Goal: Communication & Community: Answer question/provide support

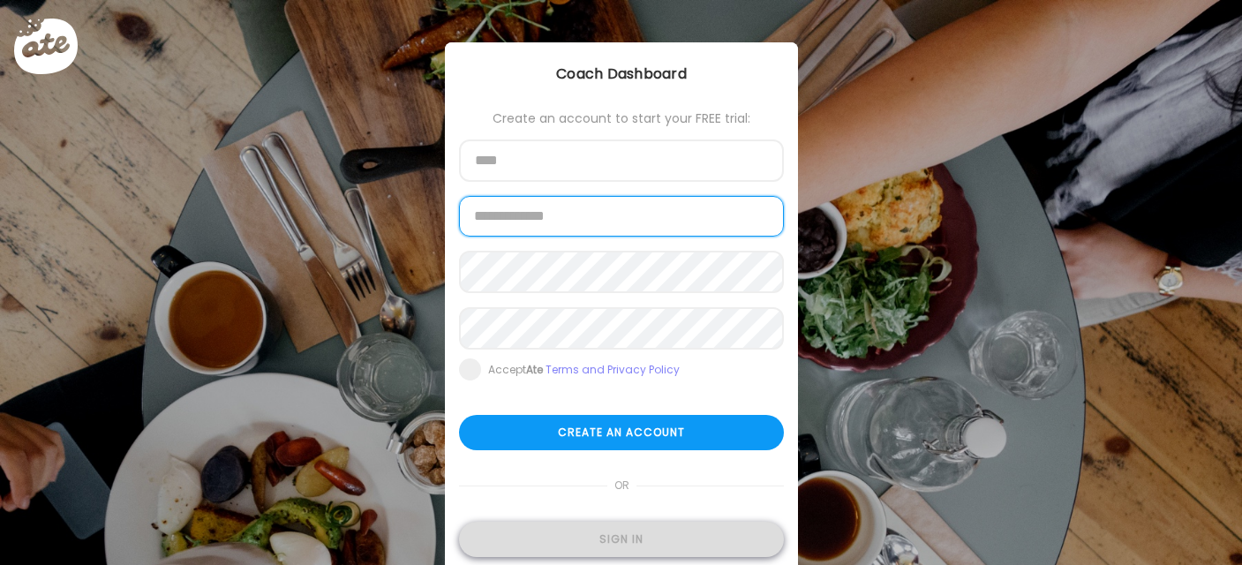
type input "**********"
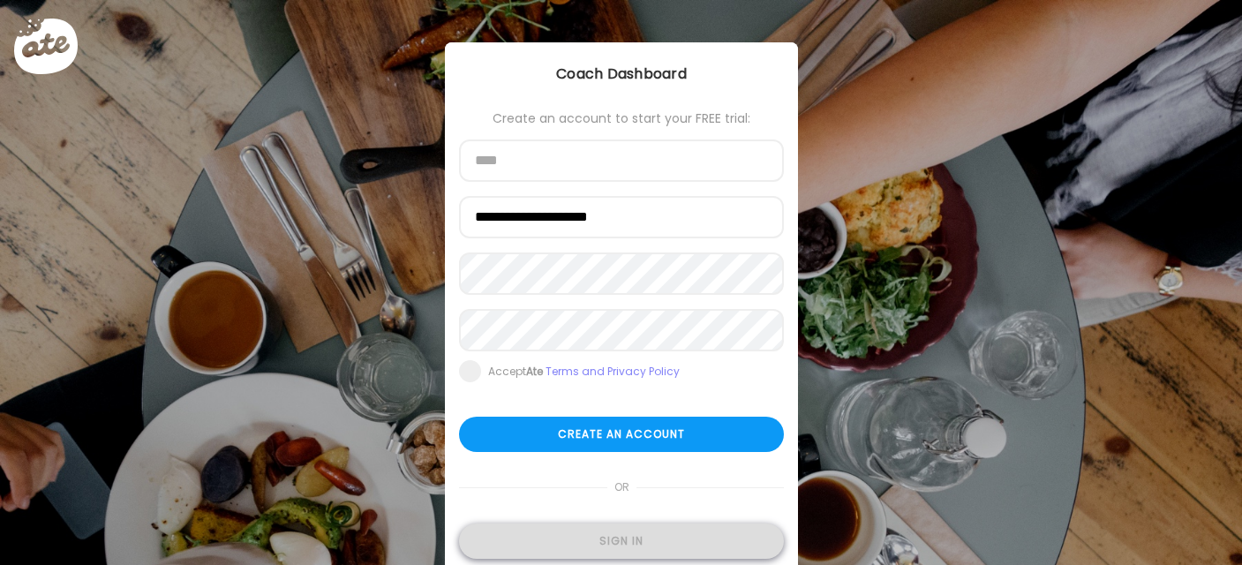
click at [562, 549] on div "Sign in" at bounding box center [621, 541] width 325 height 35
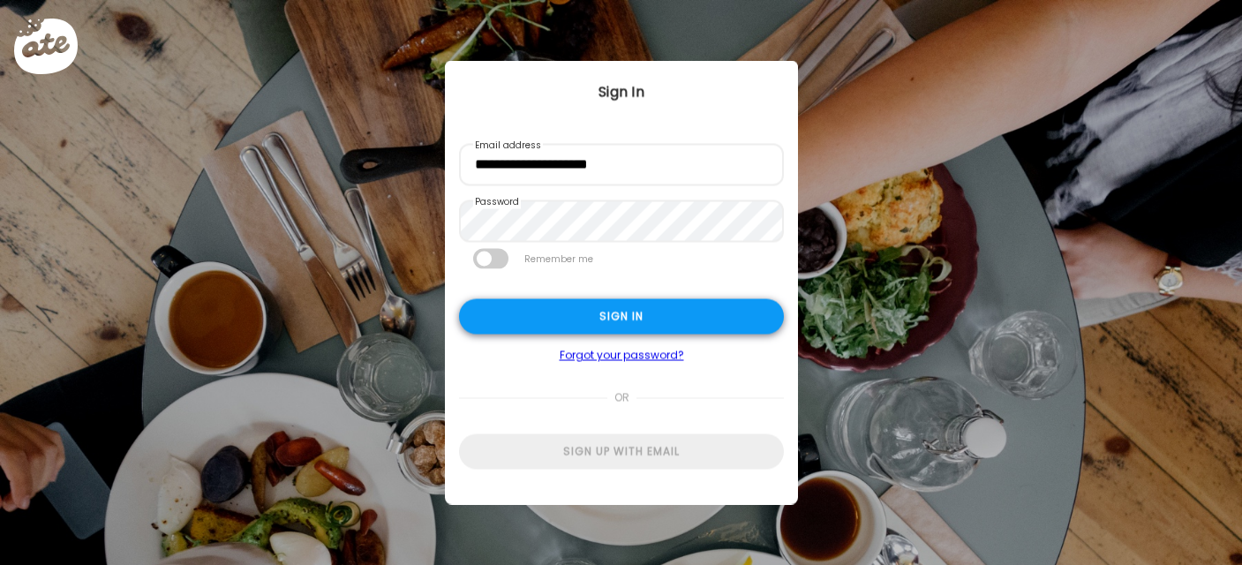
click at [624, 321] on div "Sign in" at bounding box center [621, 316] width 325 height 35
type textarea "**********"
type input "**********"
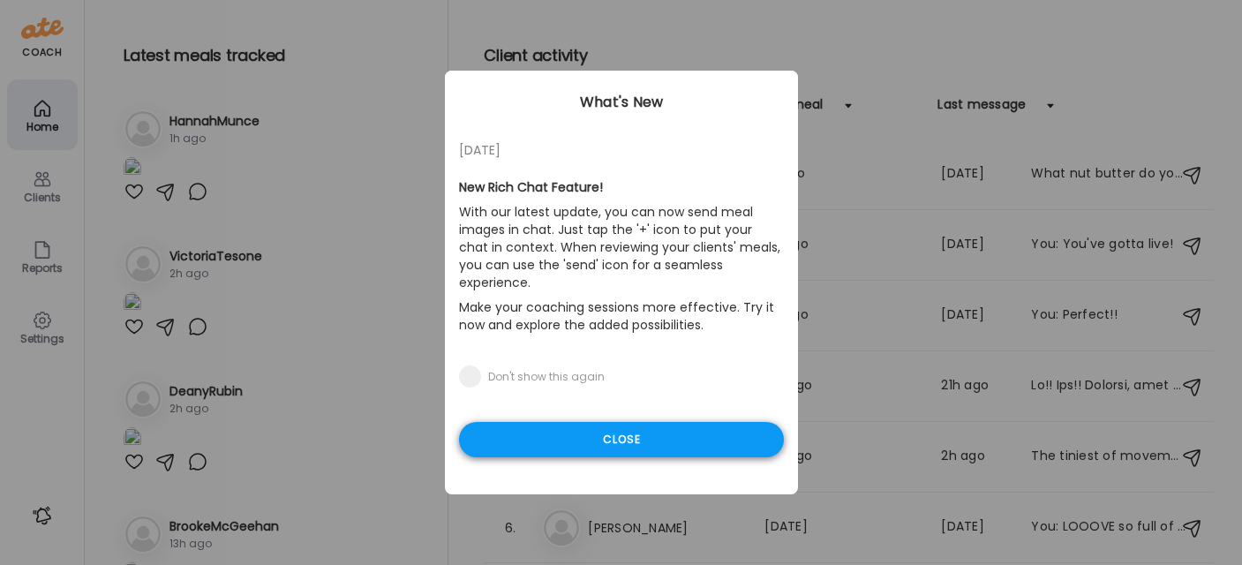
click at [546, 424] on div "Close" at bounding box center [621, 439] width 325 height 35
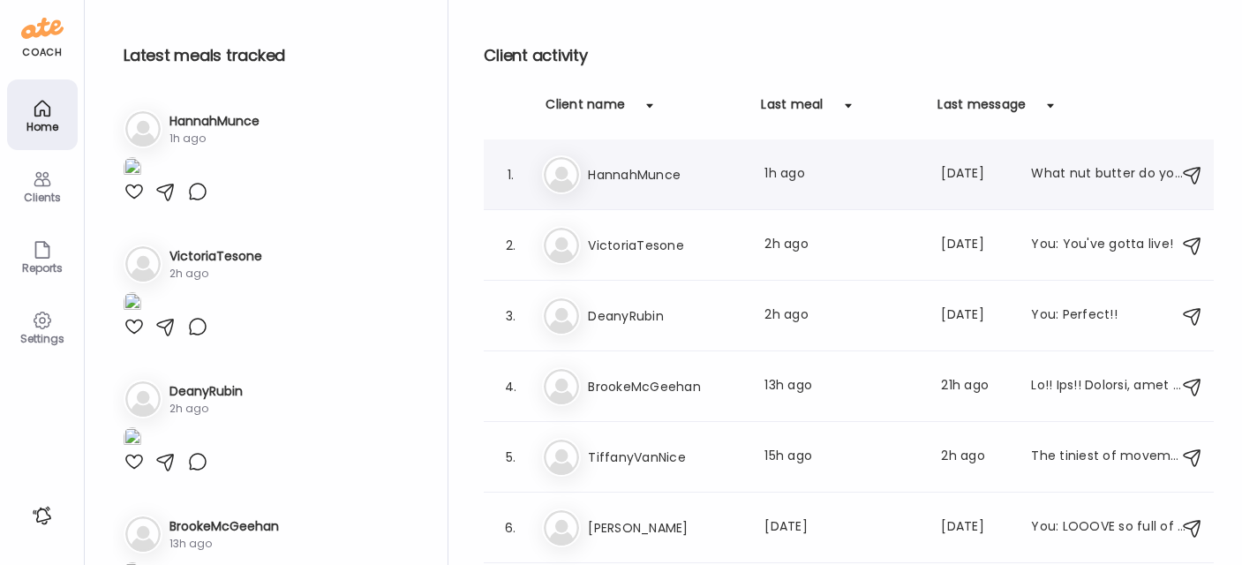
click at [652, 172] on h3 "HannahMunce" at bounding box center [665, 174] width 155 height 21
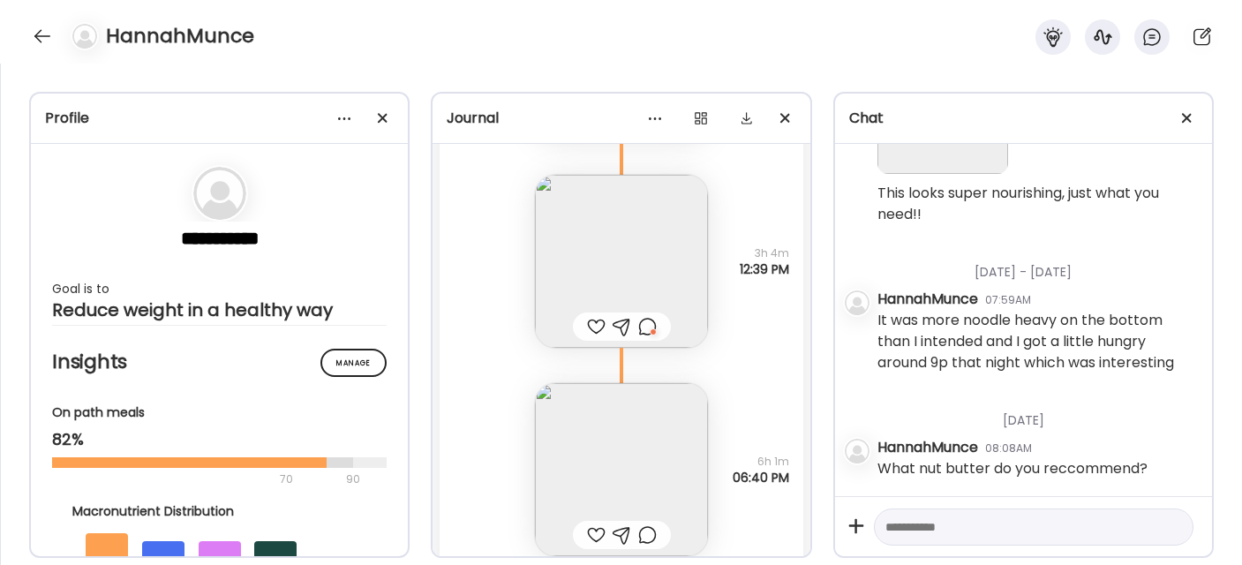
scroll to position [9546, 0]
click at [637, 302] on img at bounding box center [621, 265] width 173 height 173
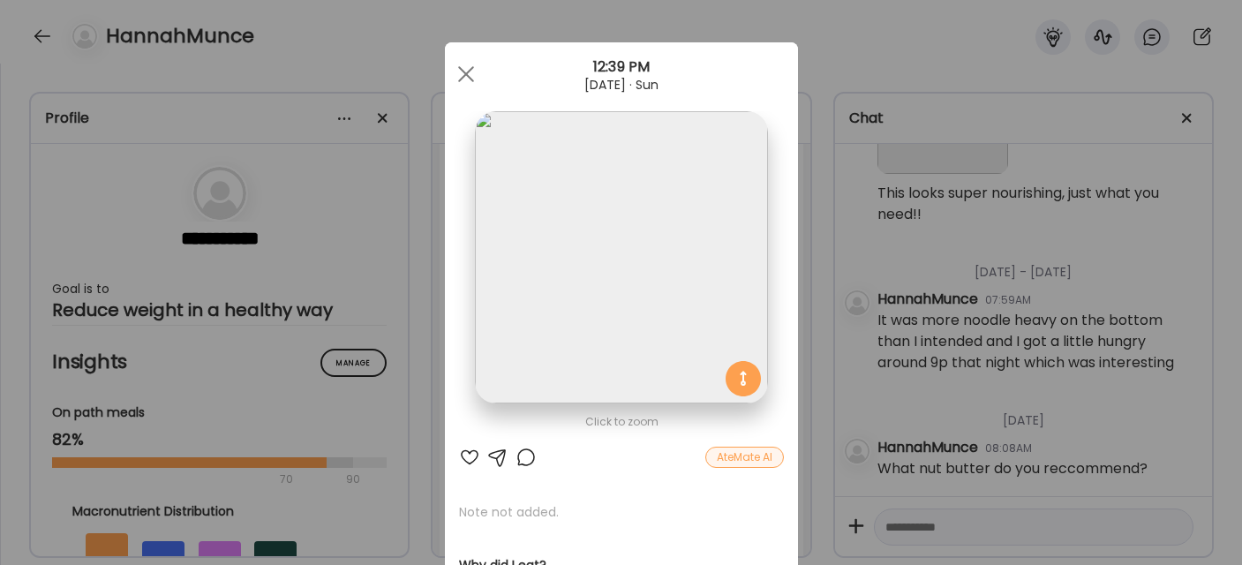
click at [523, 456] on div at bounding box center [526, 457] width 21 height 21
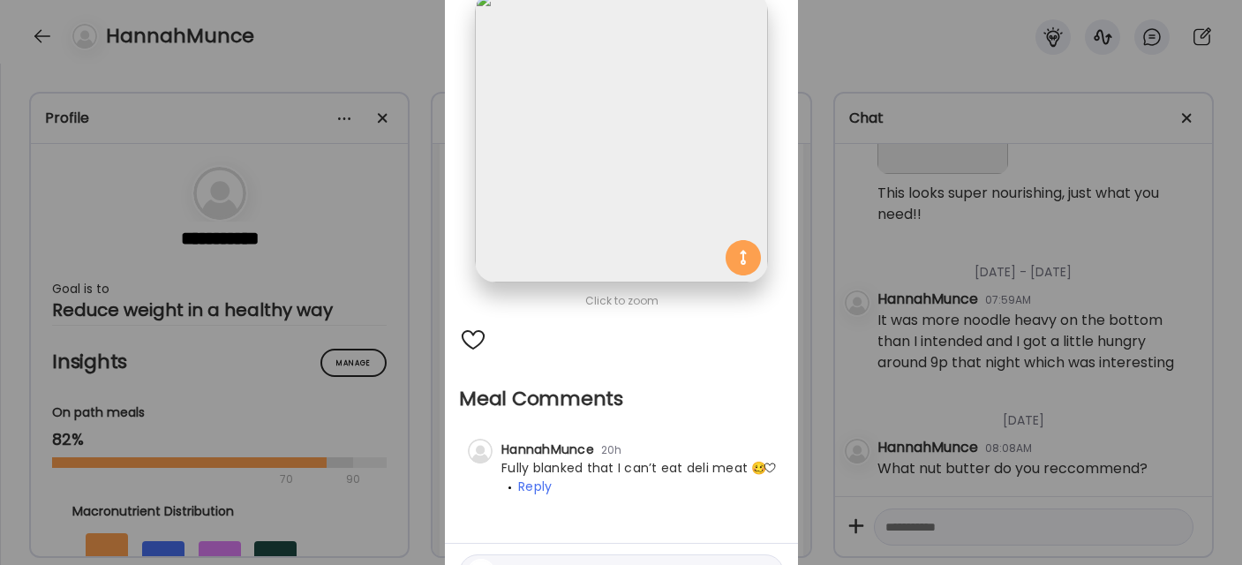
scroll to position [222, 0]
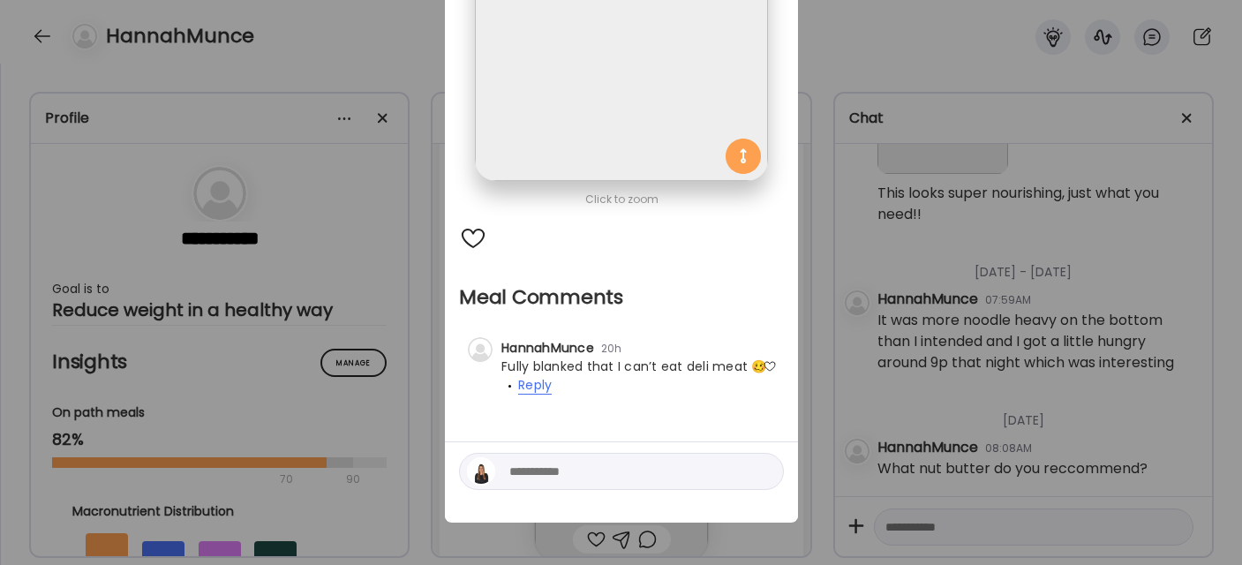
click at [529, 386] on span "Reply" at bounding box center [535, 385] width 34 height 19
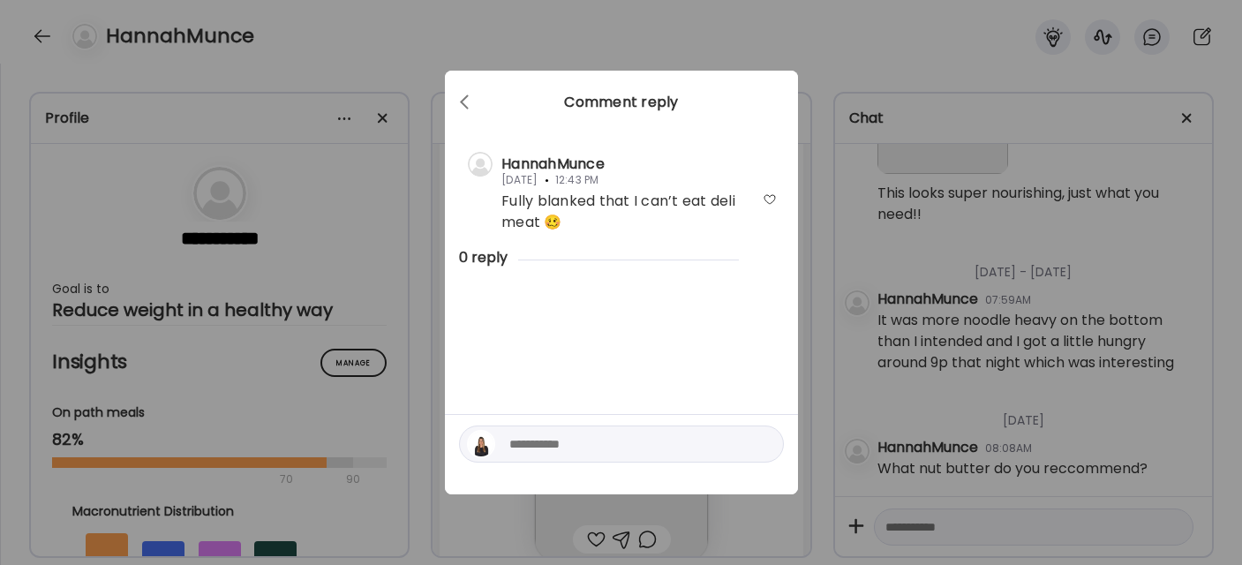
click at [520, 441] on textarea at bounding box center [628, 443] width 238 height 21
type textarea "**********"
click at [762, 447] on div at bounding box center [763, 444] width 25 height 25
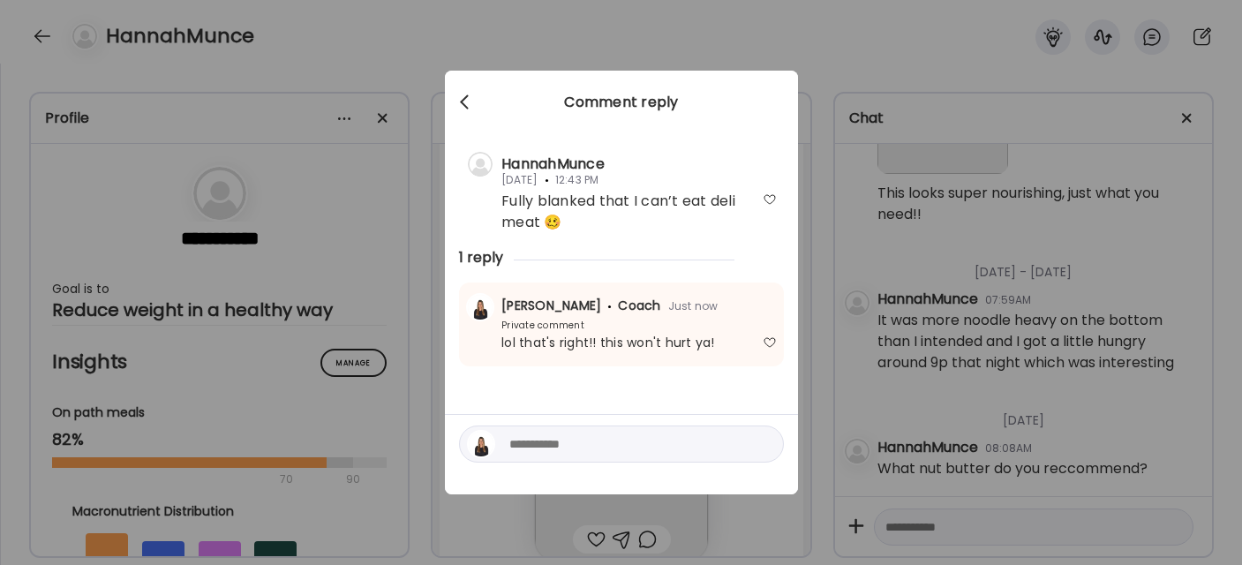
click at [455, 95] on div at bounding box center [465, 102] width 35 height 35
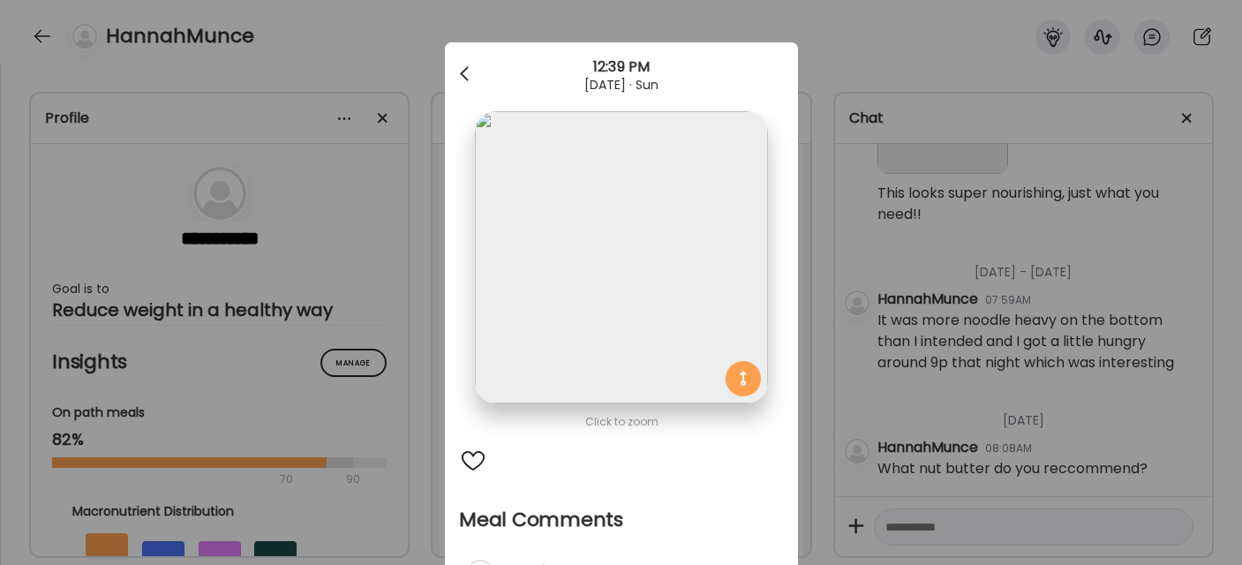
click at [468, 80] on div at bounding box center [465, 74] width 35 height 35
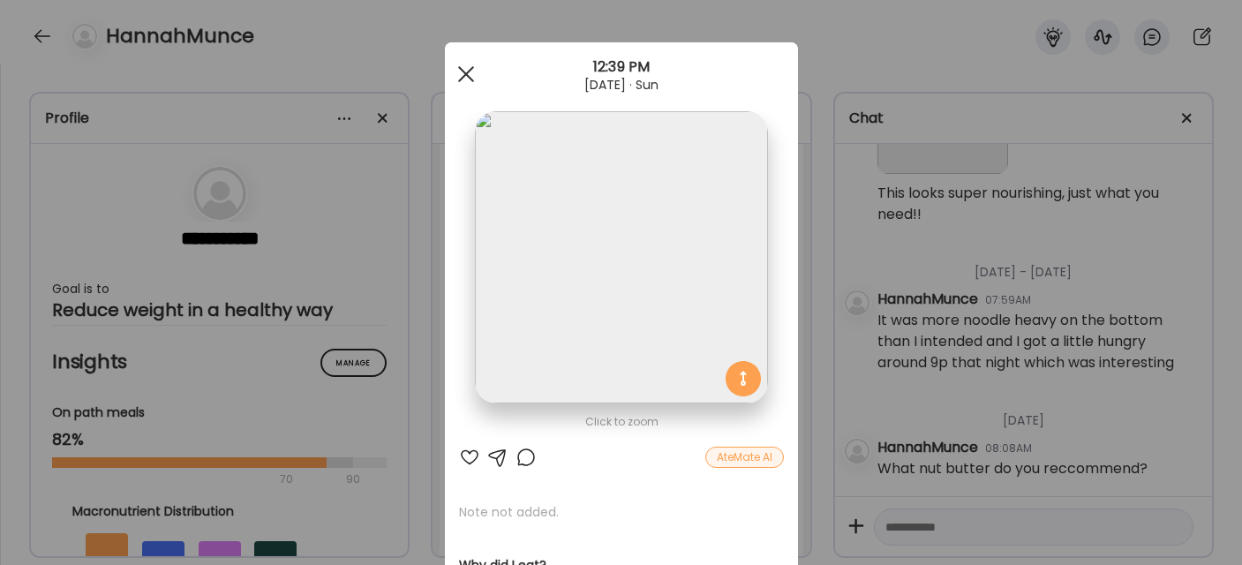
click at [457, 63] on div at bounding box center [465, 74] width 35 height 35
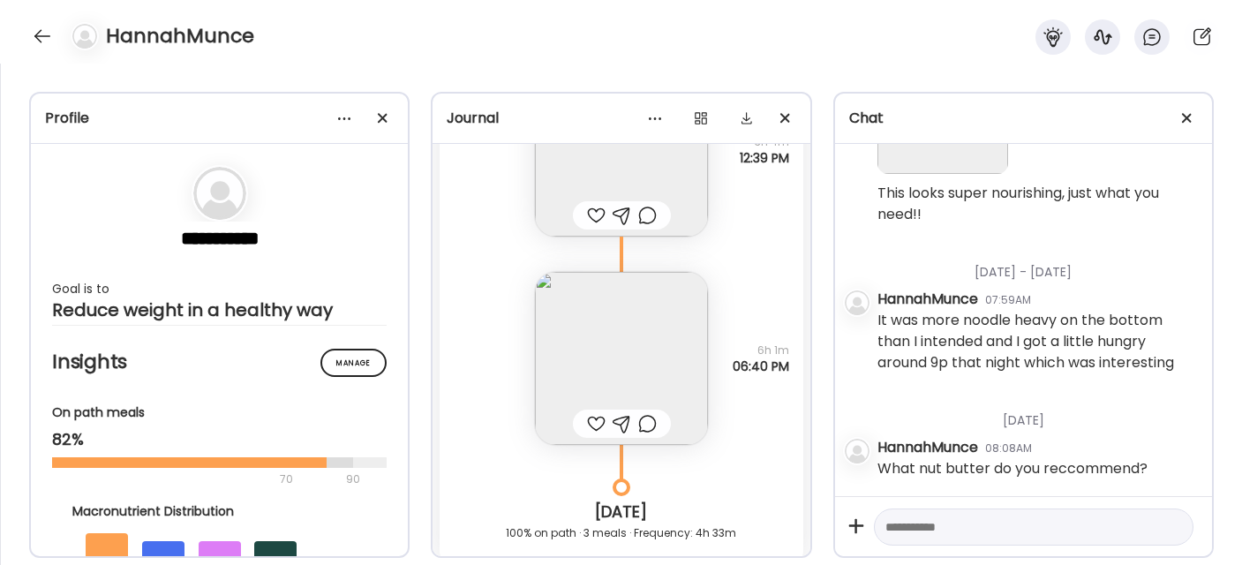
scroll to position [9663, 0]
click at [612, 366] on img at bounding box center [621, 356] width 173 height 173
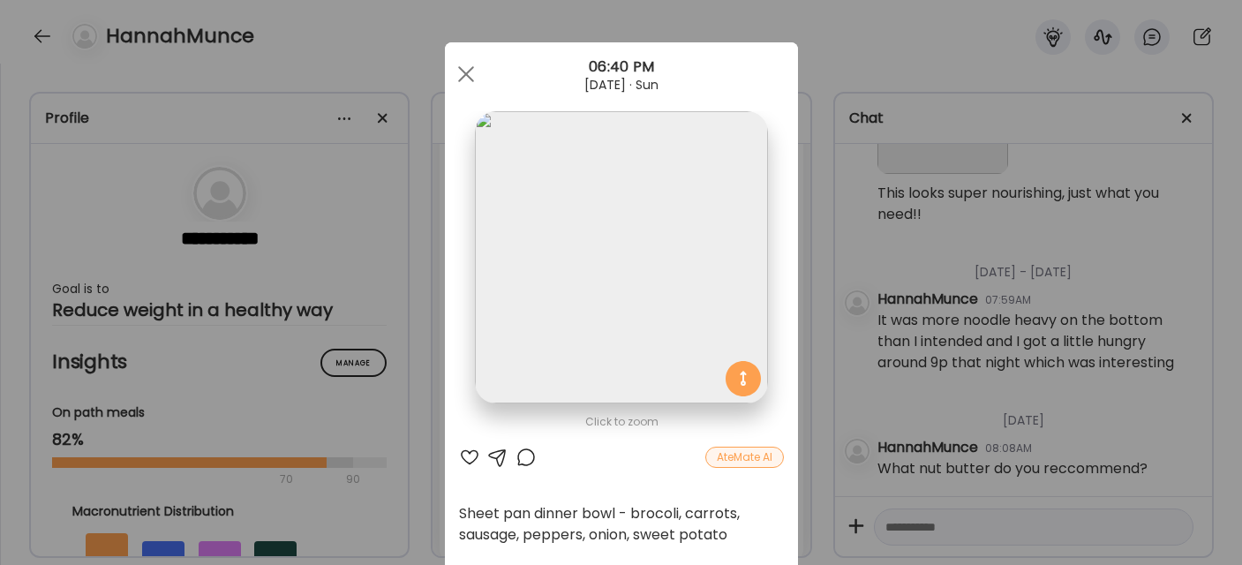
click at [463, 456] on div at bounding box center [469, 457] width 21 height 21
click at [461, 74] on div at bounding box center [465, 74] width 35 height 35
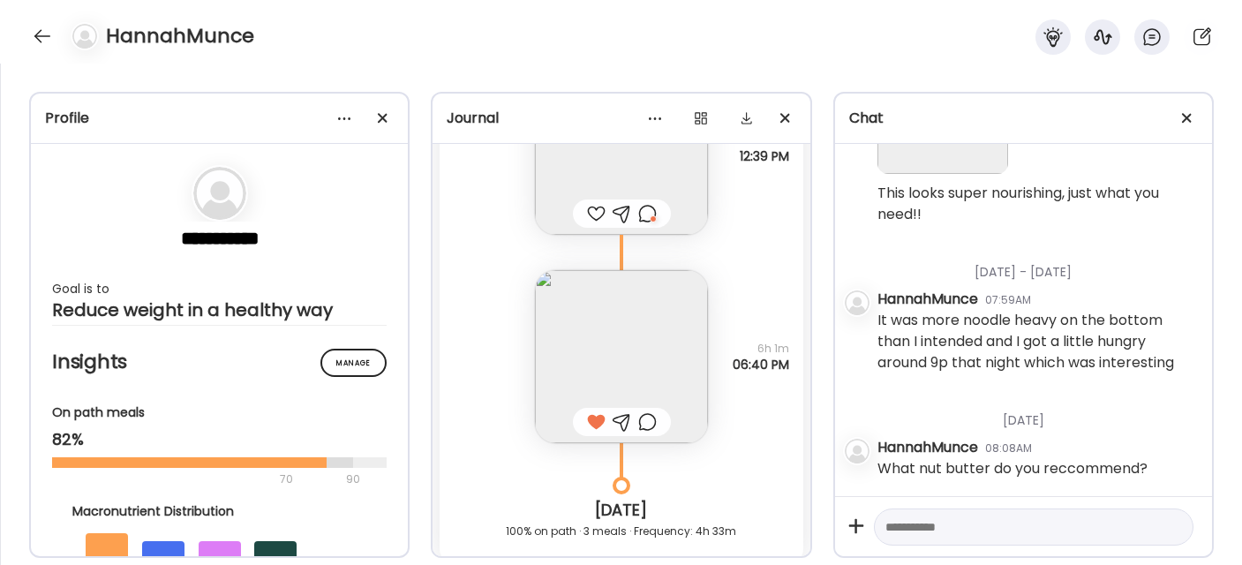
click at [948, 529] on textarea at bounding box center [1018, 526] width 265 height 21
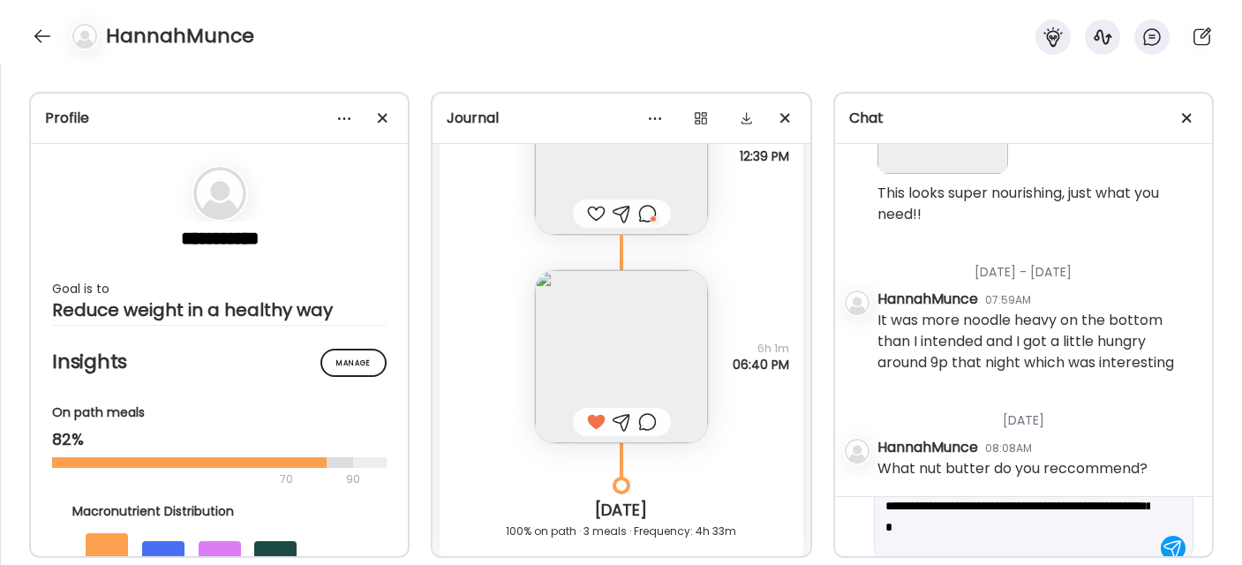
scroll to position [63, 0]
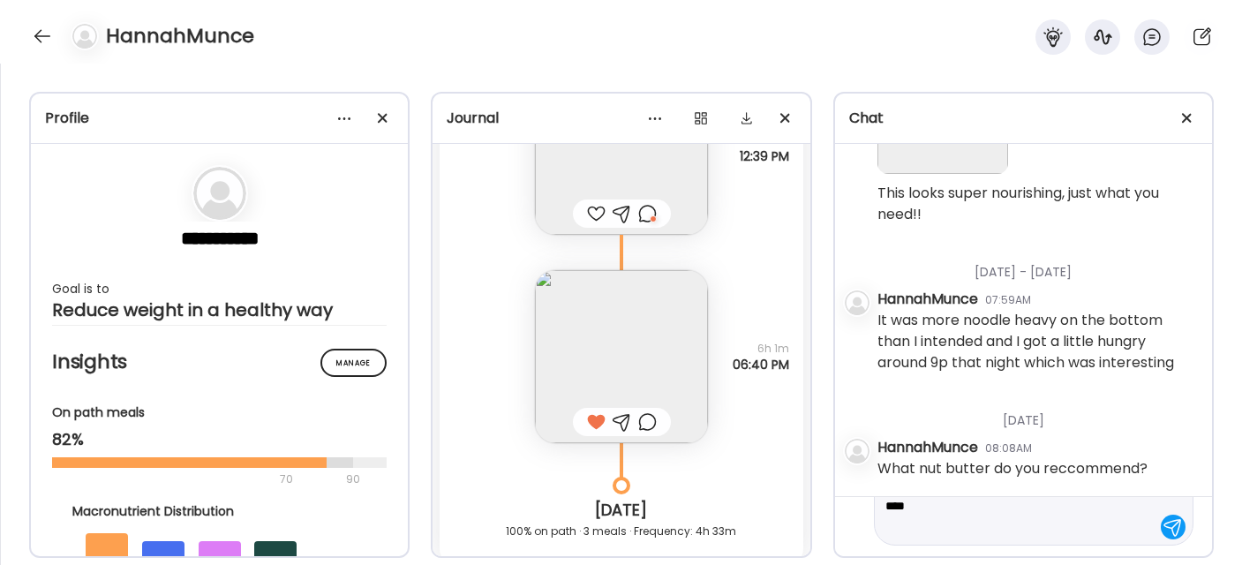
type textarea "**********"
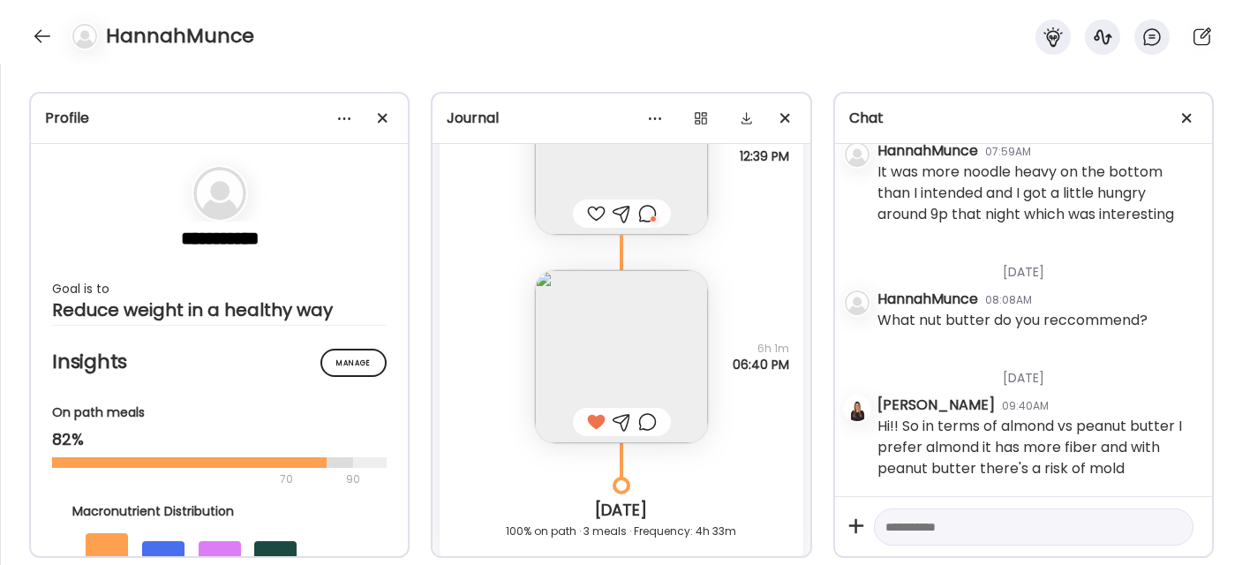
scroll to position [6700, 0]
click at [927, 524] on textarea at bounding box center [1018, 526] width 265 height 21
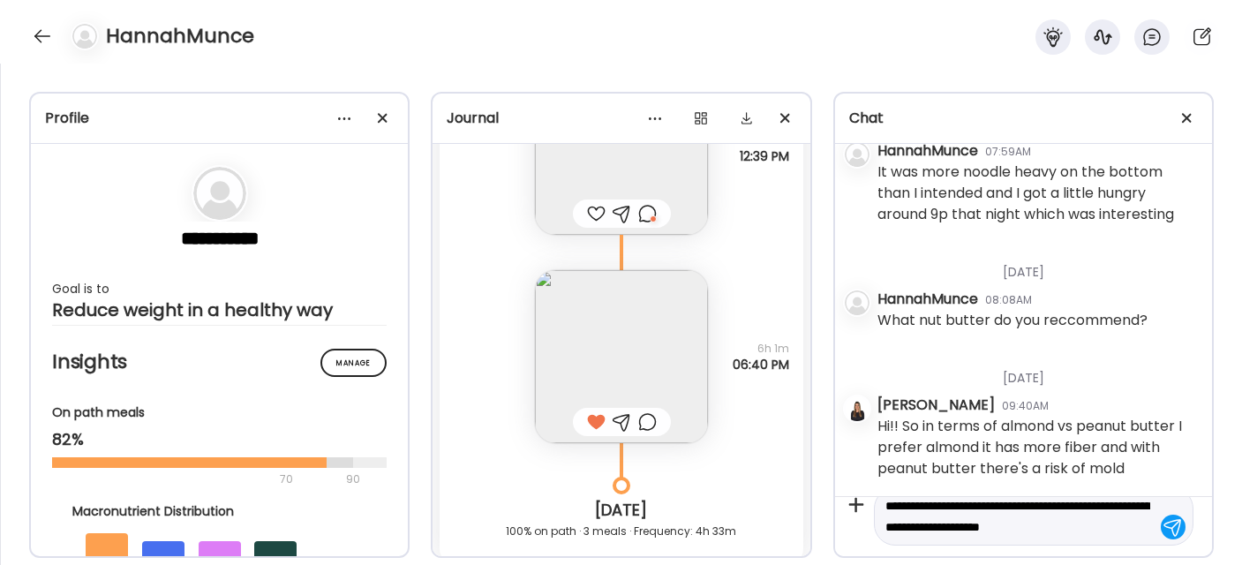
scroll to position [41, 0]
type textarea "**********"
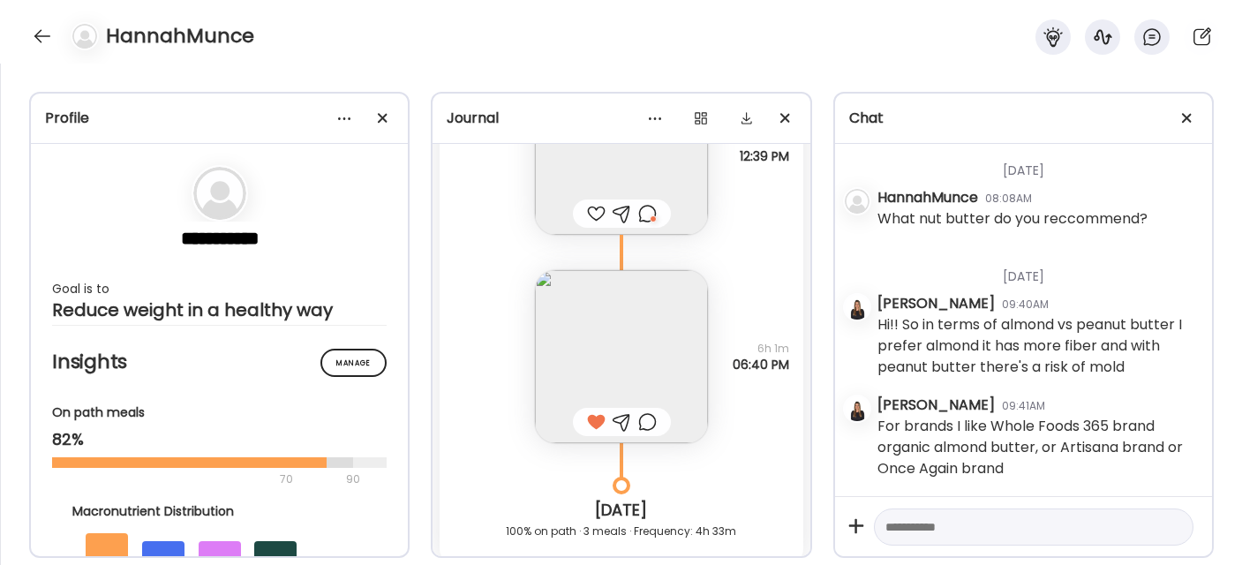
scroll to position [6802, 0]
click at [901, 524] on textarea at bounding box center [1018, 526] width 265 height 21
type textarea "*"
paste textarea "**********"
type textarea "**********"
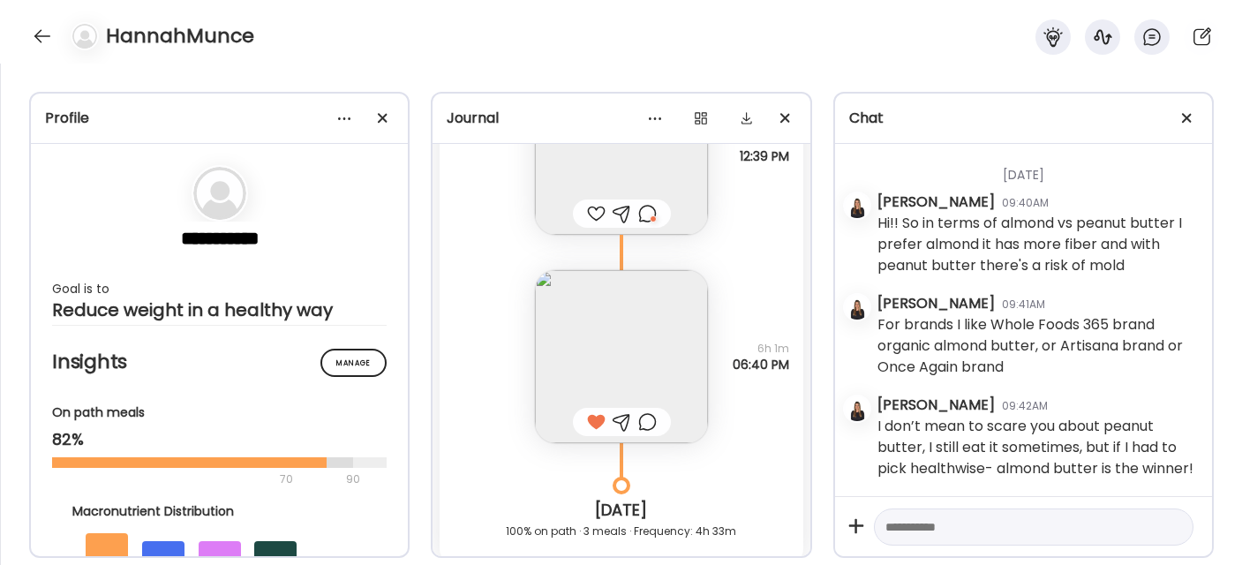
scroll to position [6667, 0]
click at [592, 311] on img at bounding box center [621, 356] width 173 height 173
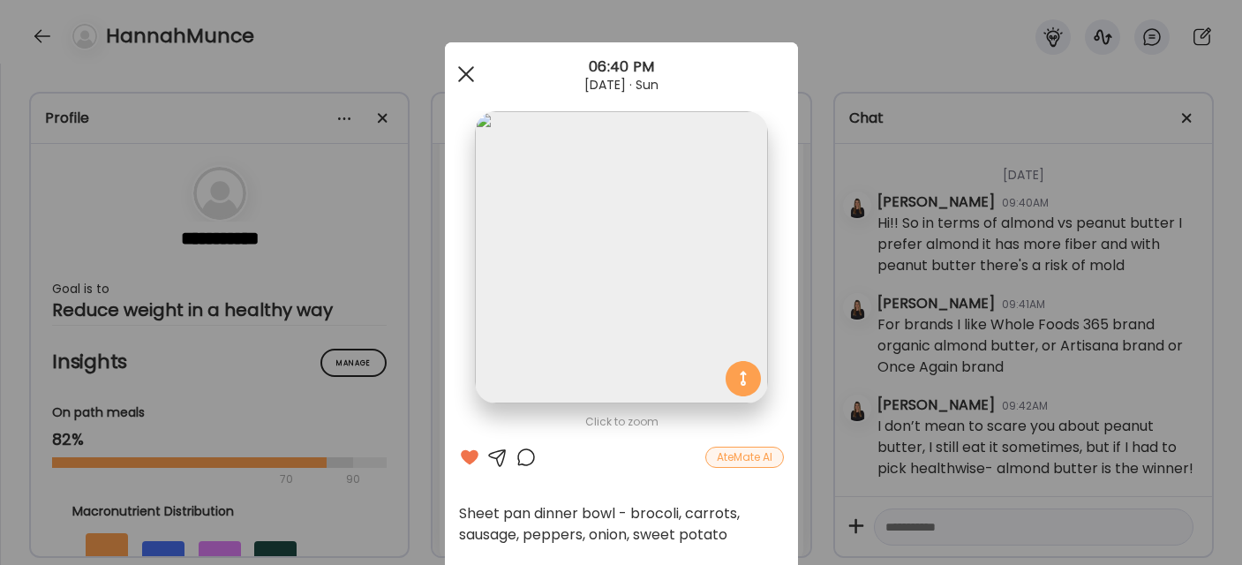
click at [460, 74] on span at bounding box center [465, 74] width 16 height 16
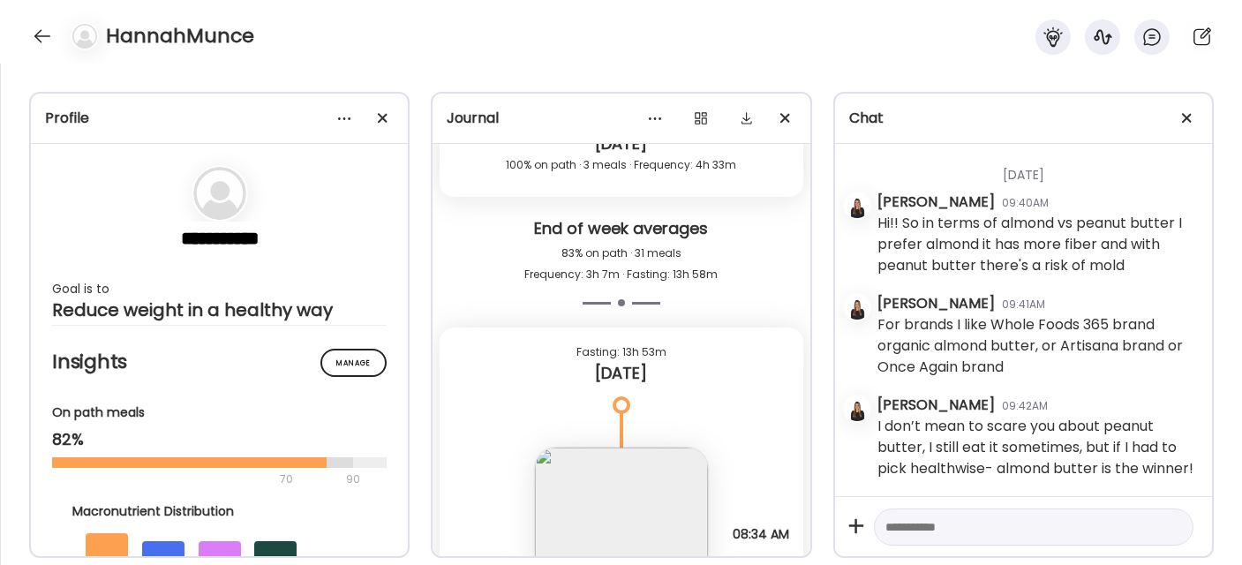
scroll to position [10242, 0]
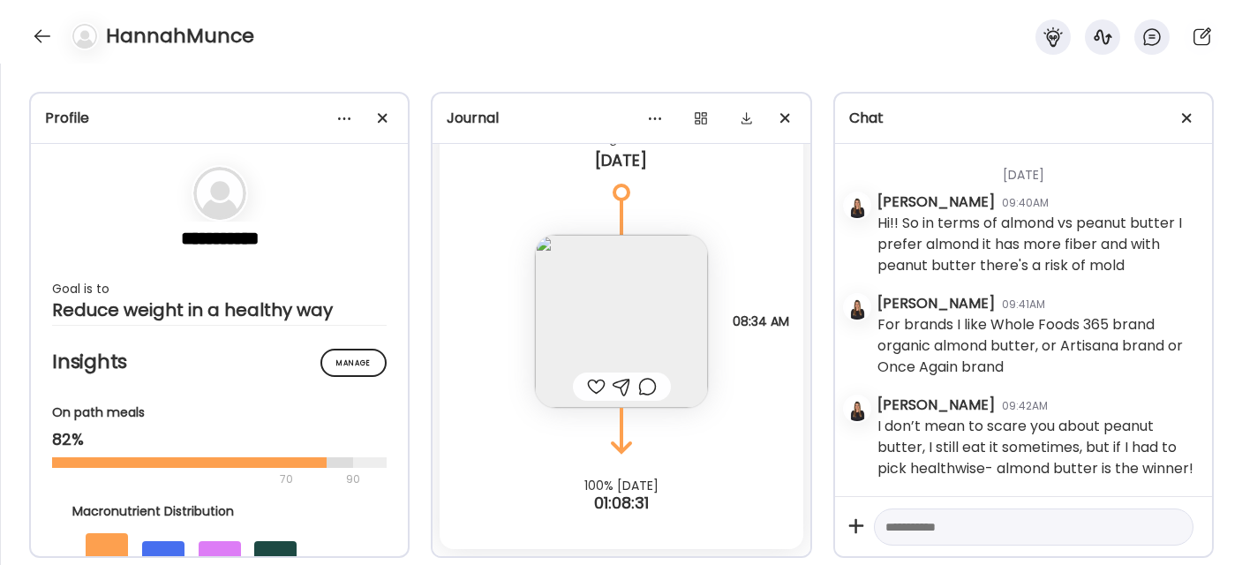
click at [587, 386] on div at bounding box center [596, 386] width 19 height 21
click at [607, 325] on img at bounding box center [621, 321] width 173 height 173
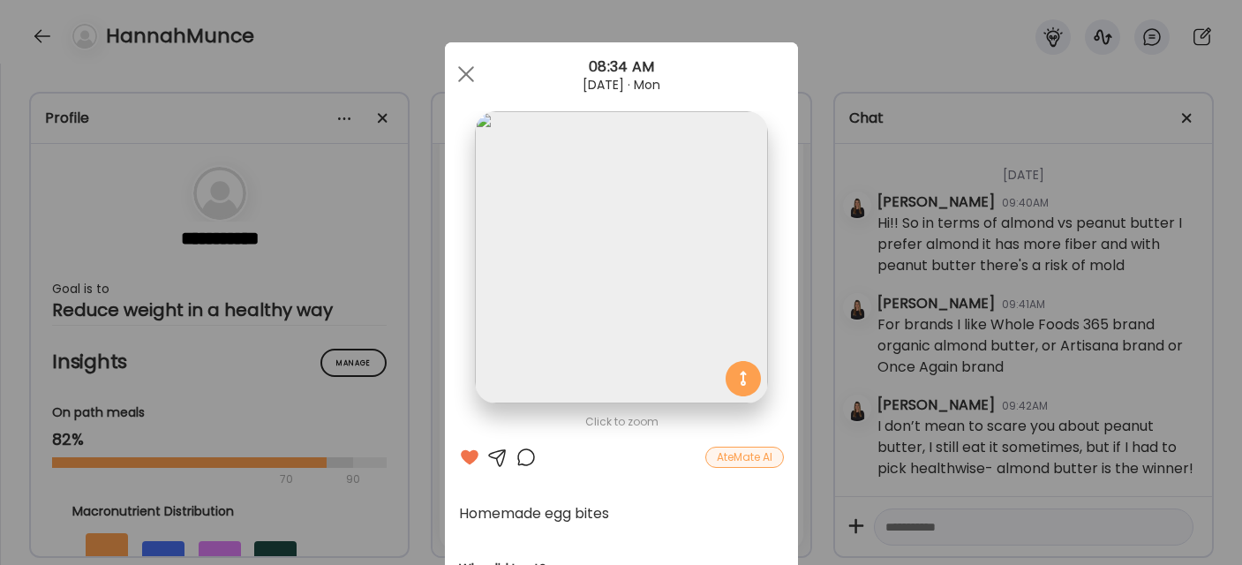
click at [490, 453] on div at bounding box center [497, 457] width 21 height 21
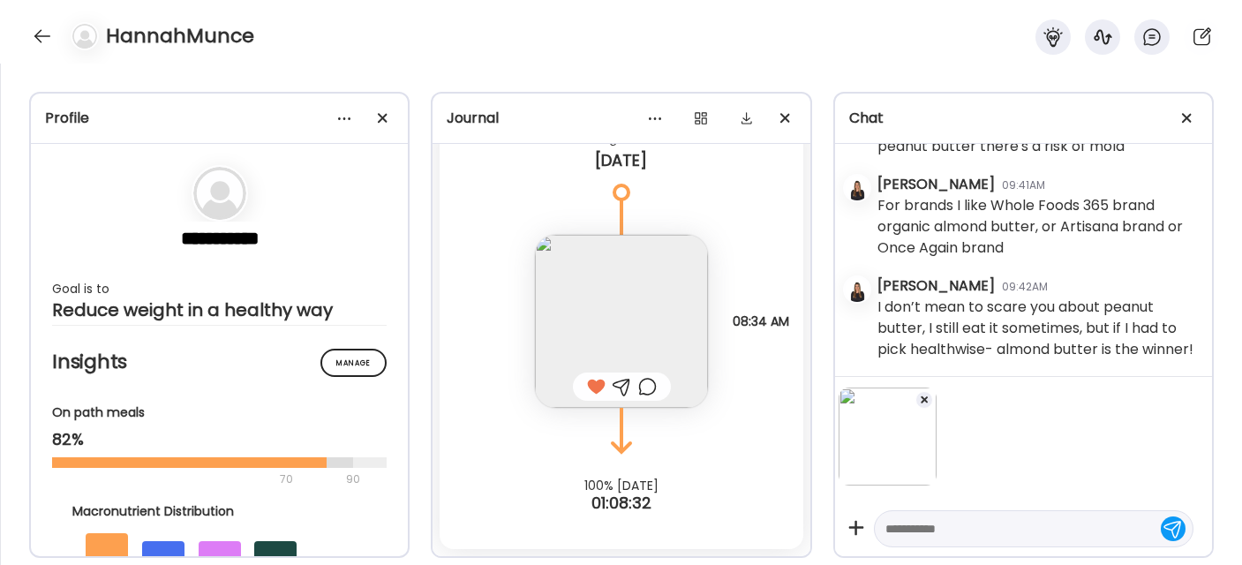
click at [933, 546] on div at bounding box center [1034, 528] width 320 height 37
click at [923, 520] on textarea at bounding box center [1018, 528] width 265 height 21
type textarea "**********"
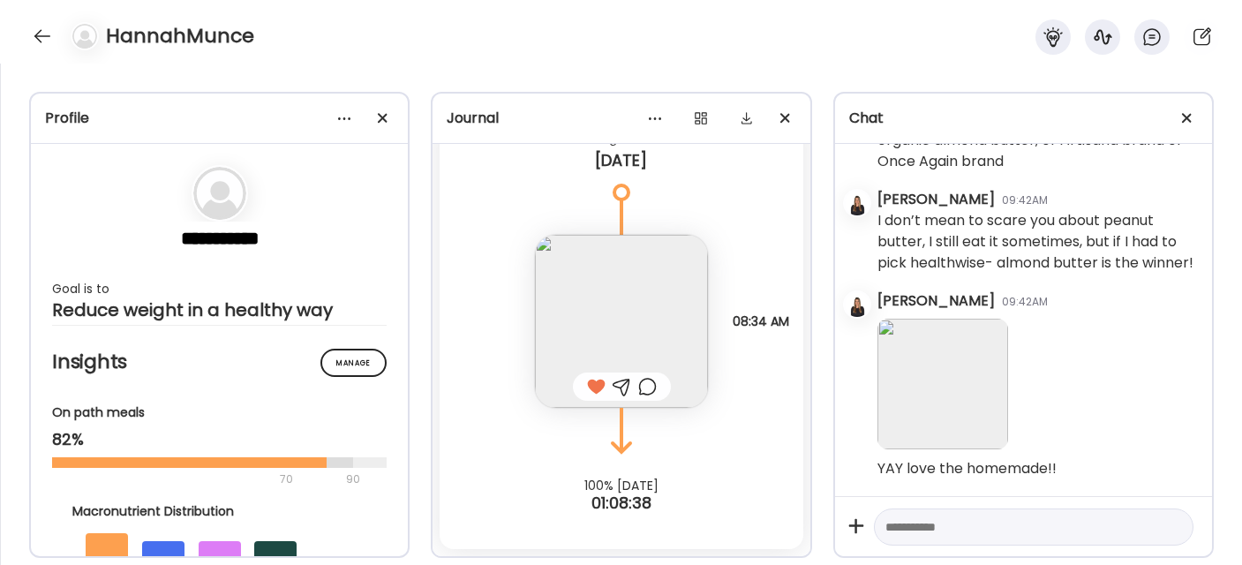
scroll to position [7131, 0]
click at [898, 529] on textarea at bounding box center [1018, 526] width 265 height 21
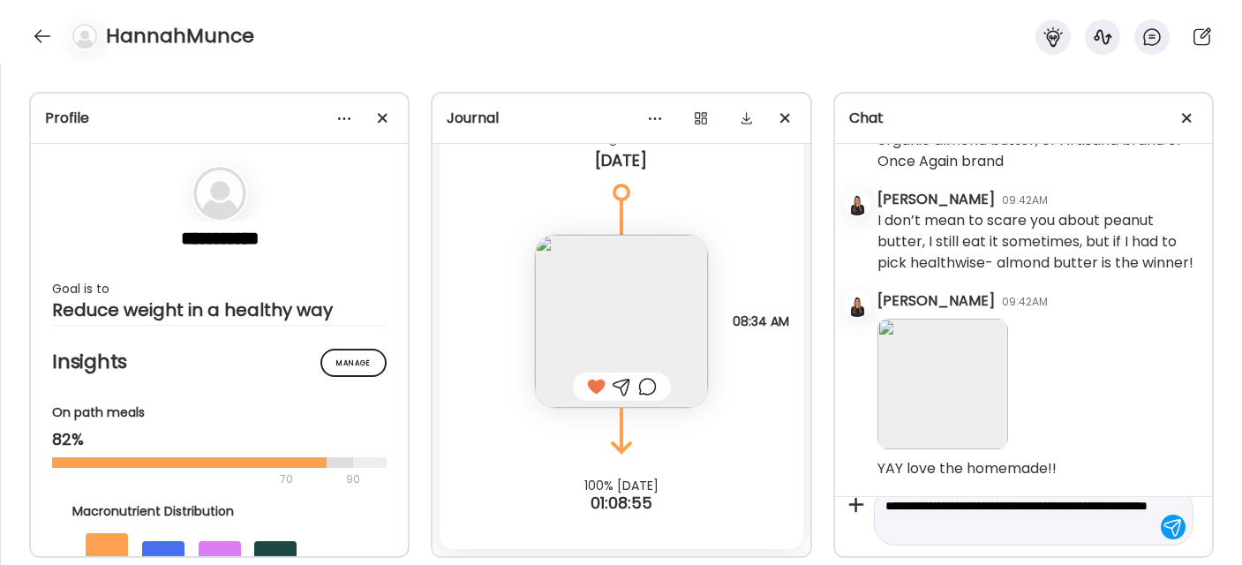
click at [1072, 529] on textarea "**********" at bounding box center [1018, 516] width 265 height 42
type textarea "**********"
click at [1073, 524] on textarea "**********" at bounding box center [1018, 516] width 265 height 42
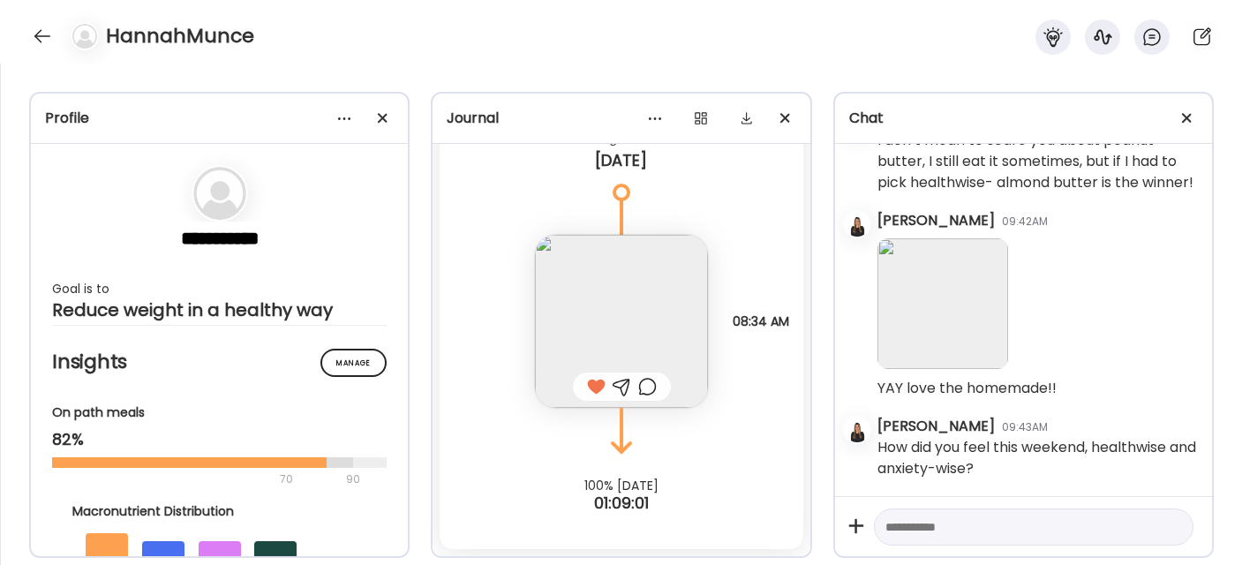
scroll to position [7212, 0]
click at [35, 33] on div at bounding box center [42, 36] width 28 height 28
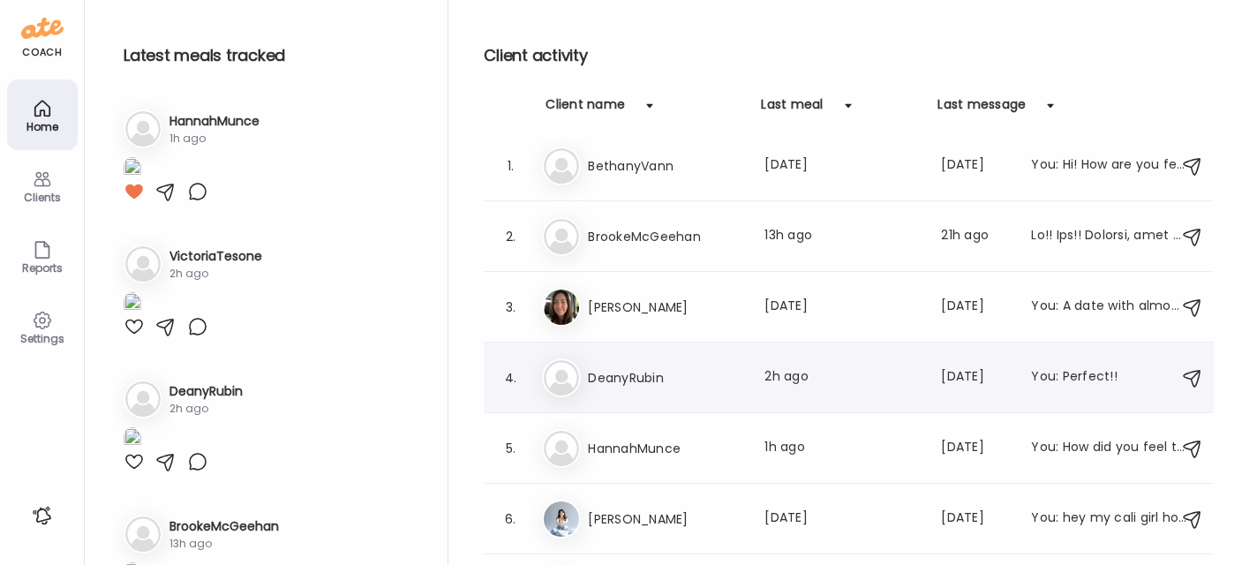
scroll to position [32, 0]
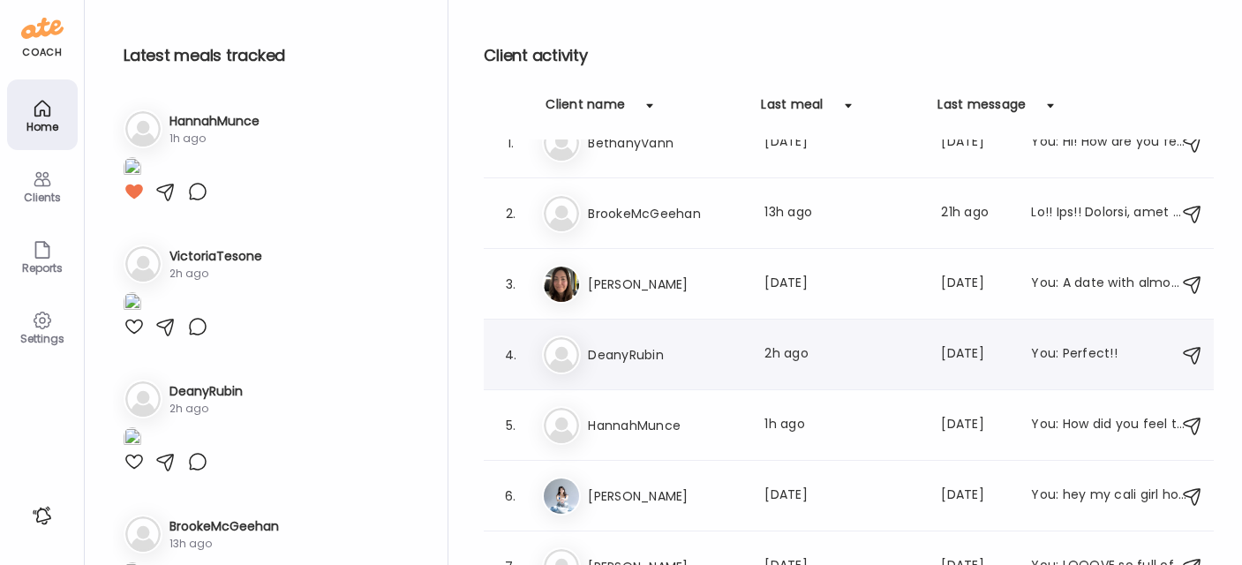
click at [609, 362] on h3 "DeanyRubin" at bounding box center [665, 354] width 155 height 21
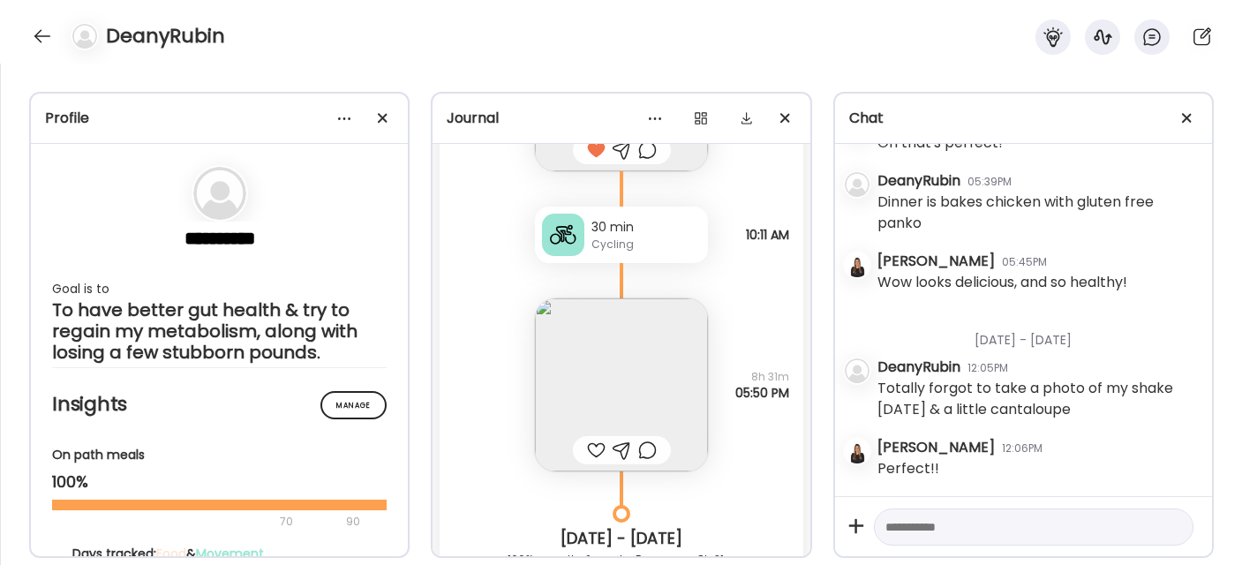
scroll to position [10624, 0]
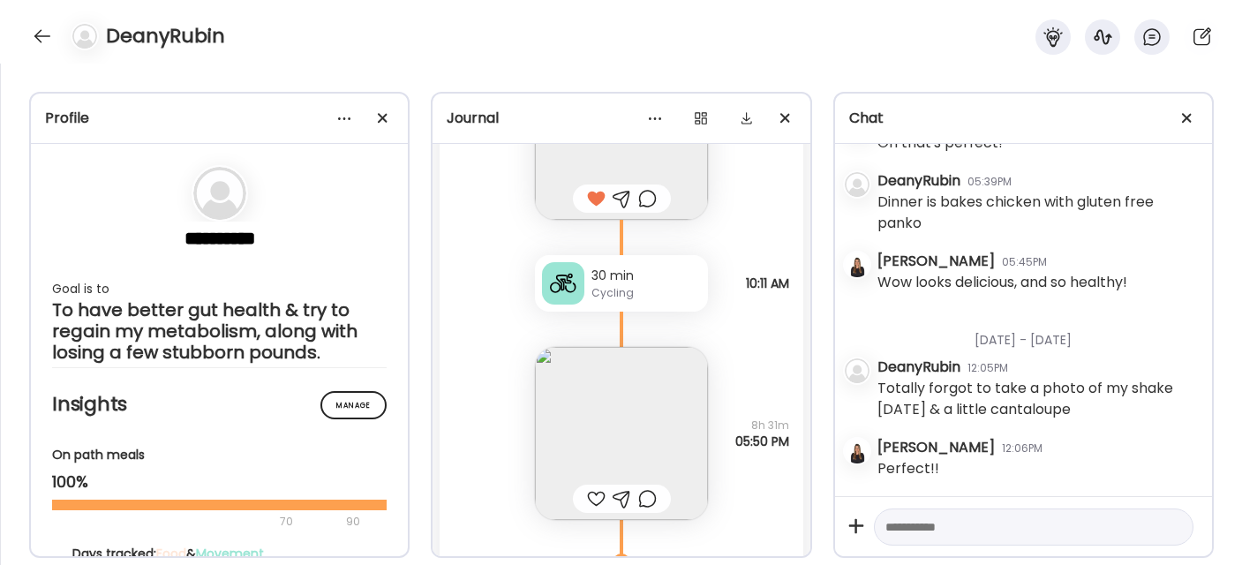
click at [608, 381] on img at bounding box center [621, 433] width 173 height 173
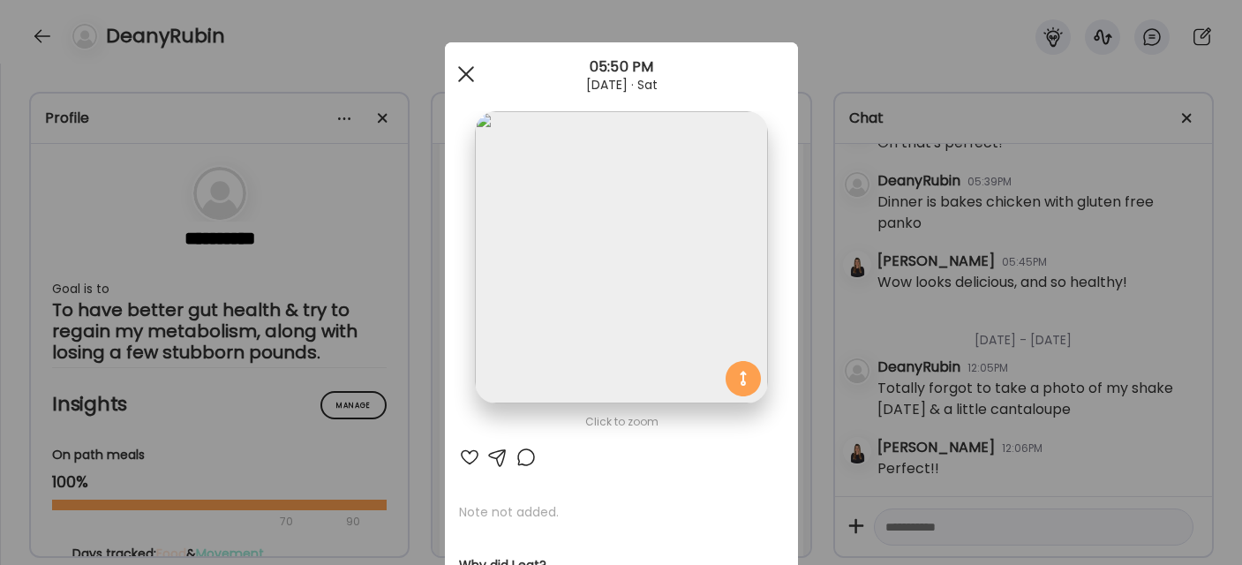
click at [468, 72] on div at bounding box center [465, 74] width 35 height 35
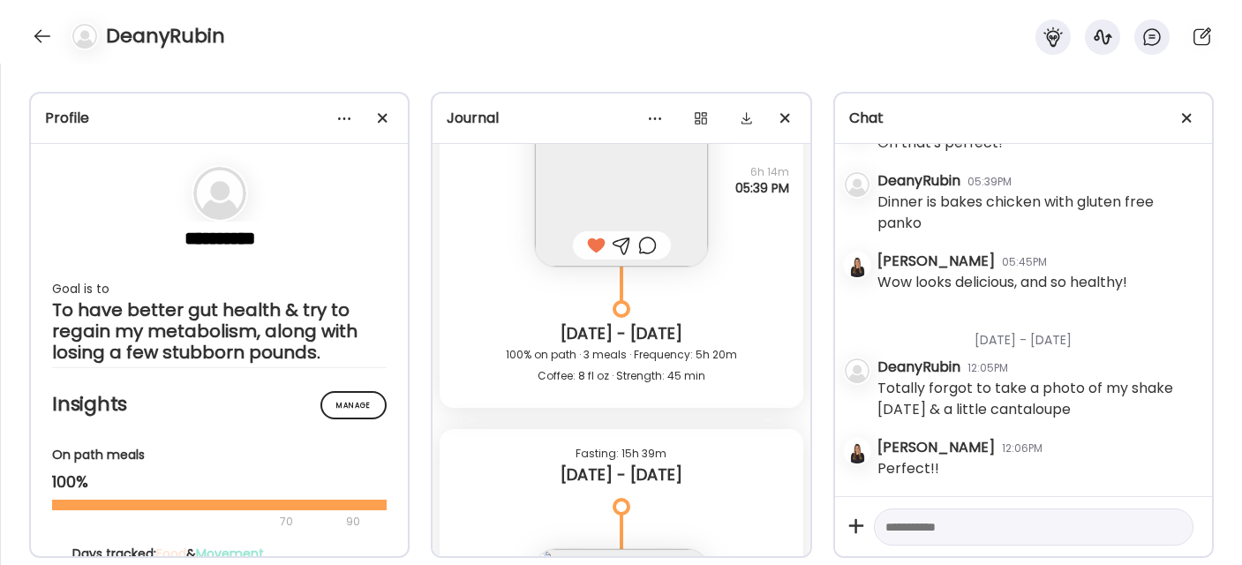
scroll to position [10031, 0]
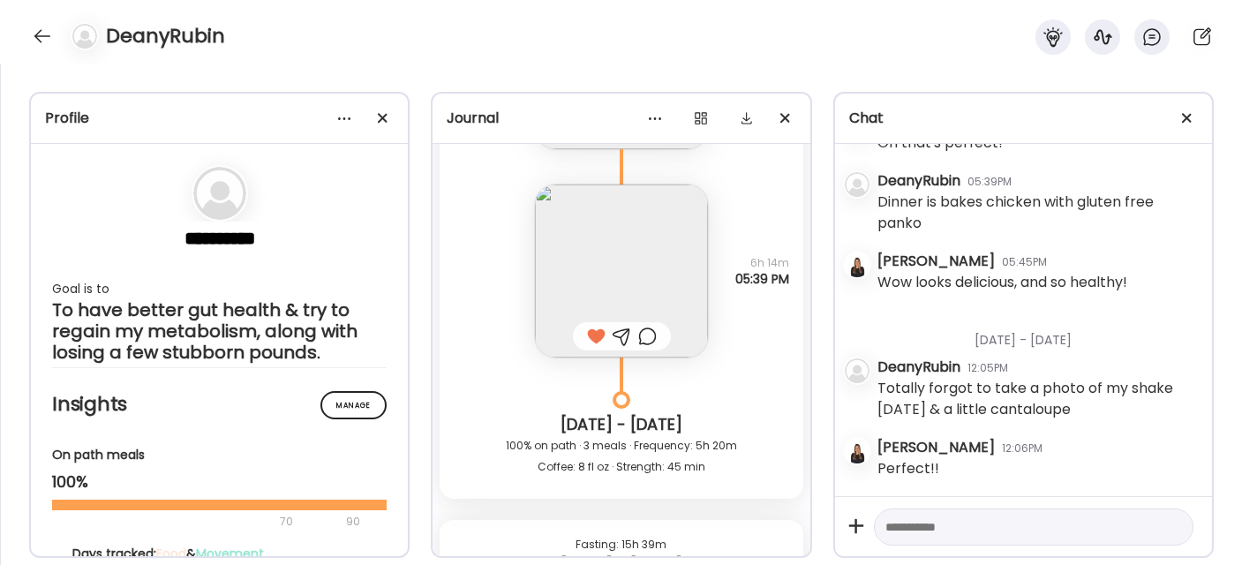
click at [551, 285] on img at bounding box center [621, 271] width 173 height 173
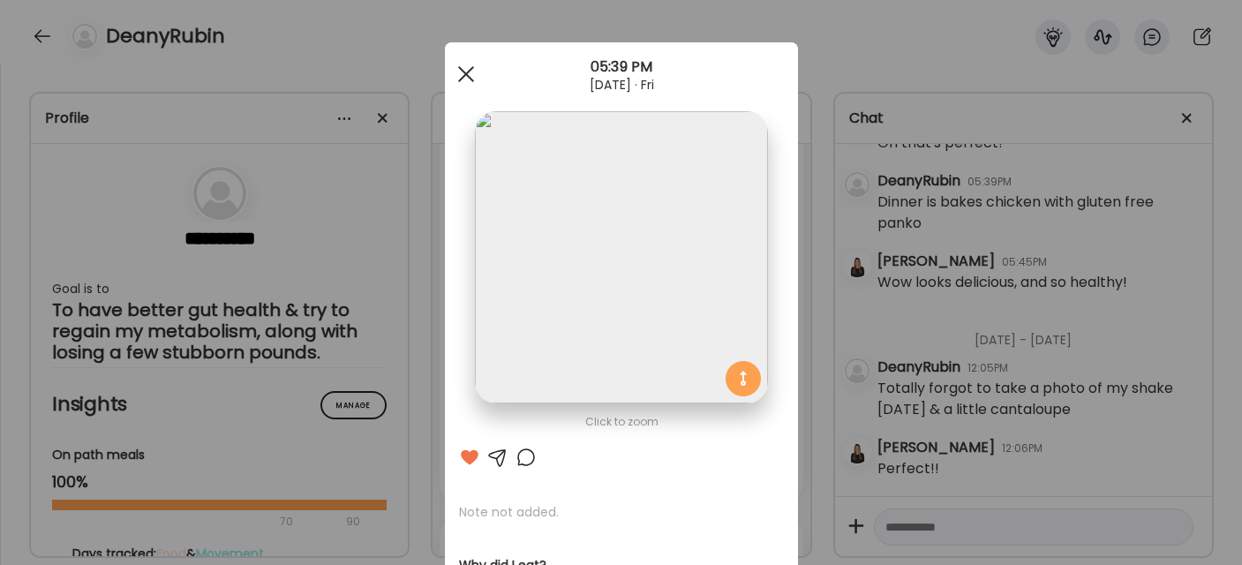
click at [461, 64] on div at bounding box center [465, 74] width 35 height 35
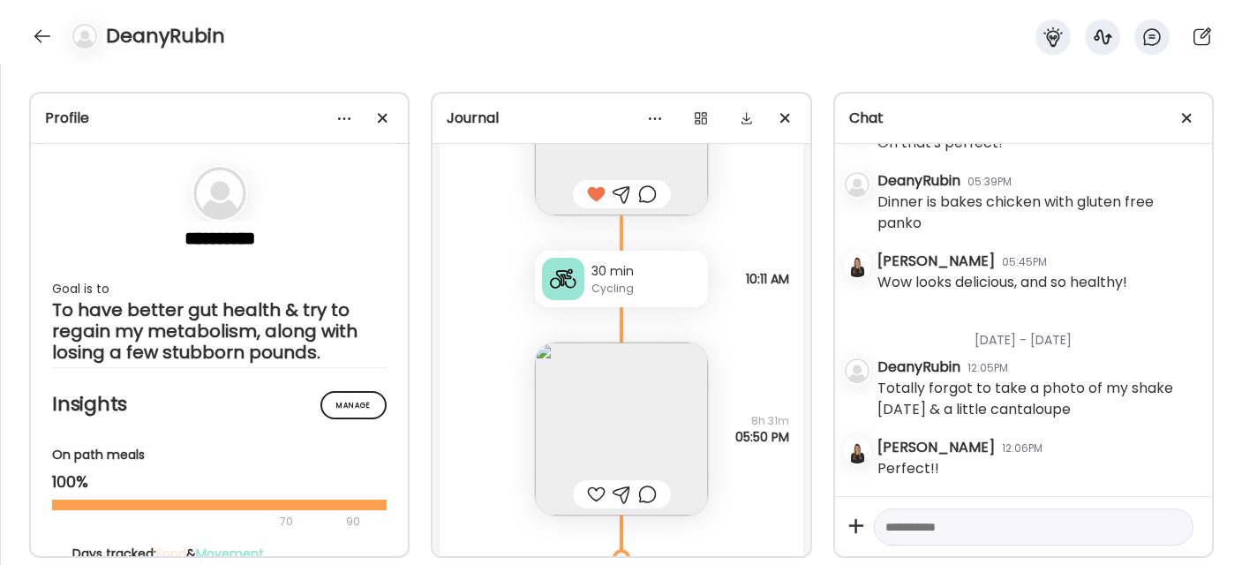
scroll to position [10630, 0]
click at [592, 407] on img at bounding box center [621, 428] width 173 height 173
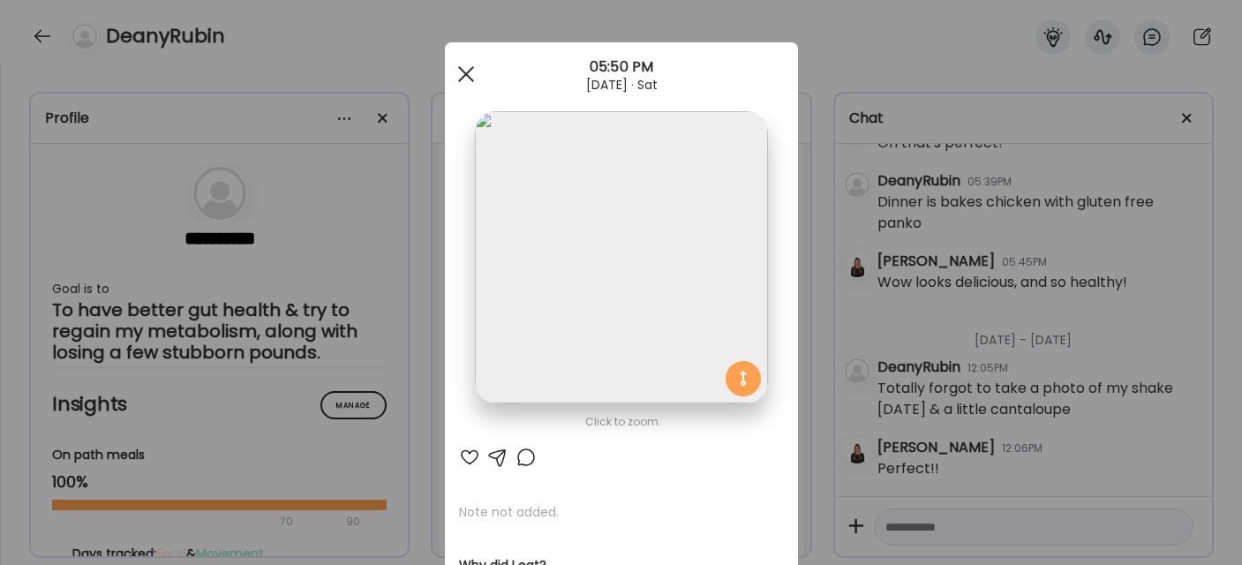
click at [453, 64] on div at bounding box center [465, 74] width 35 height 35
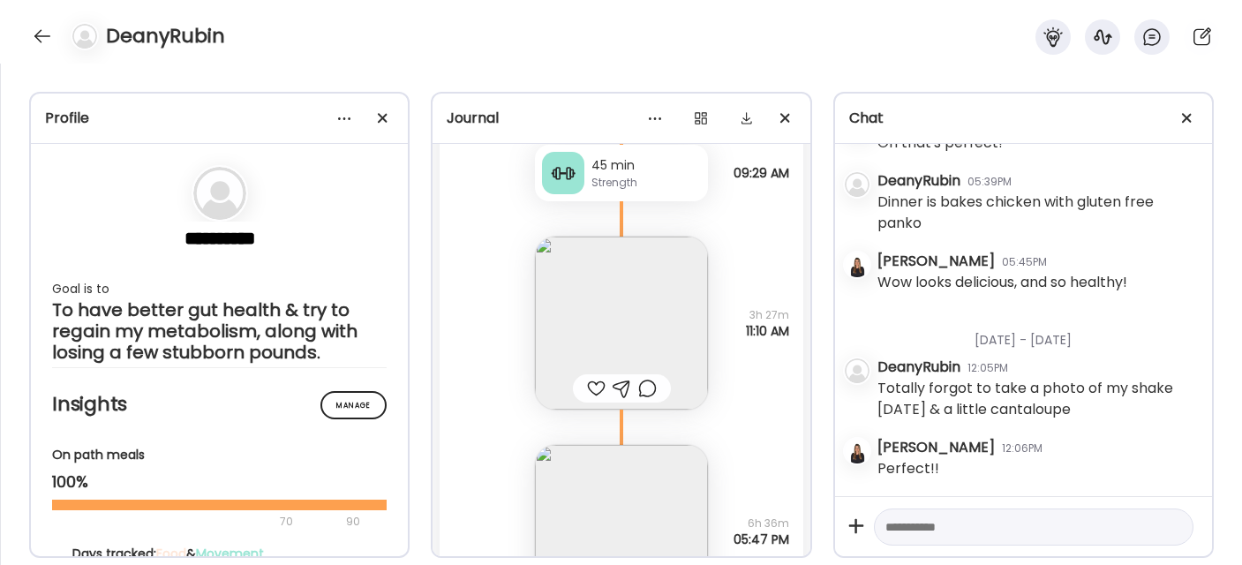
scroll to position [11686, 0]
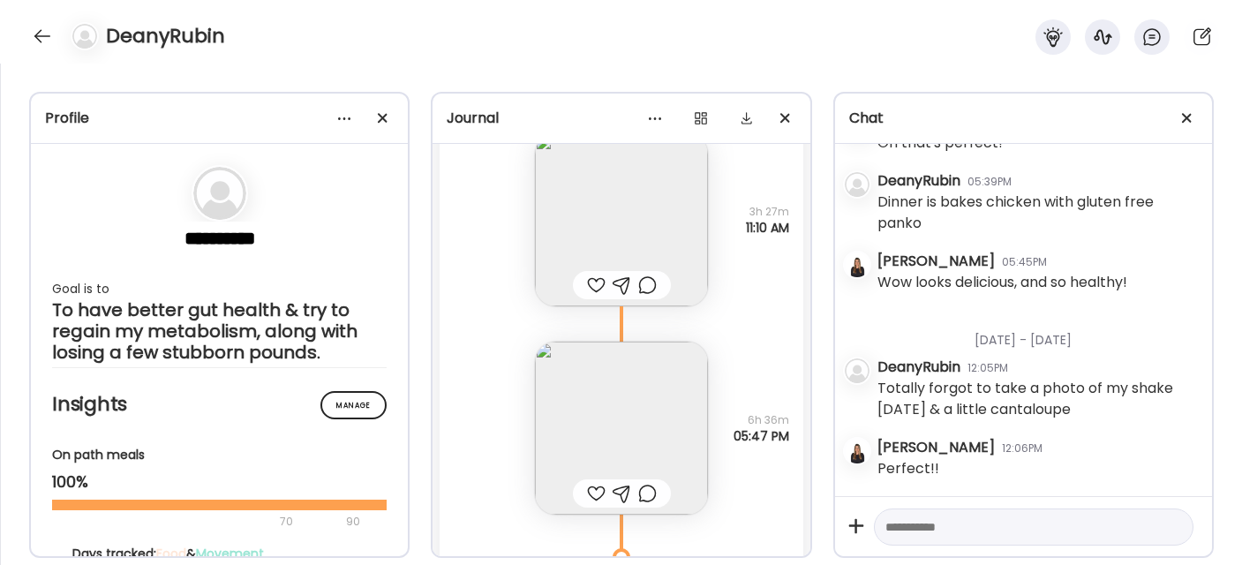
click at [611, 214] on img at bounding box center [621, 219] width 173 height 173
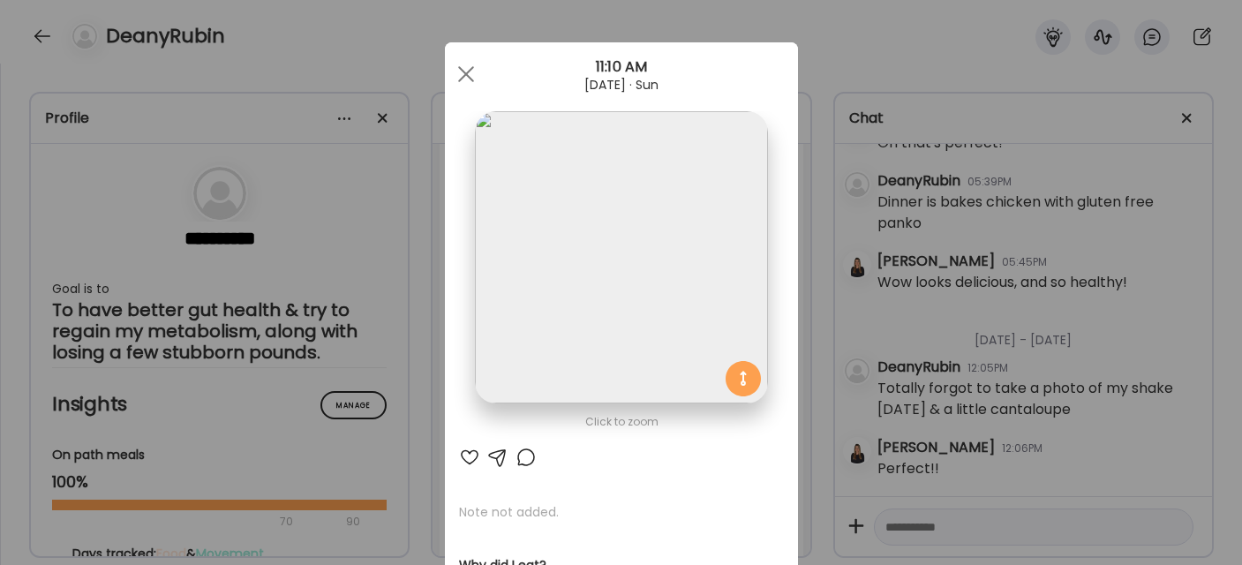
click at [461, 459] on div at bounding box center [469, 457] width 21 height 21
click at [462, 72] on span at bounding box center [465, 74] width 16 height 16
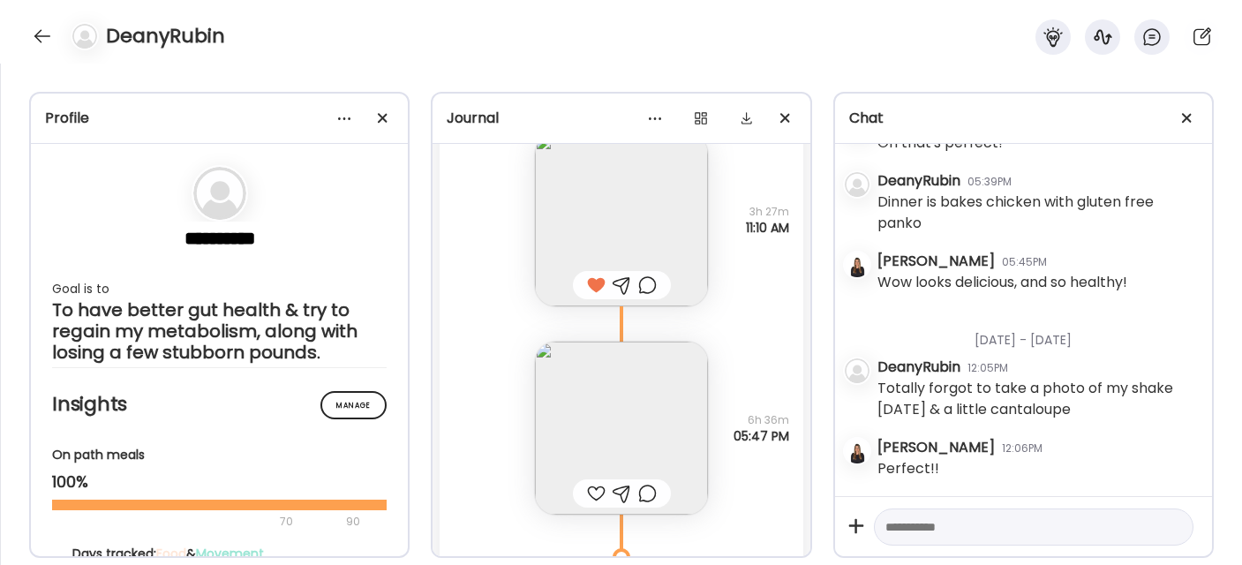
click at [599, 412] on img at bounding box center [621, 428] width 173 height 173
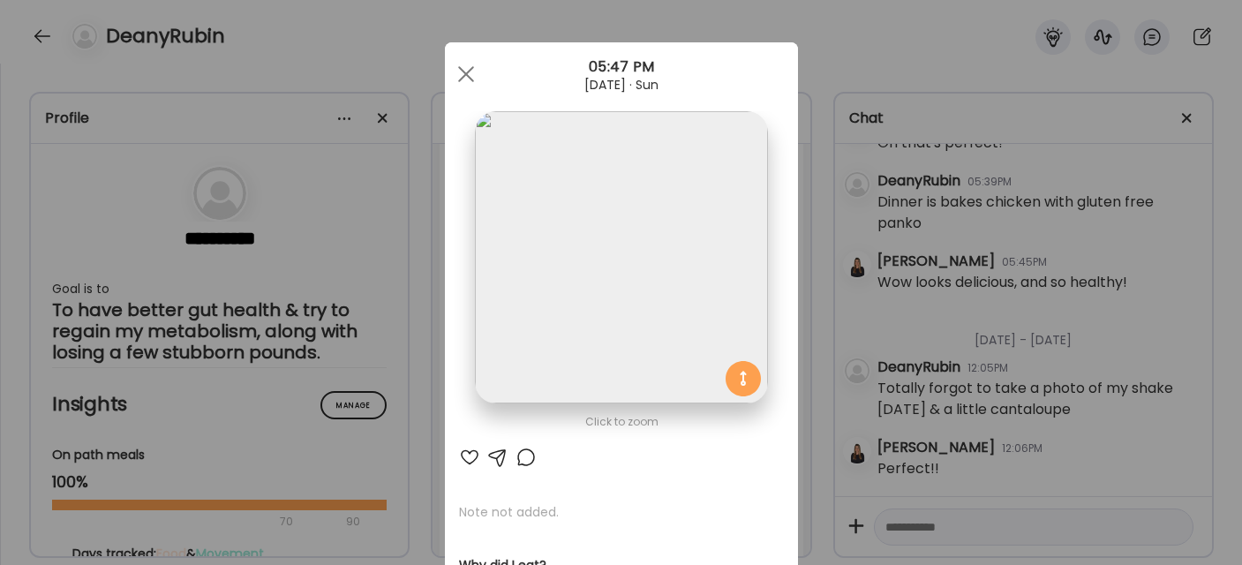
click at [461, 459] on div at bounding box center [469, 457] width 21 height 21
click at [460, 79] on div at bounding box center [465, 74] width 35 height 35
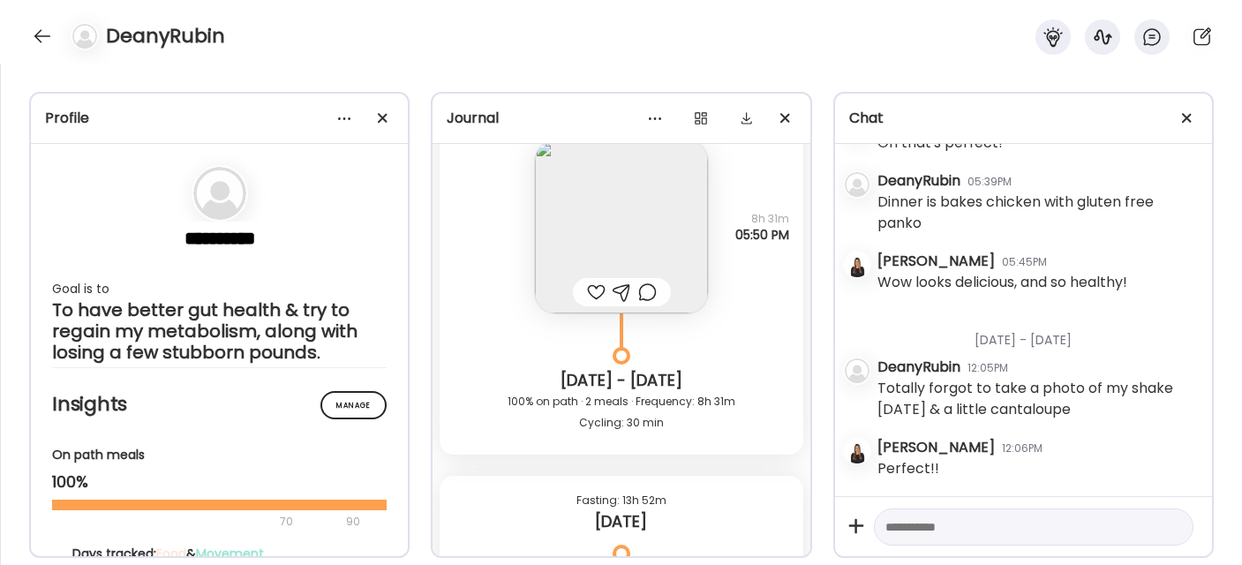
scroll to position [10836, 0]
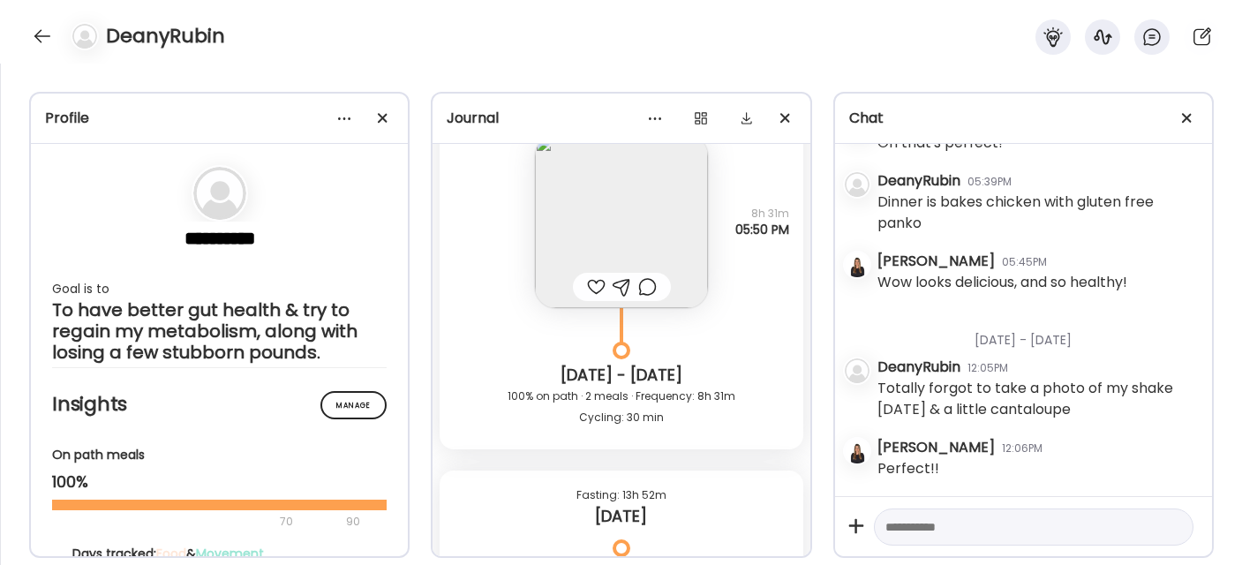
click at [593, 243] on img at bounding box center [621, 221] width 173 height 173
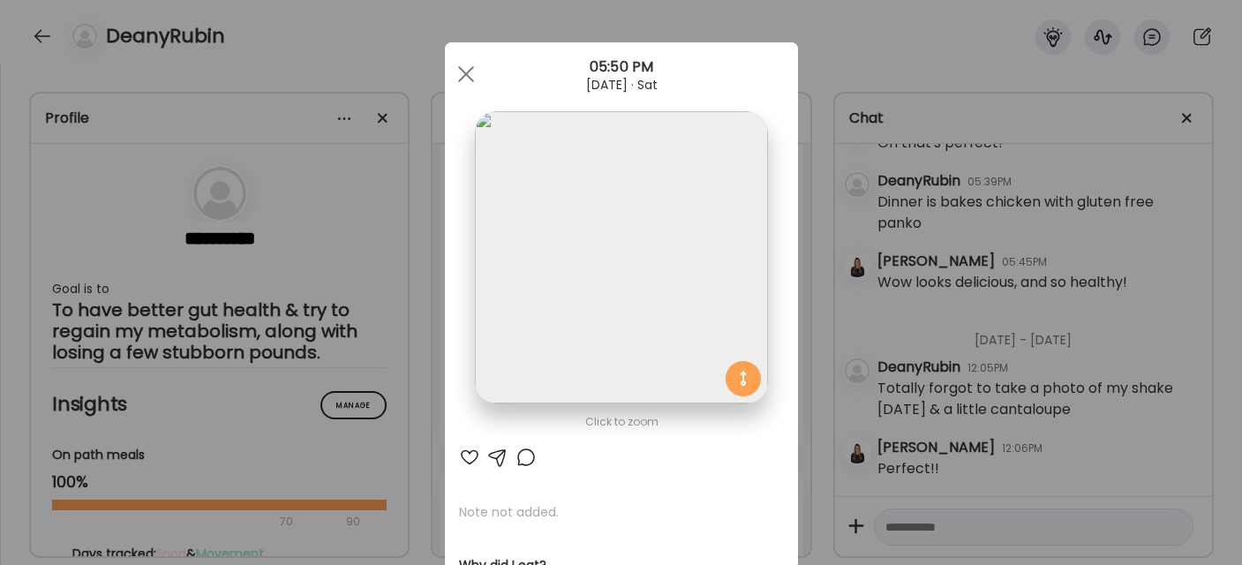
click at [465, 460] on div at bounding box center [469, 457] width 21 height 21
click at [462, 76] on span at bounding box center [465, 74] width 16 height 16
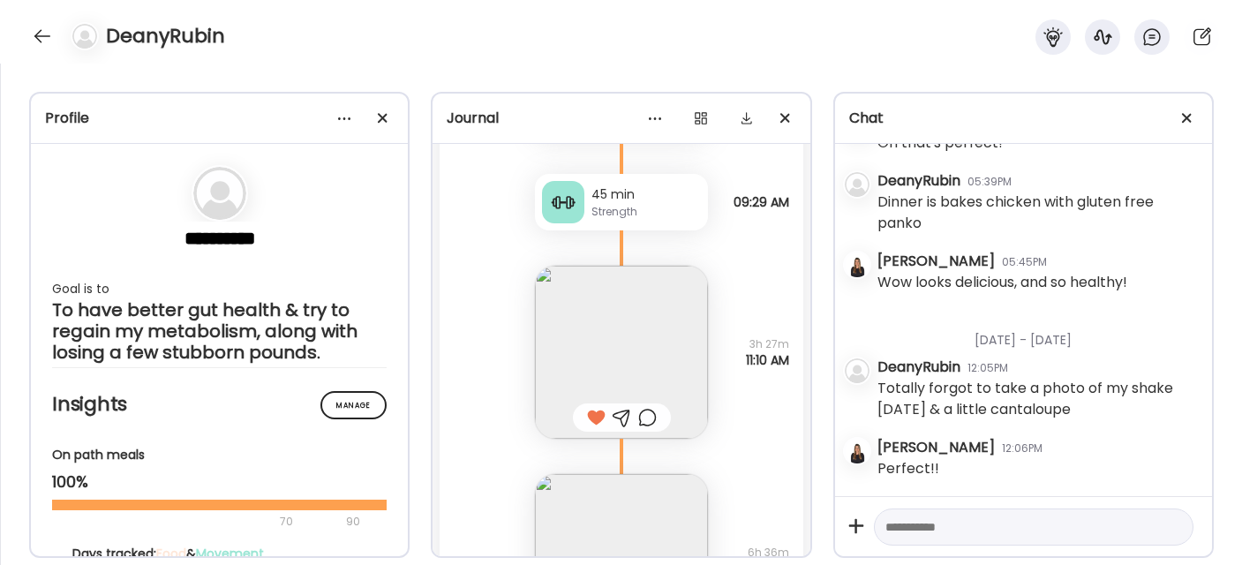
scroll to position [11396, 0]
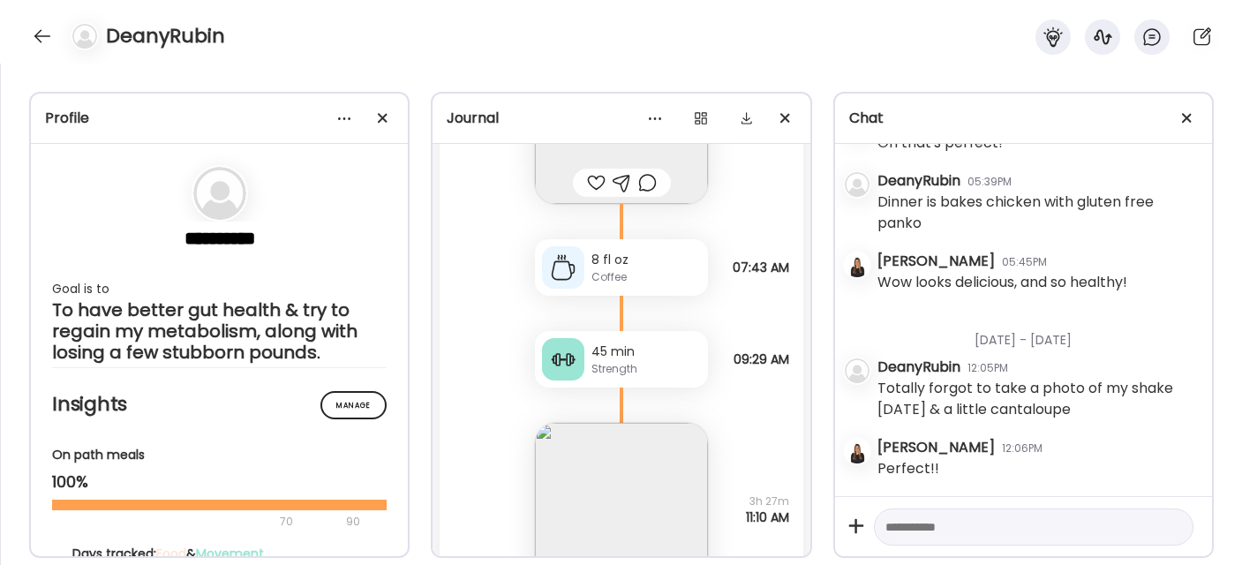
click at [602, 355] on div "45 min" at bounding box center [646, 352] width 109 height 19
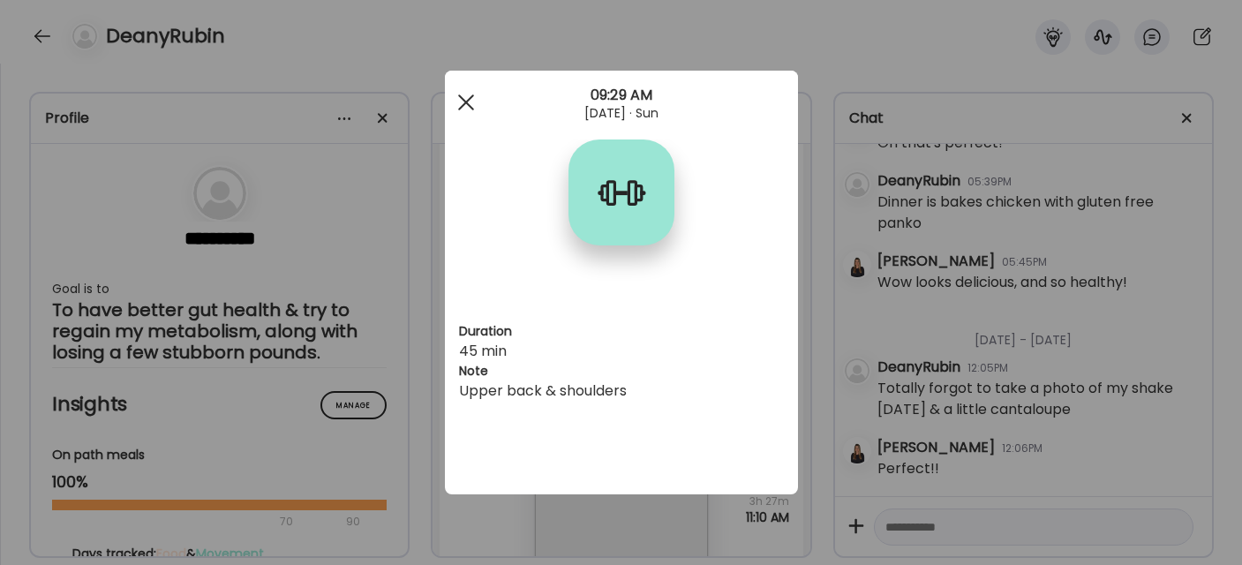
click at [468, 102] on div at bounding box center [465, 102] width 35 height 35
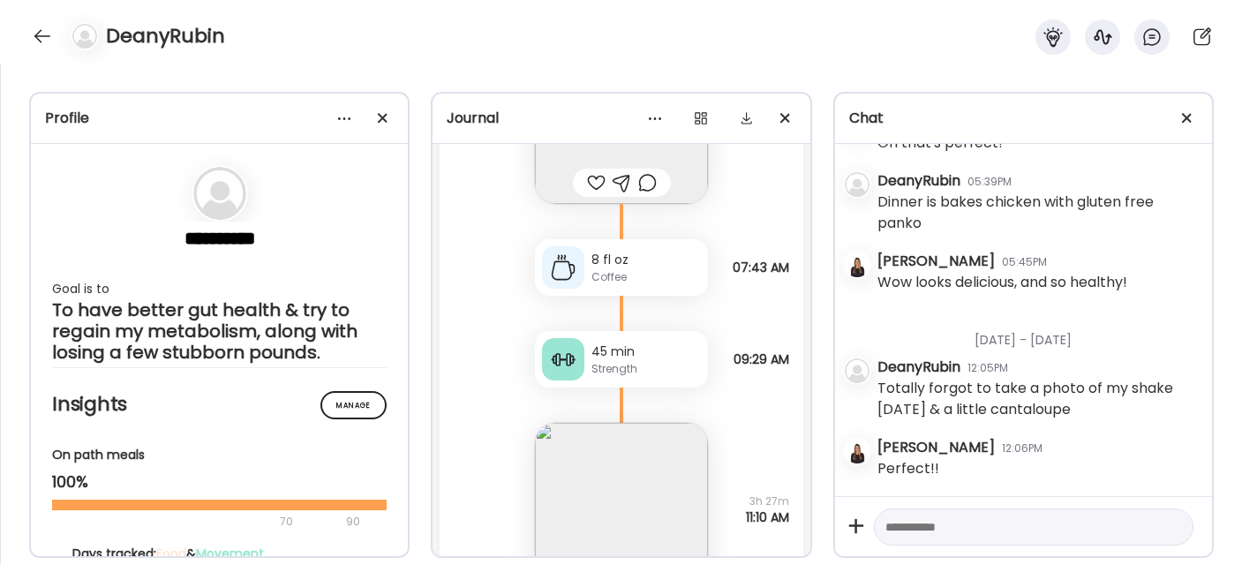
click at [941, 526] on textarea at bounding box center [1018, 526] width 265 height 21
type textarea "**********"
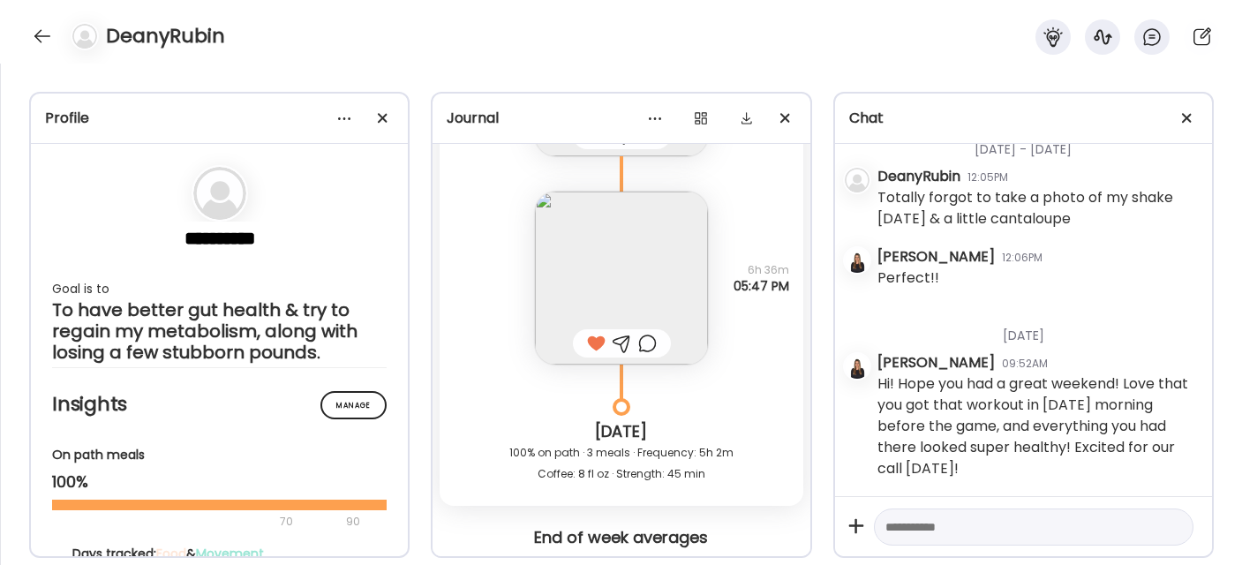
scroll to position [12492, 0]
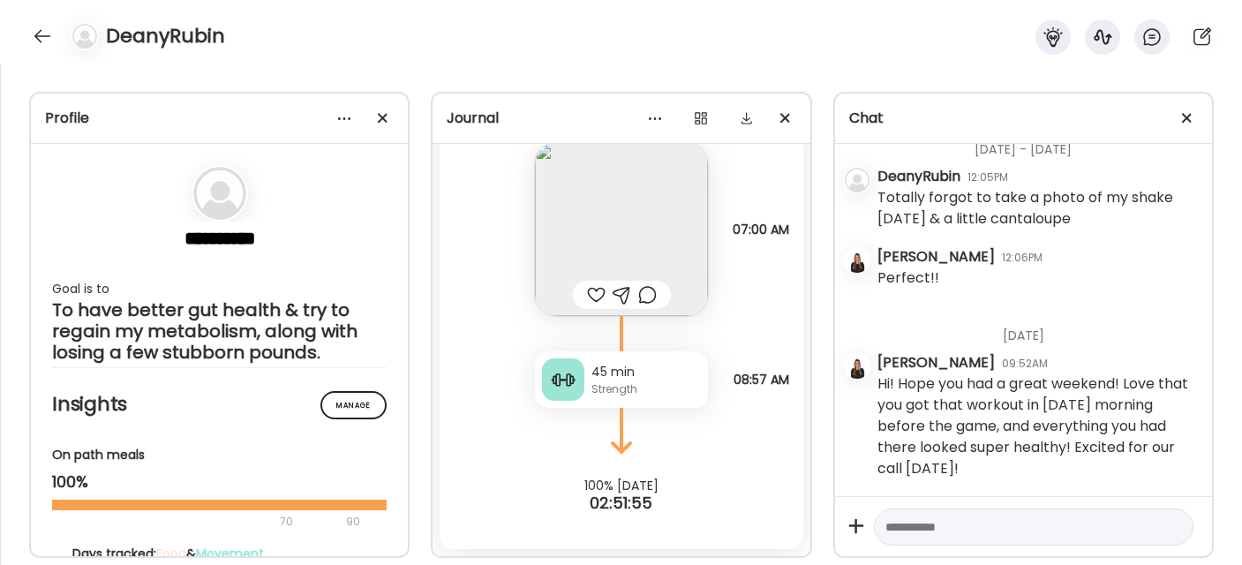
click at [587, 291] on div at bounding box center [596, 294] width 19 height 21
click at [40, 35] on div at bounding box center [42, 36] width 28 height 28
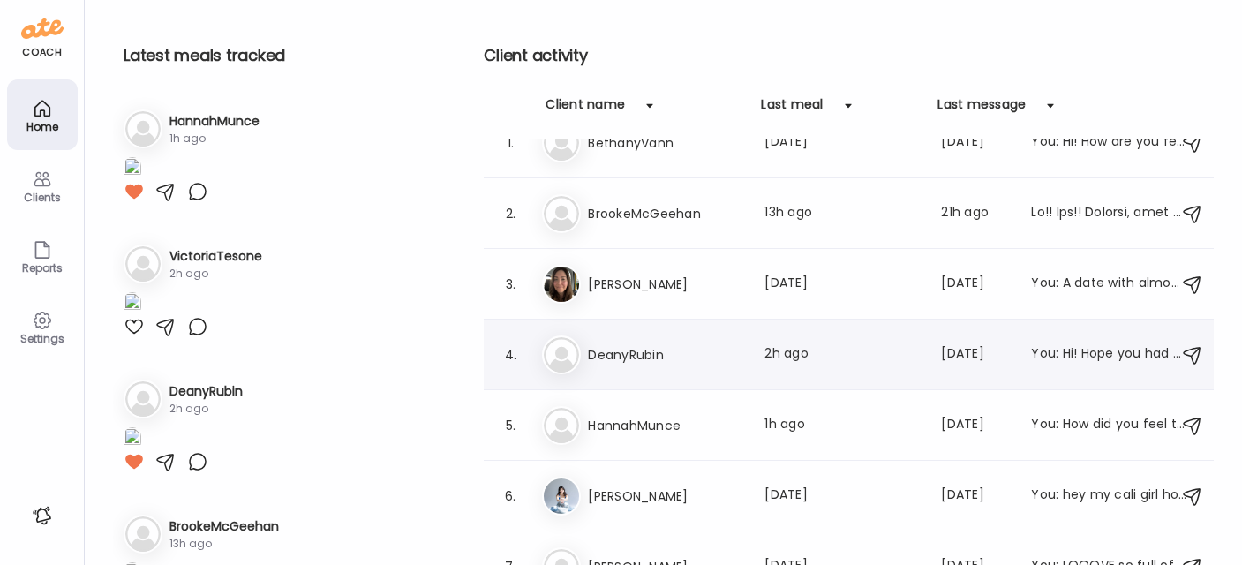
scroll to position [201, 0]
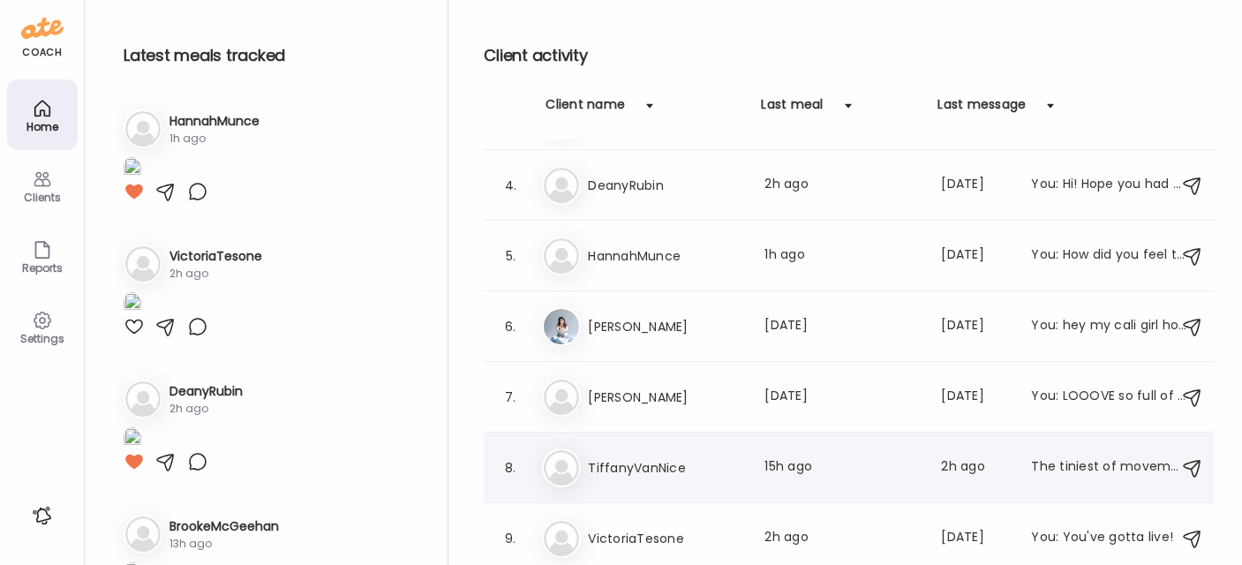
click at [636, 470] on h3 "TiffanyVanNice" at bounding box center [665, 467] width 155 height 21
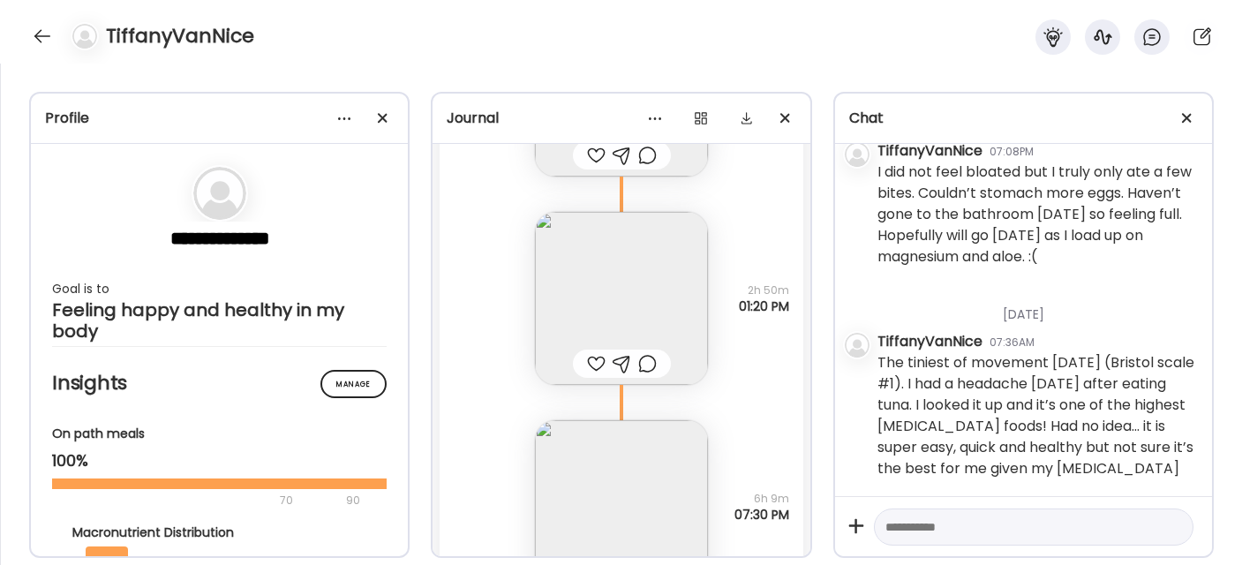
scroll to position [25704, 0]
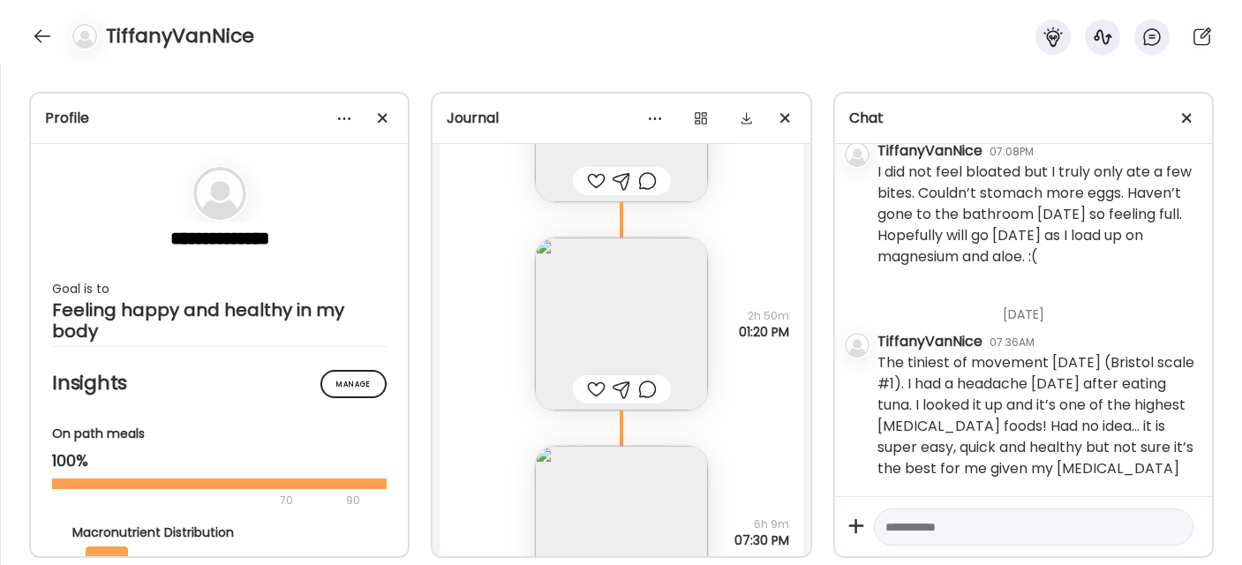
click at [577, 322] on img at bounding box center [621, 323] width 173 height 173
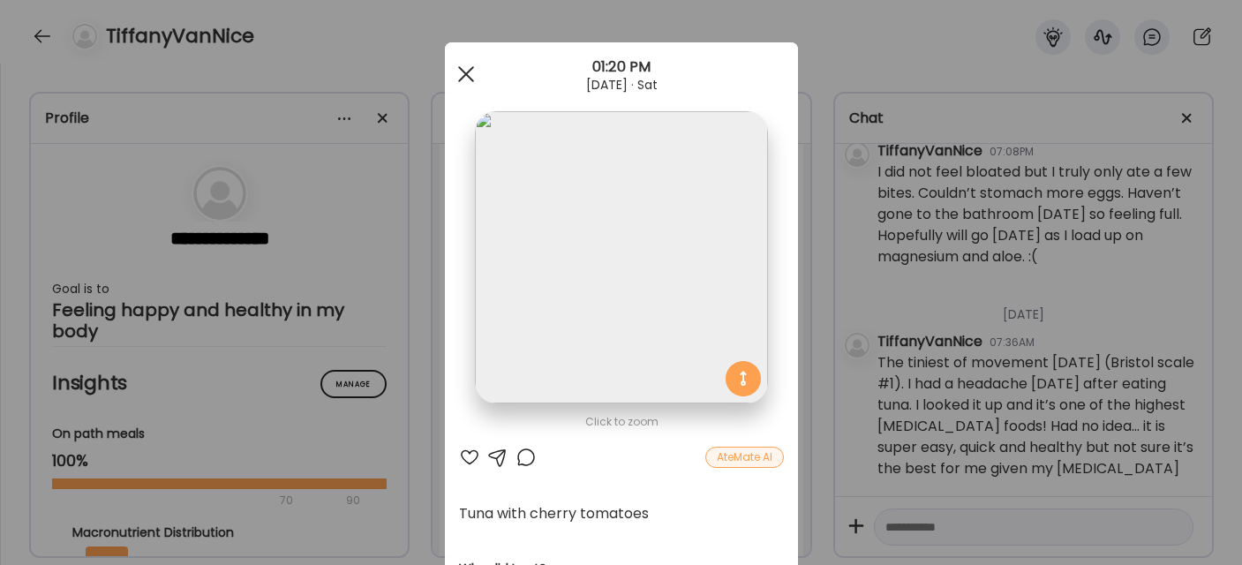
click at [464, 75] on div at bounding box center [465, 74] width 35 height 35
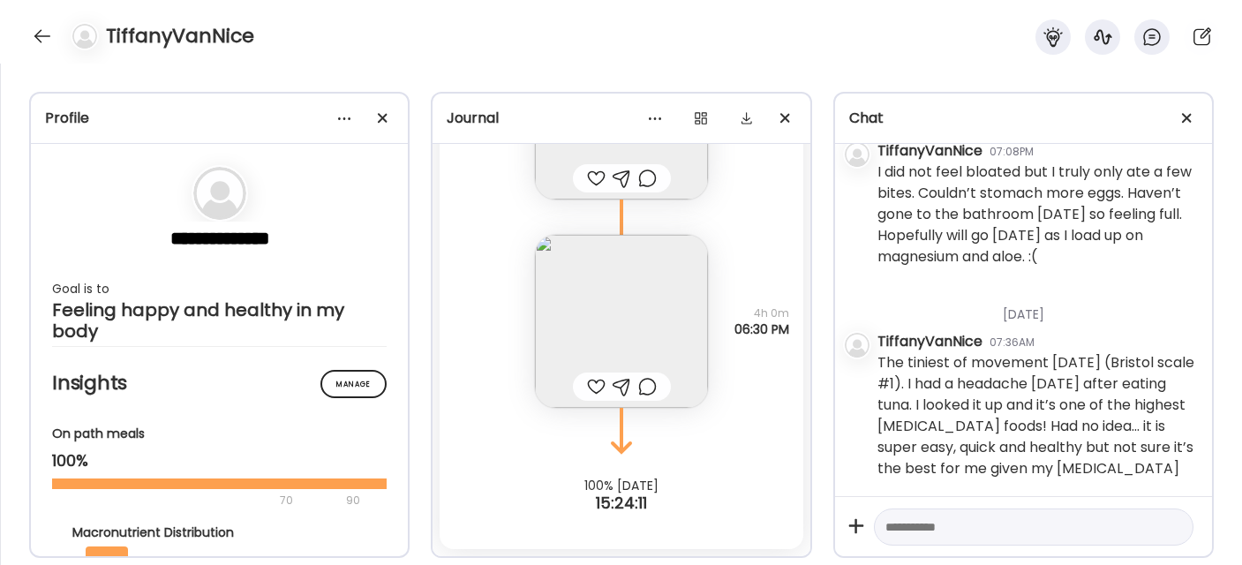
scroll to position [15746, 0]
click at [930, 533] on textarea at bounding box center [1018, 526] width 265 height 21
type textarea "**********"
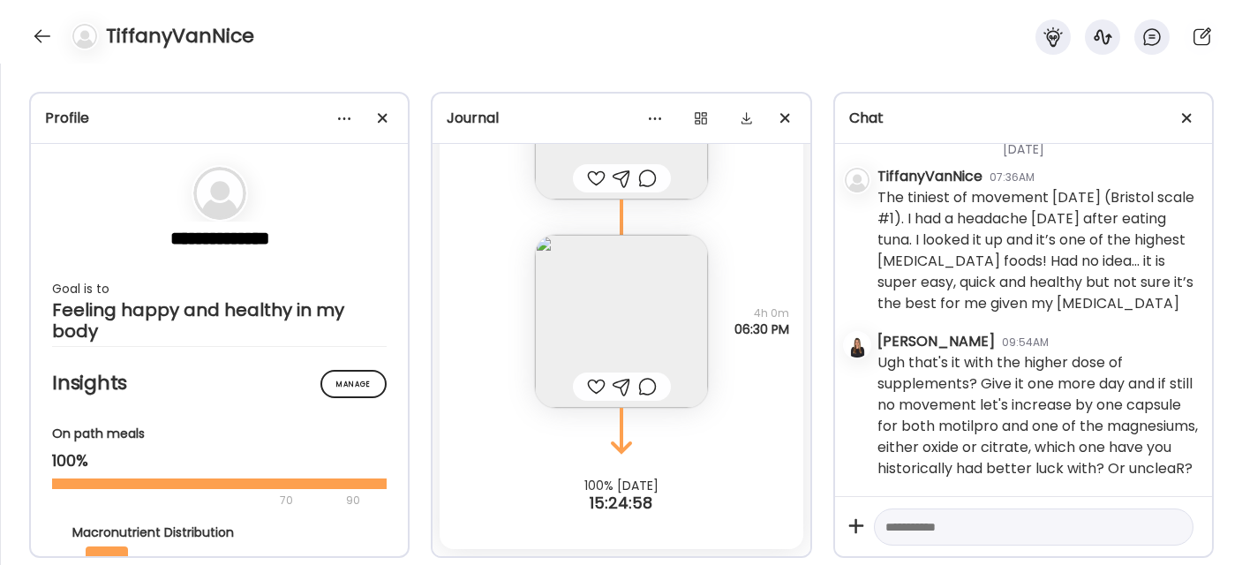
scroll to position [15933, 0]
click at [913, 530] on textarea at bounding box center [1018, 526] width 265 height 21
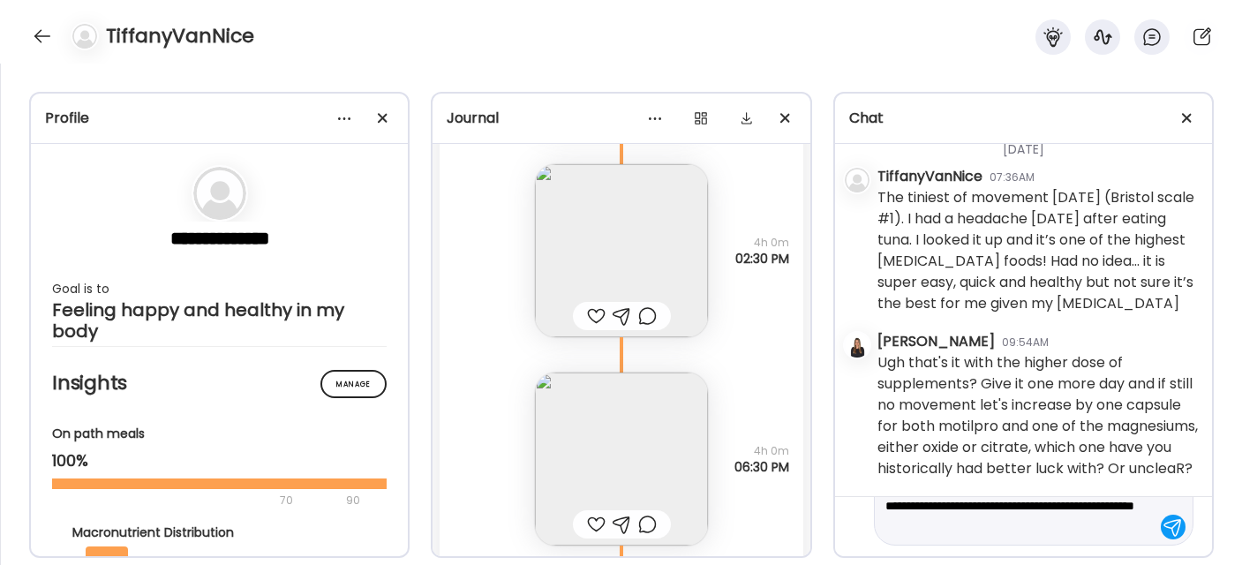
scroll to position [26838, 0]
type textarea "**********"
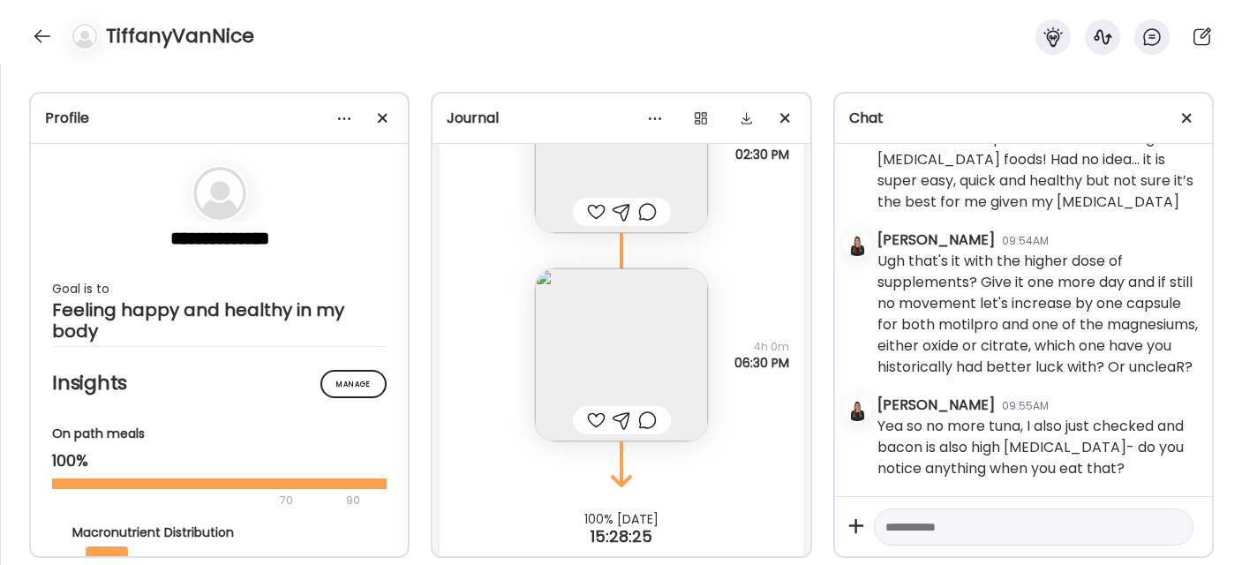
scroll to position [26974, 0]
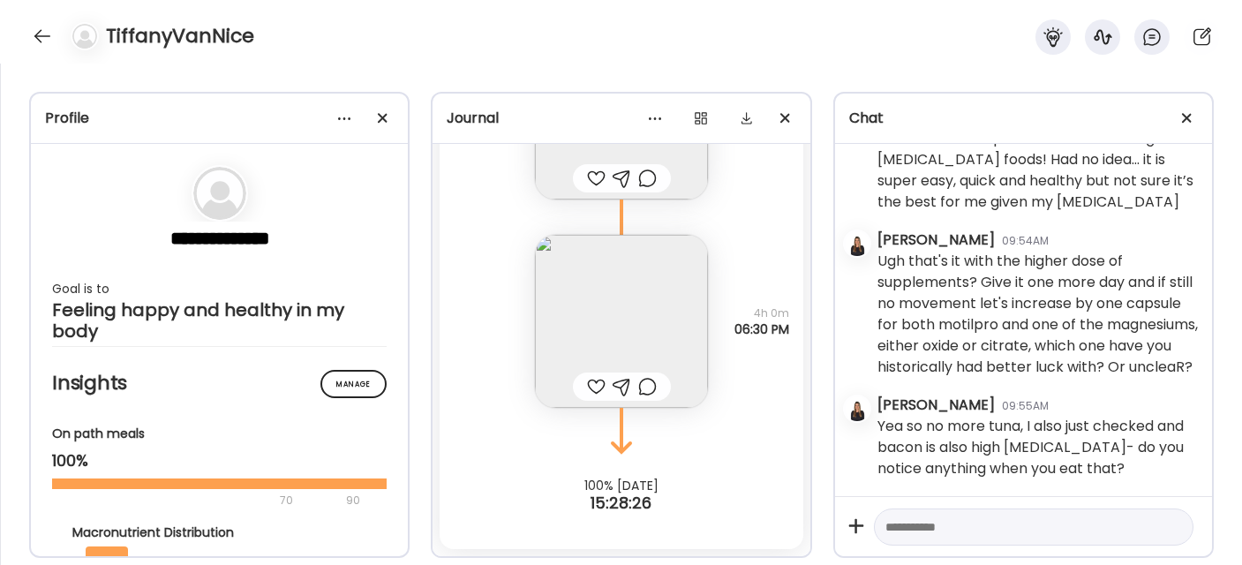
click at [591, 384] on div at bounding box center [596, 386] width 19 height 21
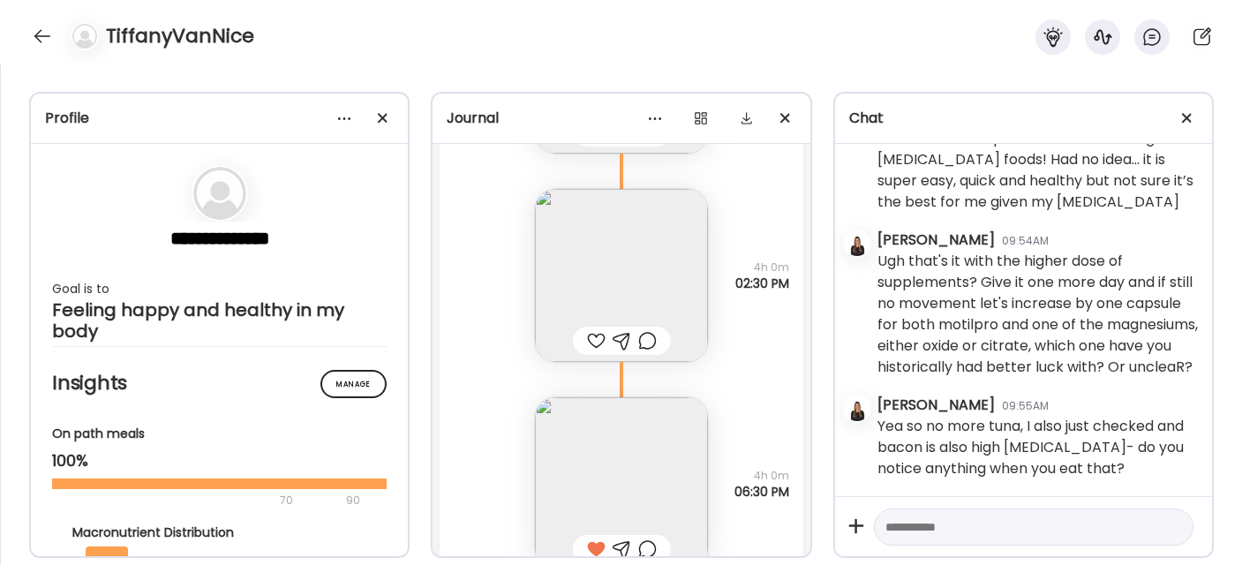
scroll to position [26650, 0]
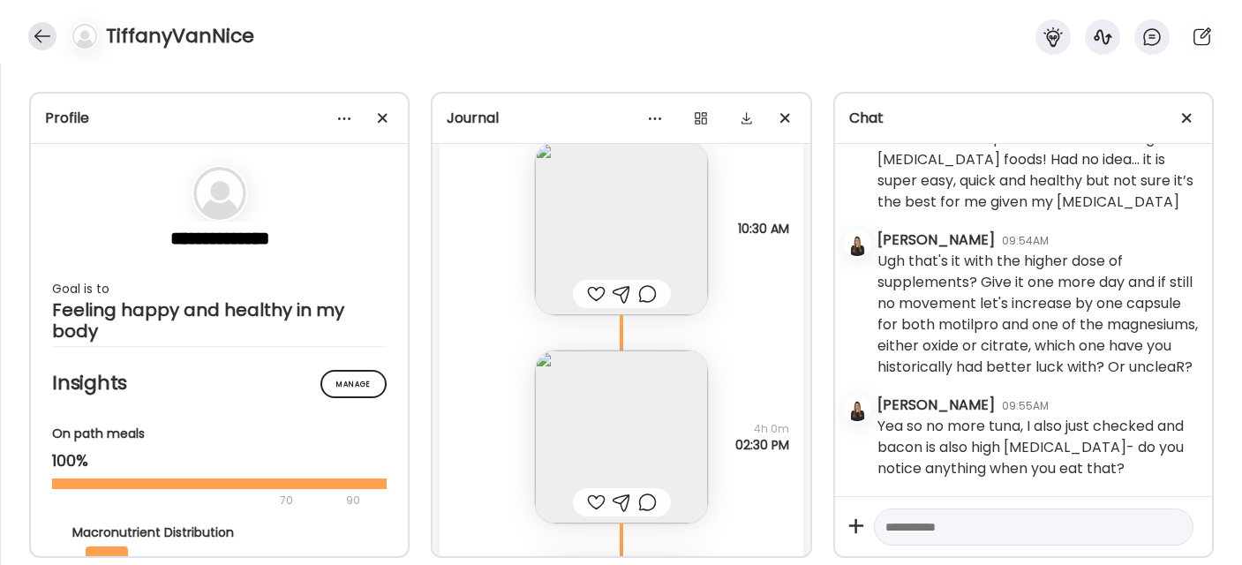
click at [39, 41] on div at bounding box center [42, 36] width 28 height 28
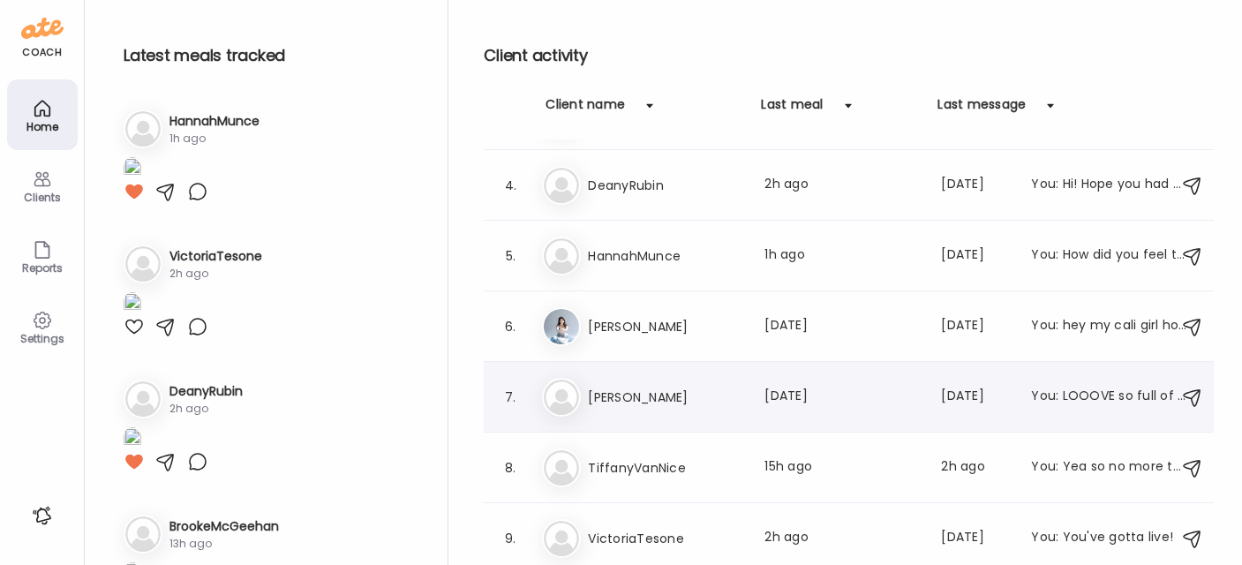
click at [617, 393] on h3 "[PERSON_NAME]" at bounding box center [665, 397] width 155 height 21
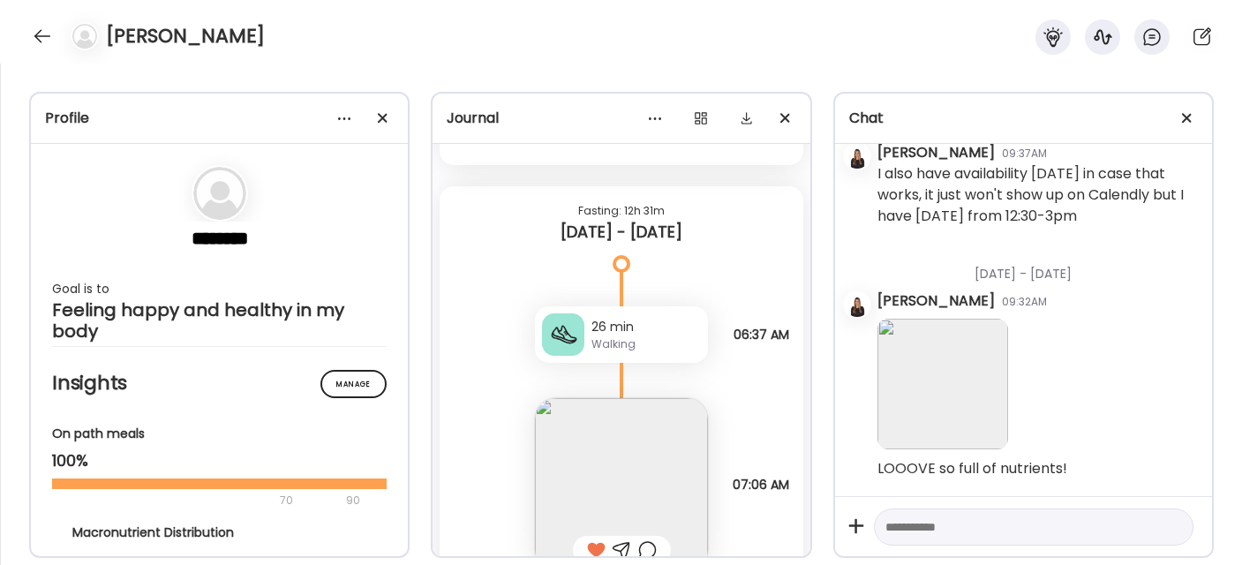
scroll to position [32511, 0]
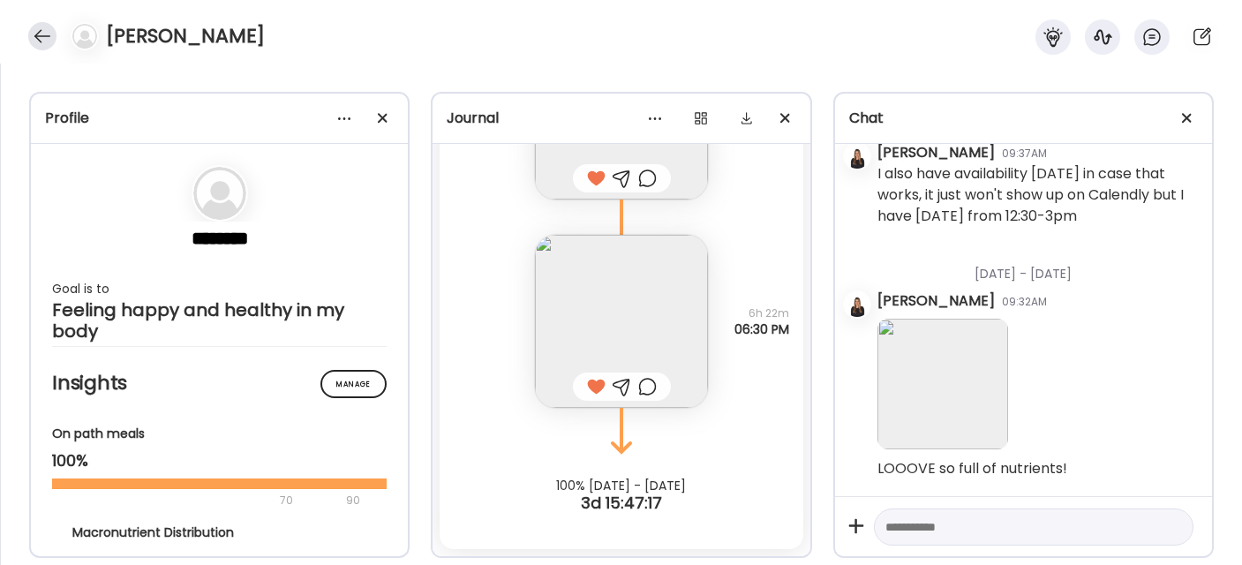
click at [34, 37] on div at bounding box center [42, 36] width 28 height 28
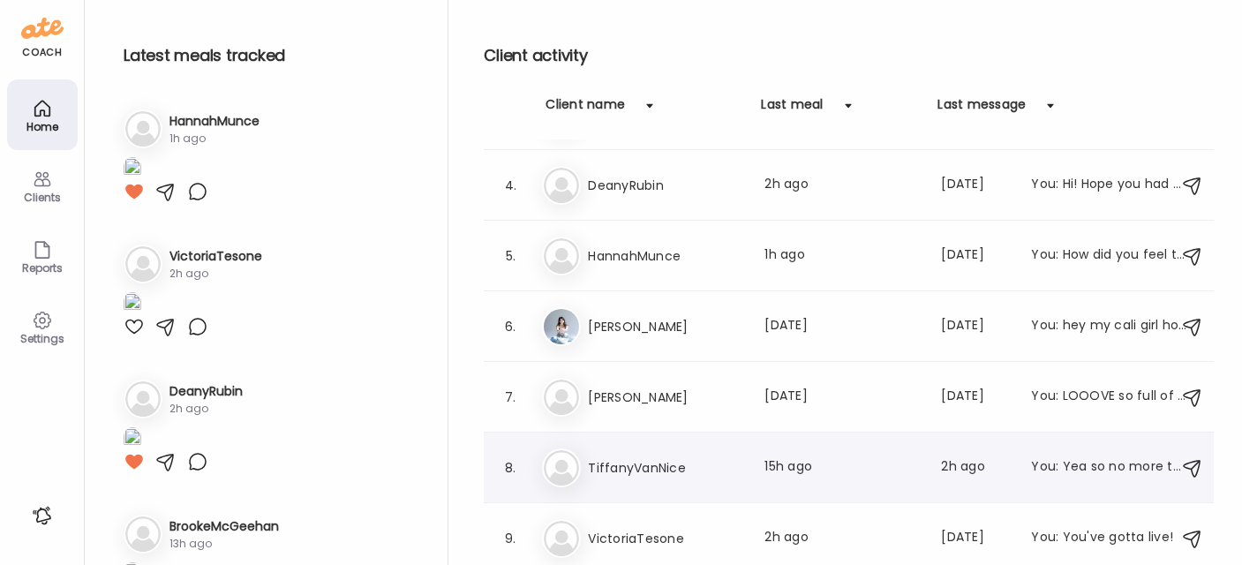
click at [643, 457] on h3 "TiffanyVanNice" at bounding box center [665, 467] width 155 height 21
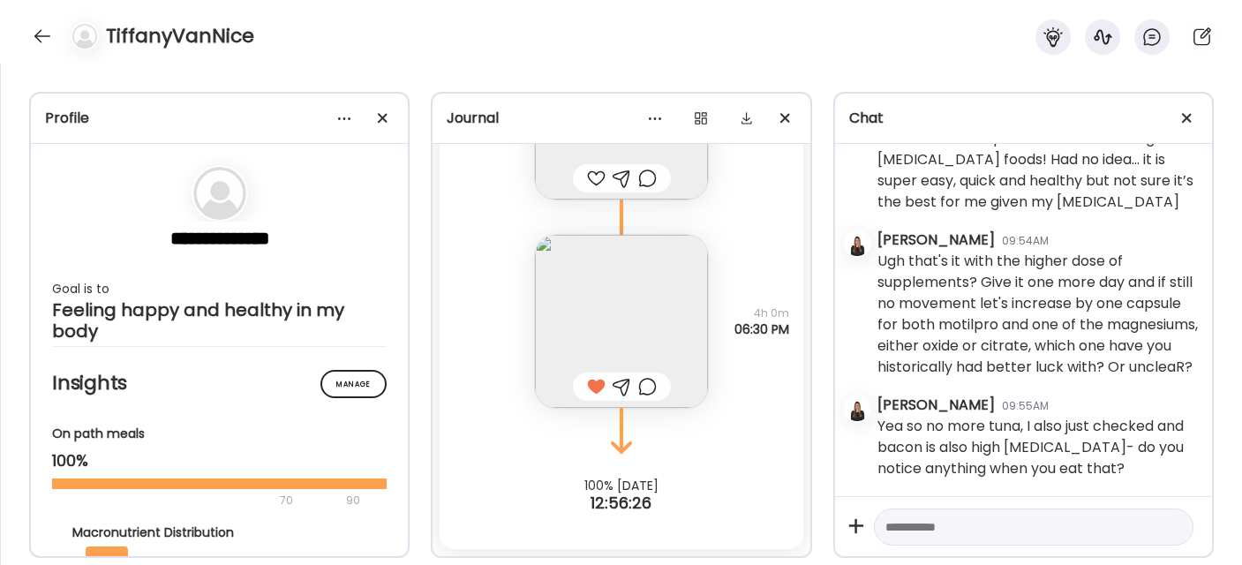
scroll to position [16035, 0]
click at [36, 37] on div at bounding box center [42, 36] width 28 height 28
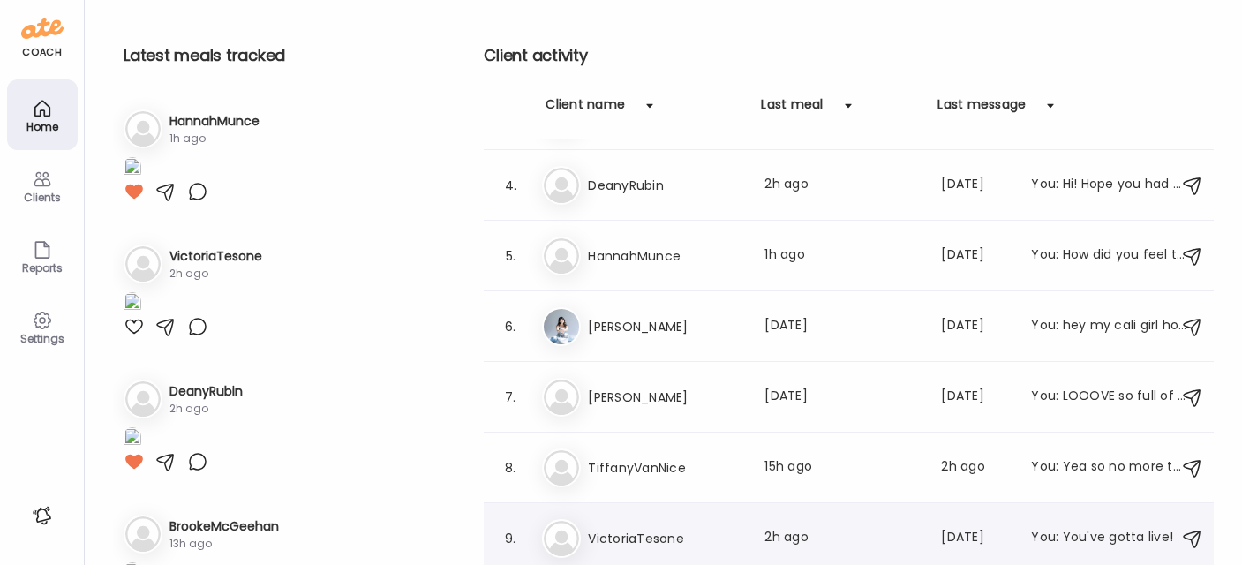
click at [641, 530] on h3 "VictoriaTesone" at bounding box center [665, 538] width 155 height 21
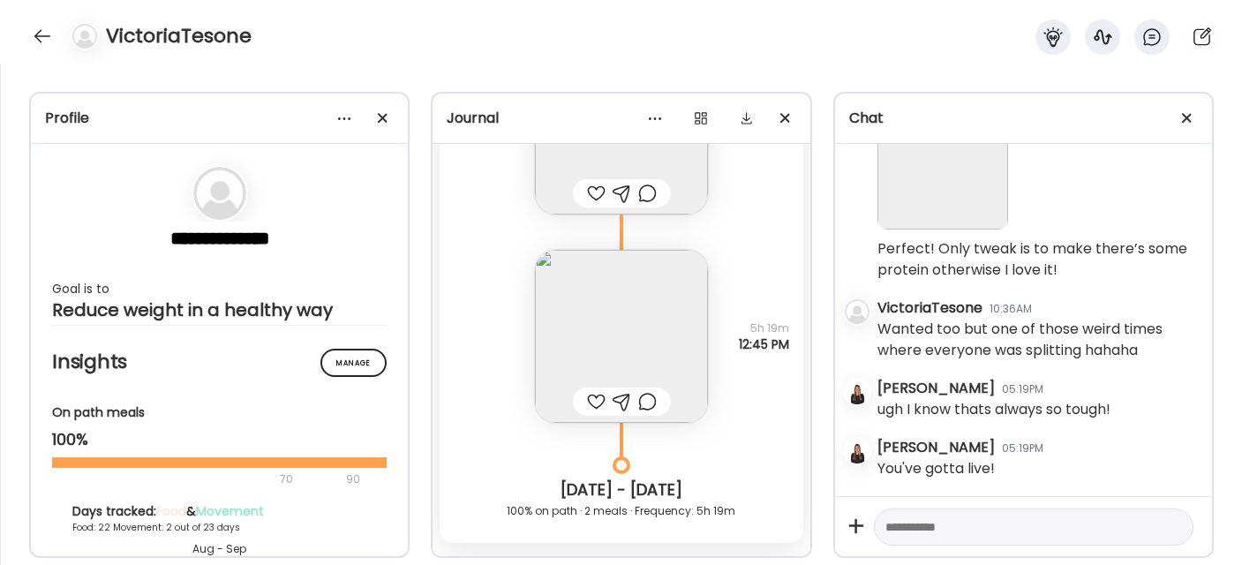
scroll to position [36129, 0]
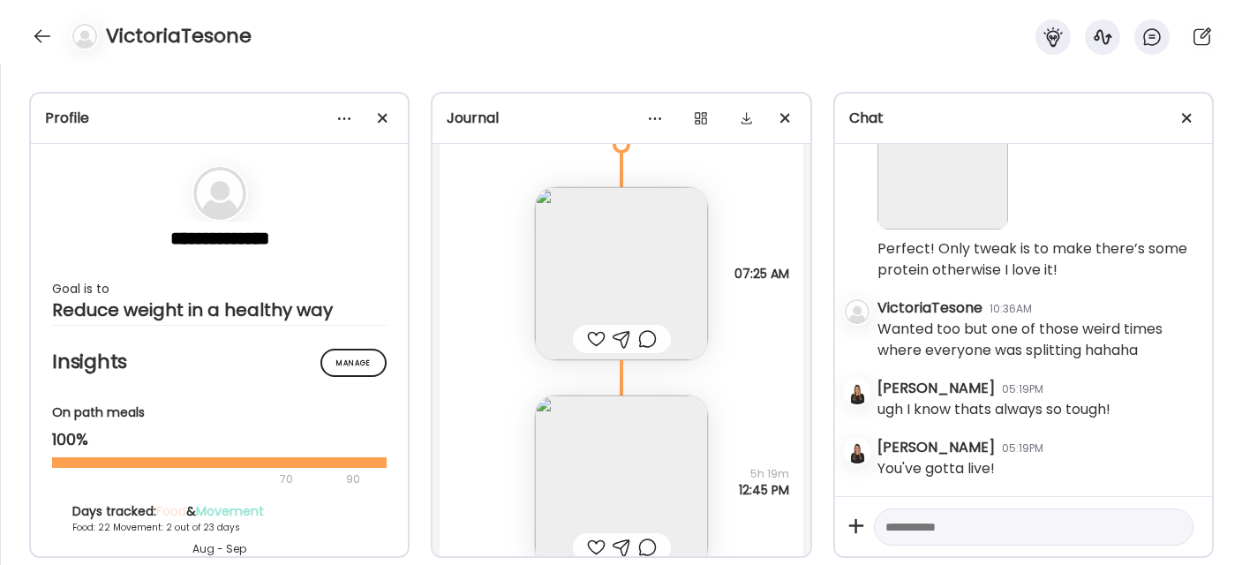
click at [616, 249] on img at bounding box center [621, 273] width 173 height 173
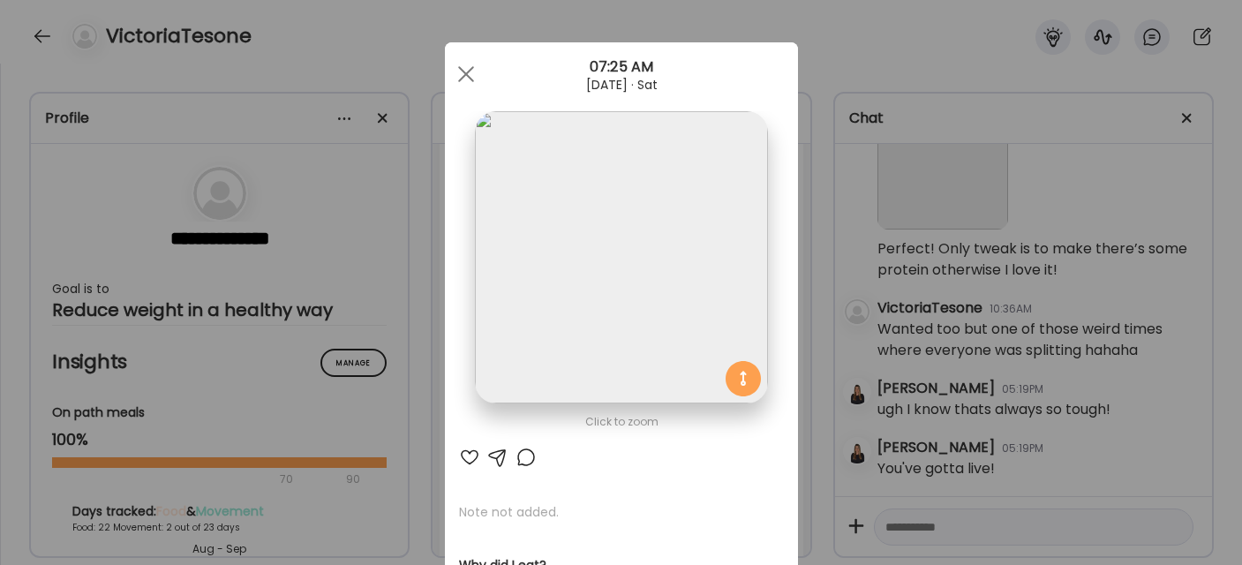
click at [460, 457] on div at bounding box center [469, 457] width 21 height 21
click at [464, 69] on div at bounding box center [465, 74] width 35 height 35
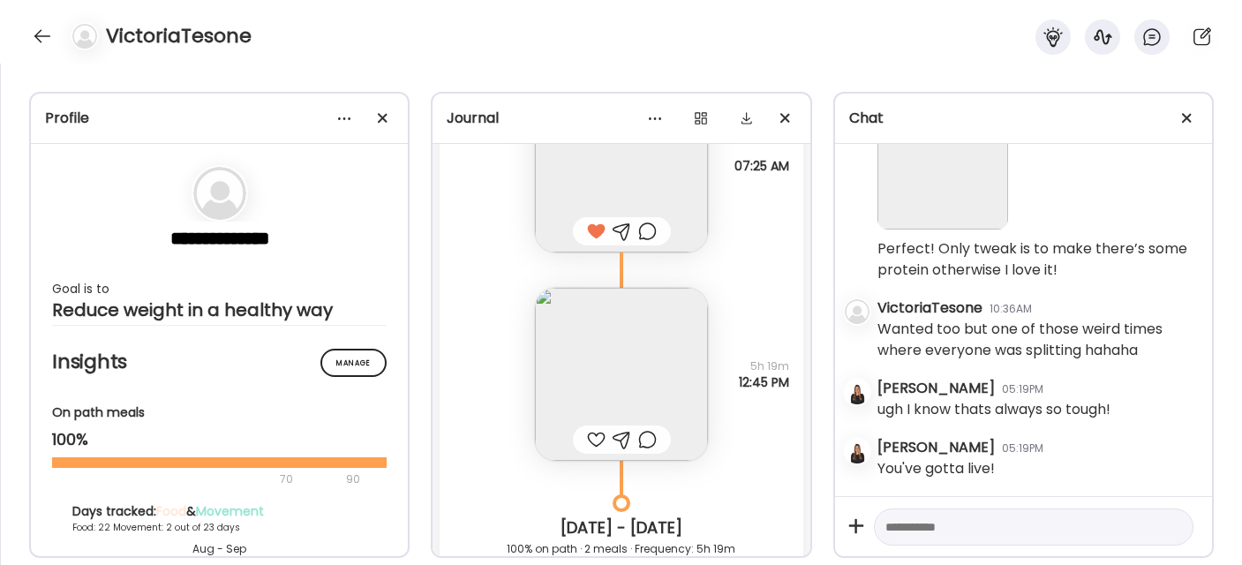
scroll to position [36261, 0]
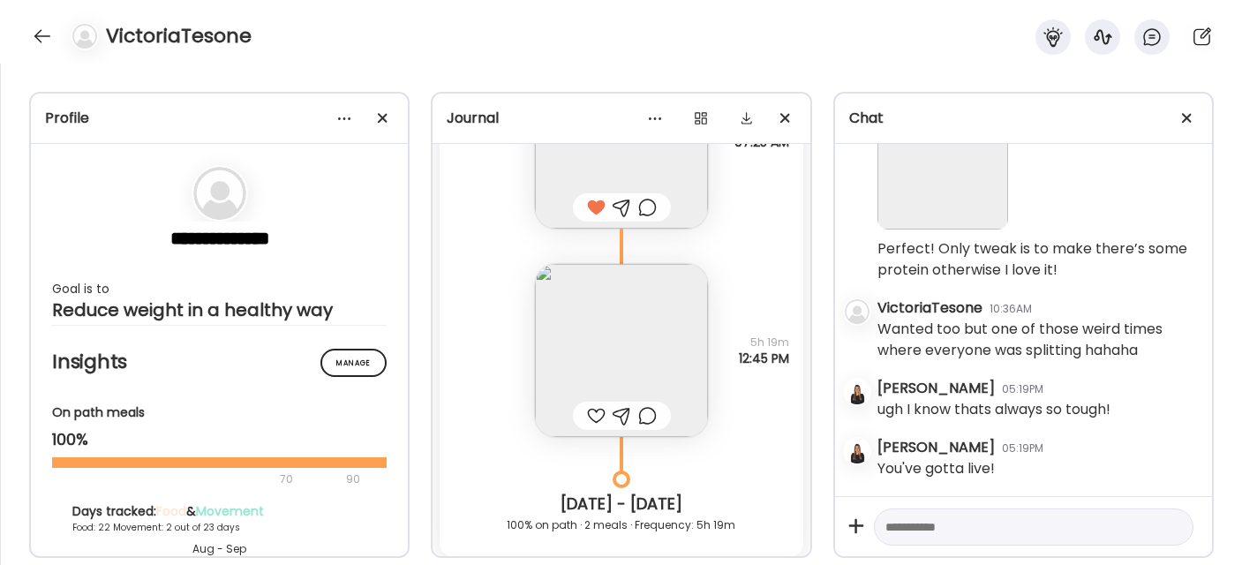
click at [621, 328] on img at bounding box center [621, 350] width 173 height 173
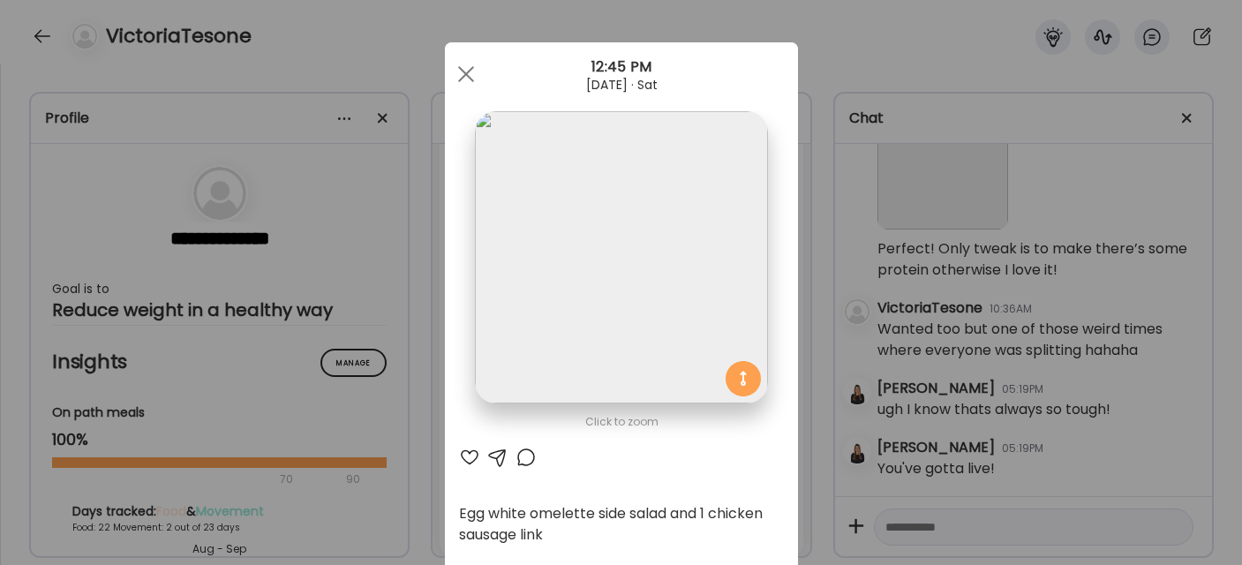
click at [459, 456] on div at bounding box center [469, 457] width 21 height 21
click at [464, 77] on span at bounding box center [465, 74] width 16 height 16
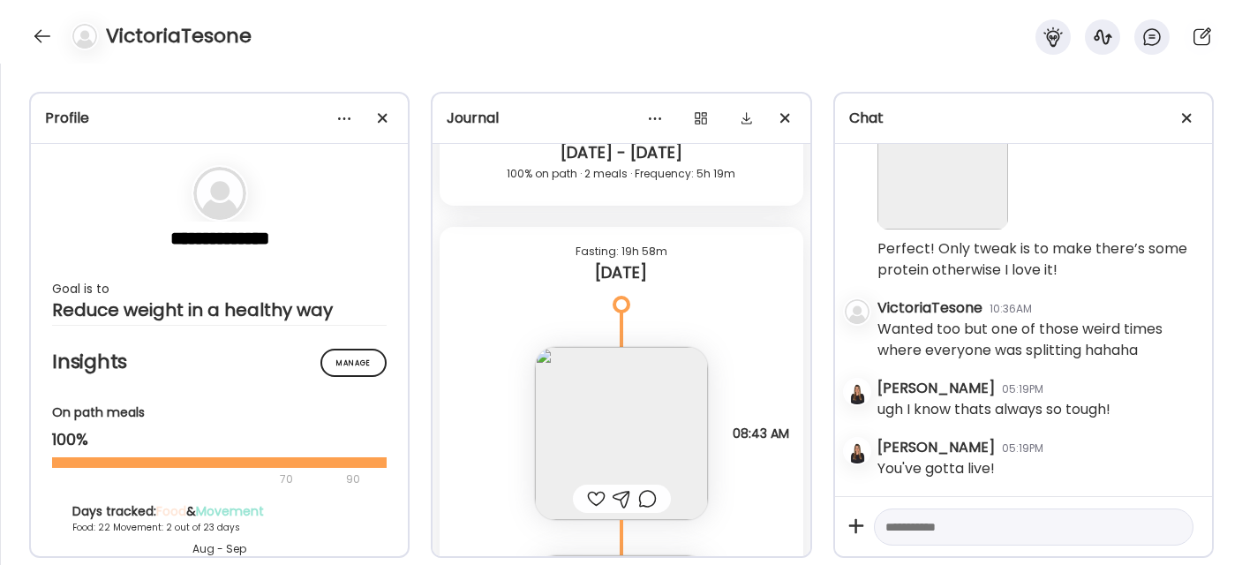
scroll to position [36752, 0]
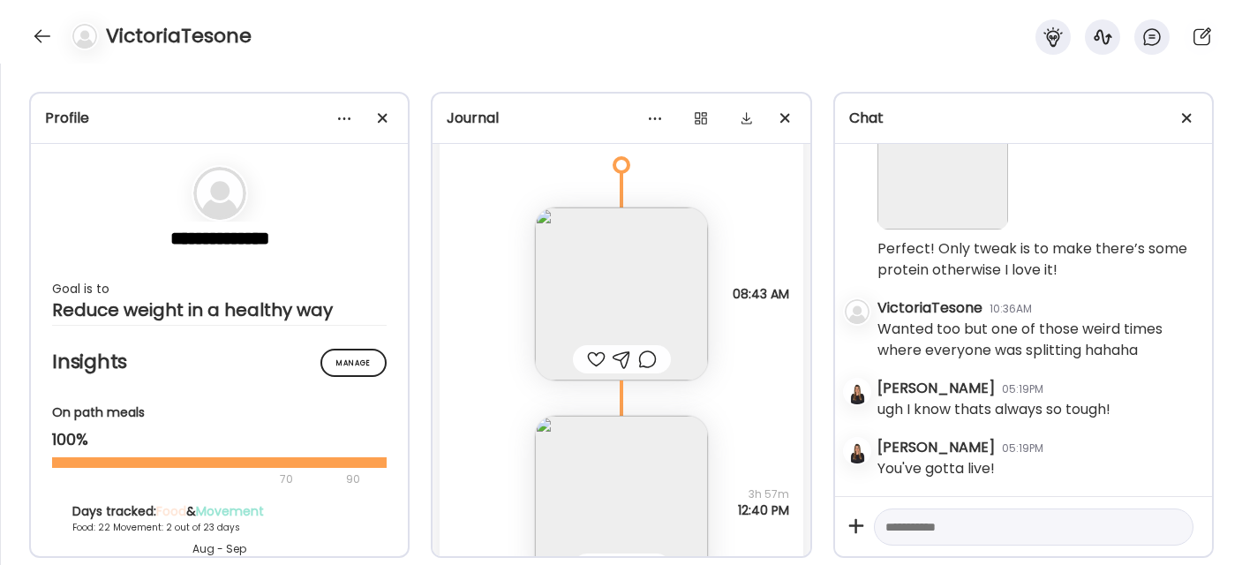
click at [588, 358] on div at bounding box center [596, 359] width 19 height 21
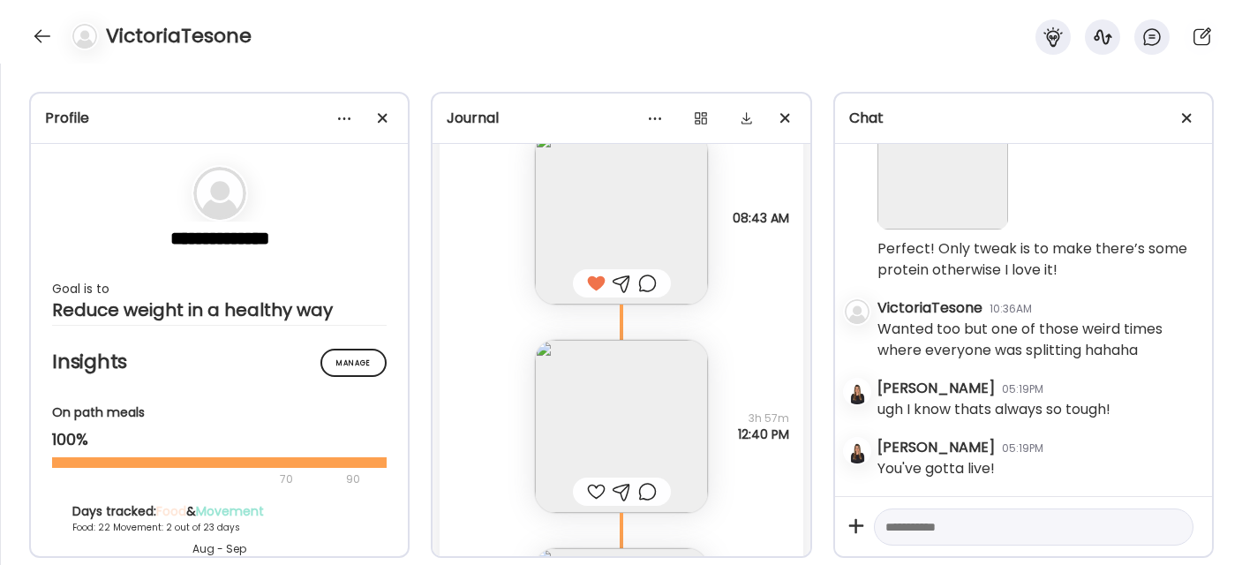
scroll to position [36914, 0]
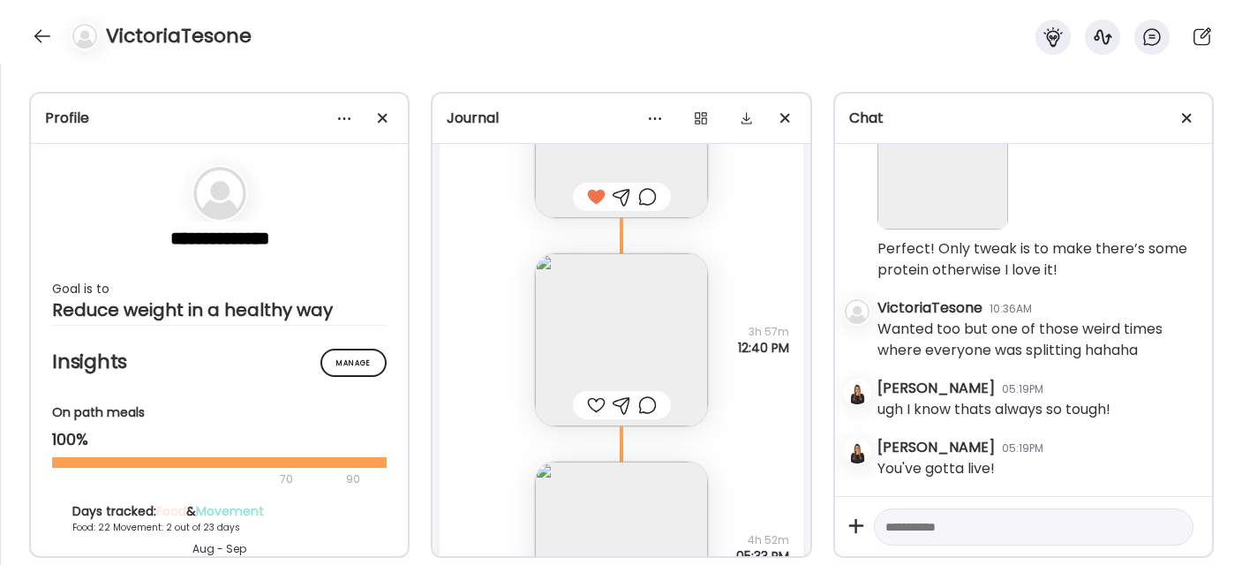
click at [589, 356] on img at bounding box center [621, 339] width 173 height 173
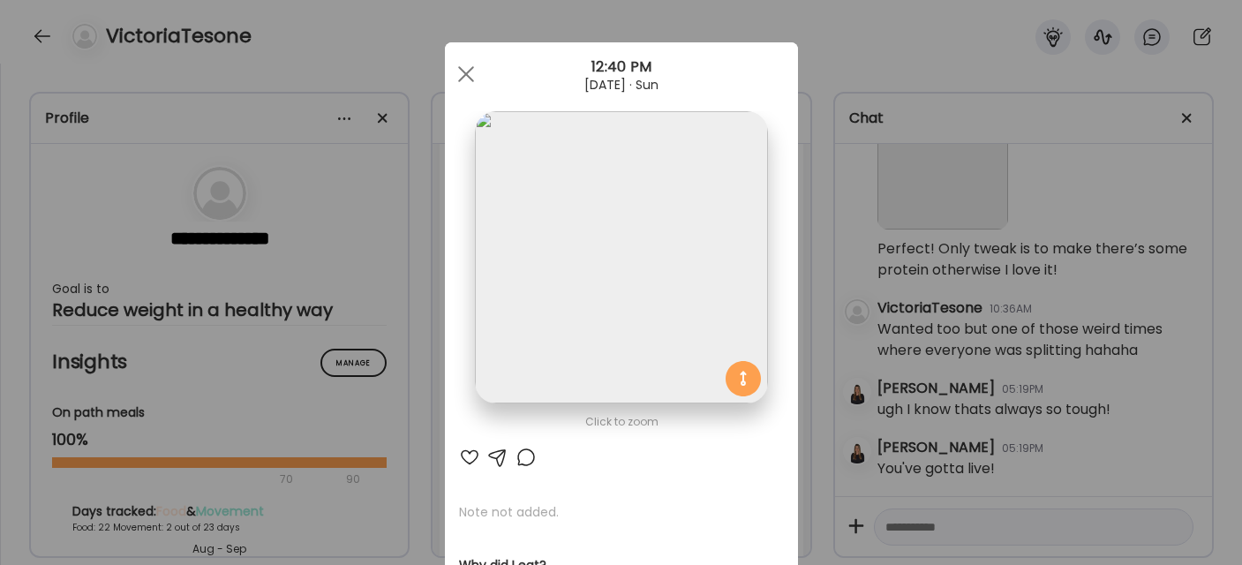
click at [464, 458] on div at bounding box center [469, 457] width 21 height 21
click at [462, 73] on div at bounding box center [465, 74] width 35 height 35
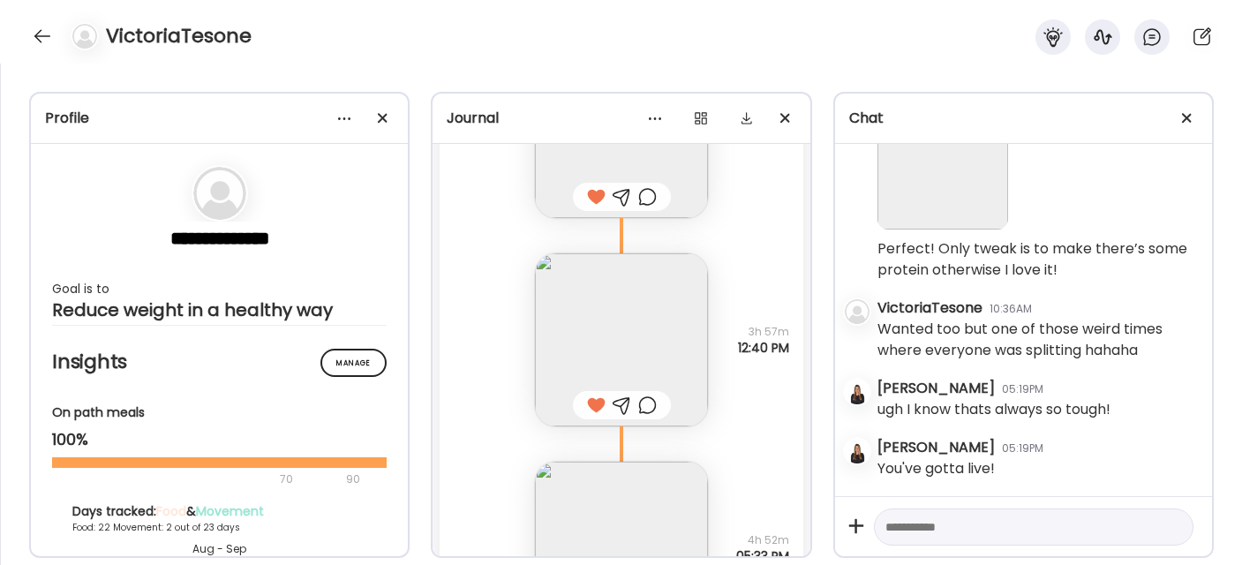
scroll to position [37073, 0]
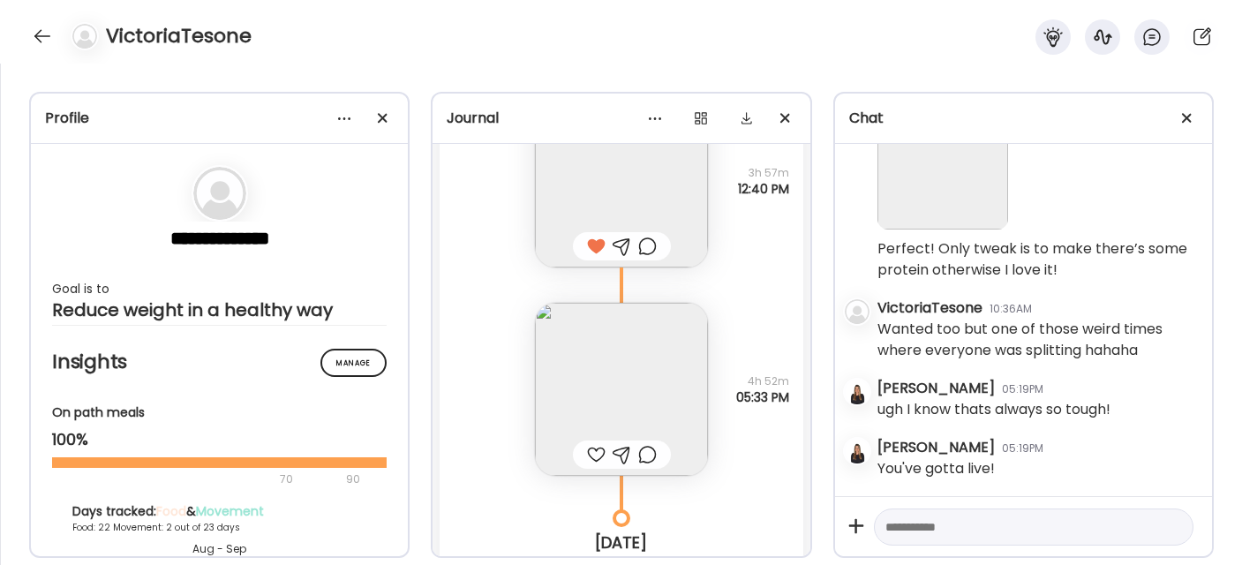
click at [624, 391] on img at bounding box center [621, 389] width 173 height 173
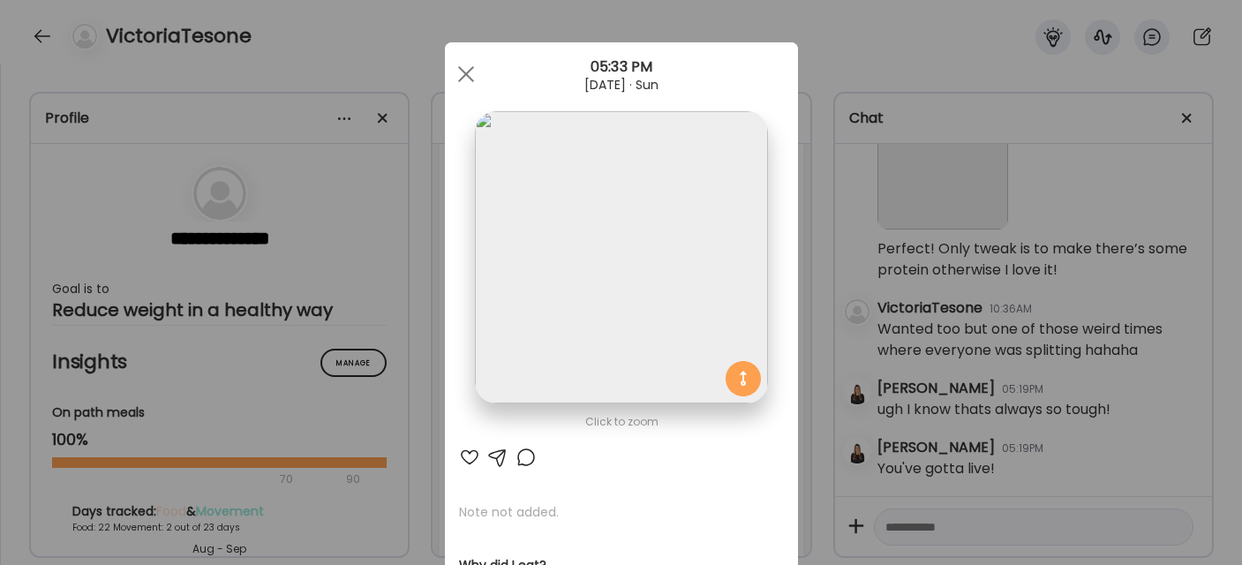
click at [459, 451] on div at bounding box center [469, 457] width 21 height 21
click at [466, 77] on div at bounding box center [465, 74] width 35 height 35
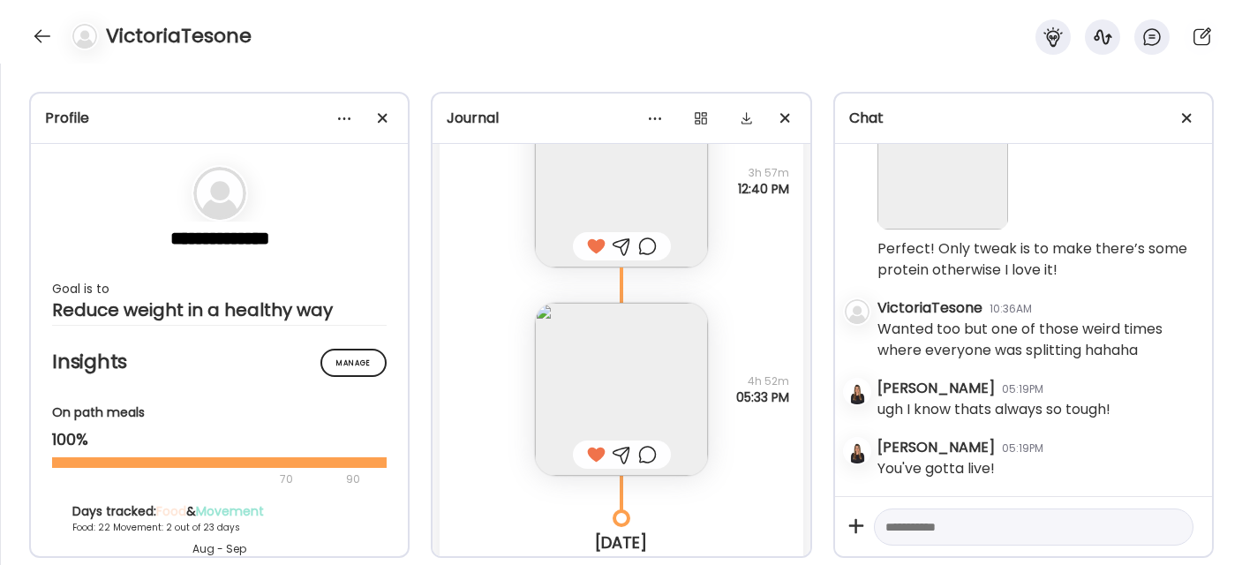
click at [616, 464] on div at bounding box center [622, 454] width 19 height 21
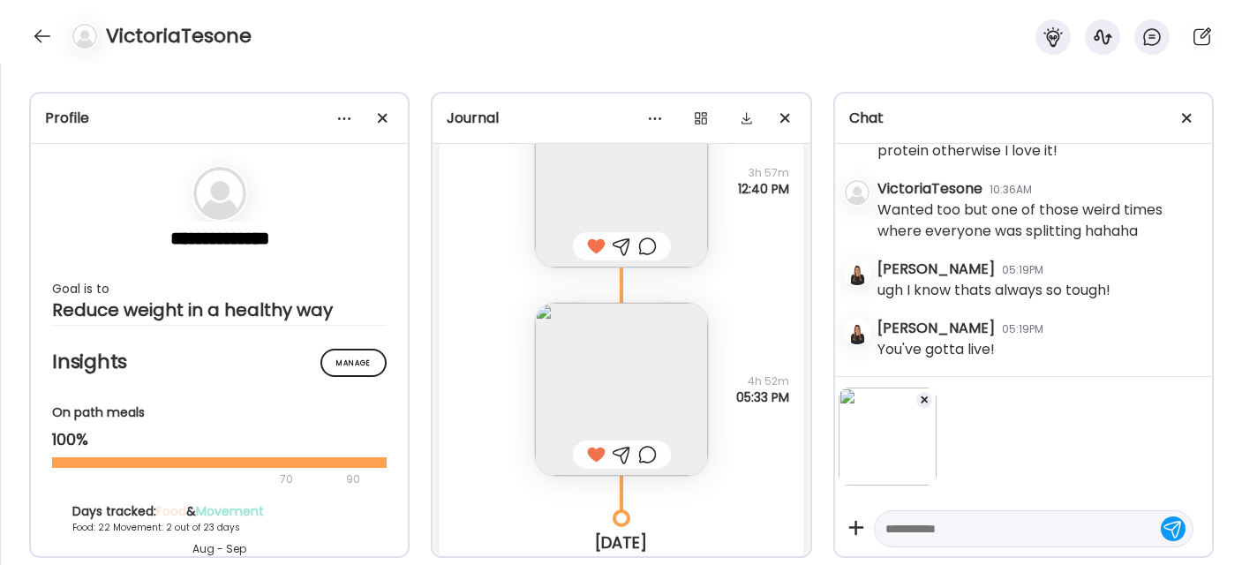
scroll to position [39191, 0]
click at [952, 531] on textarea at bounding box center [1018, 528] width 265 height 21
type textarea "**********"
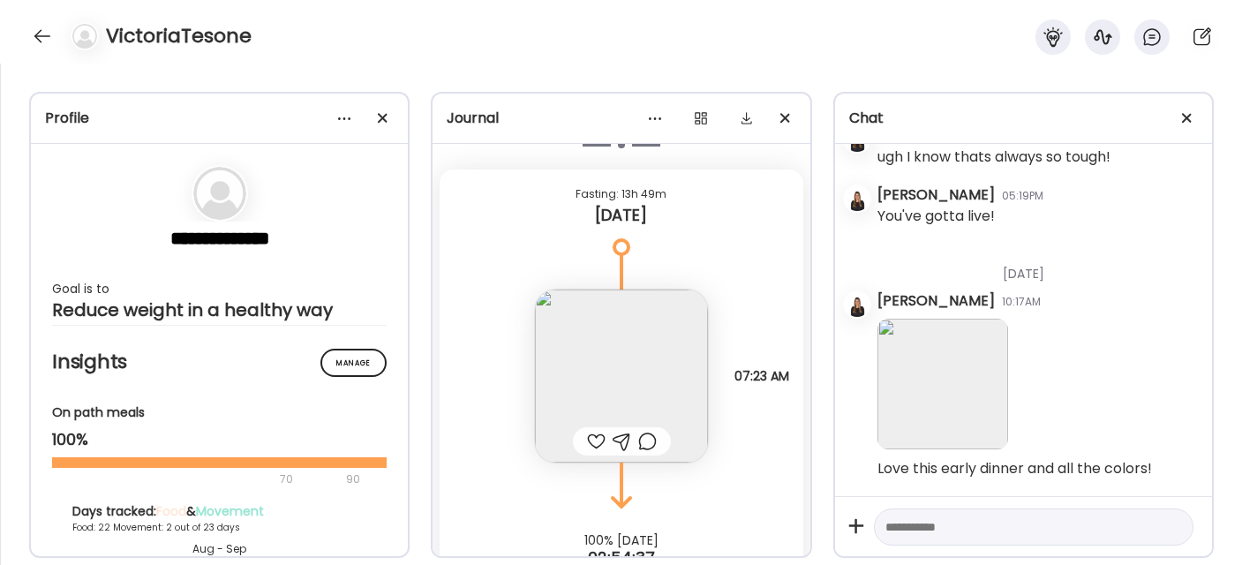
scroll to position [37685, 0]
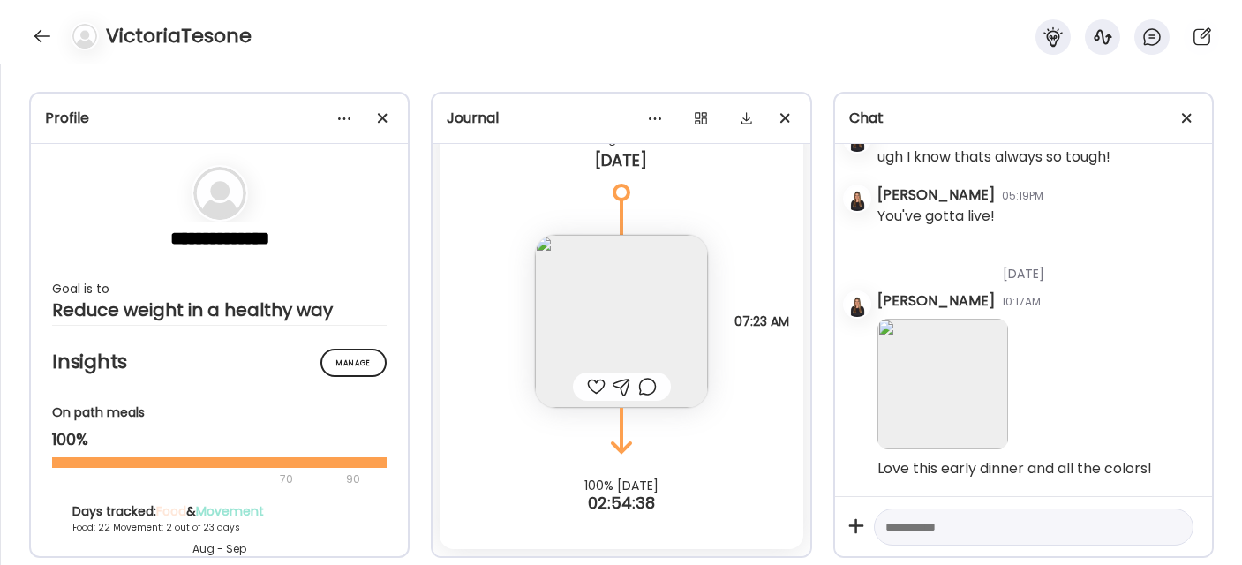
click at [578, 340] on img at bounding box center [621, 321] width 173 height 173
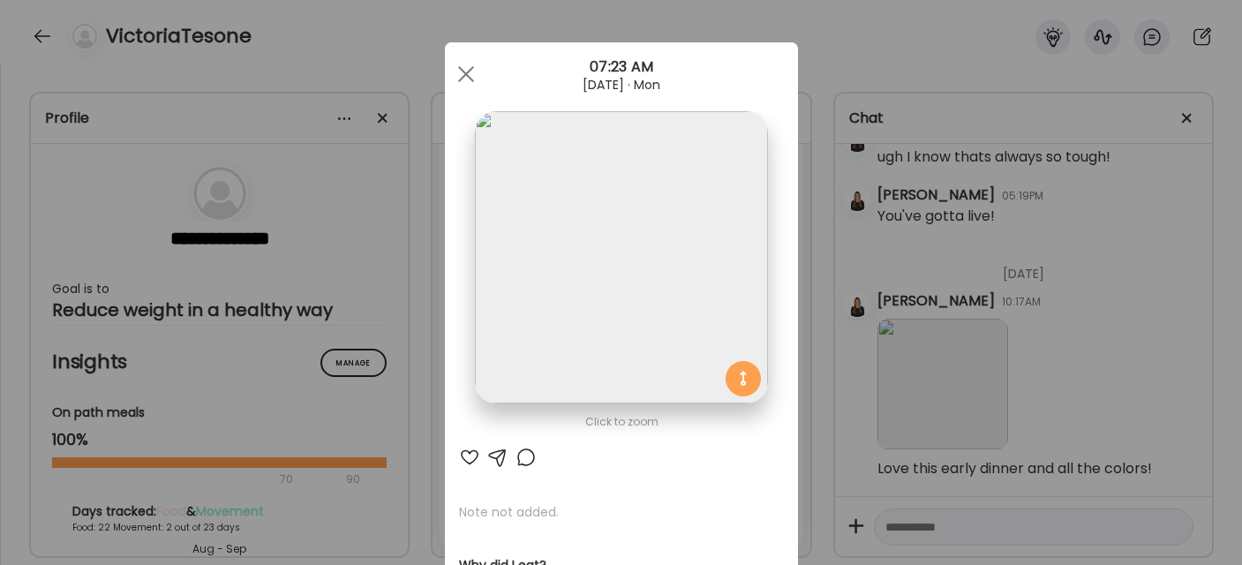
click at [465, 450] on div at bounding box center [469, 457] width 21 height 21
click at [457, 79] on div at bounding box center [465, 74] width 35 height 35
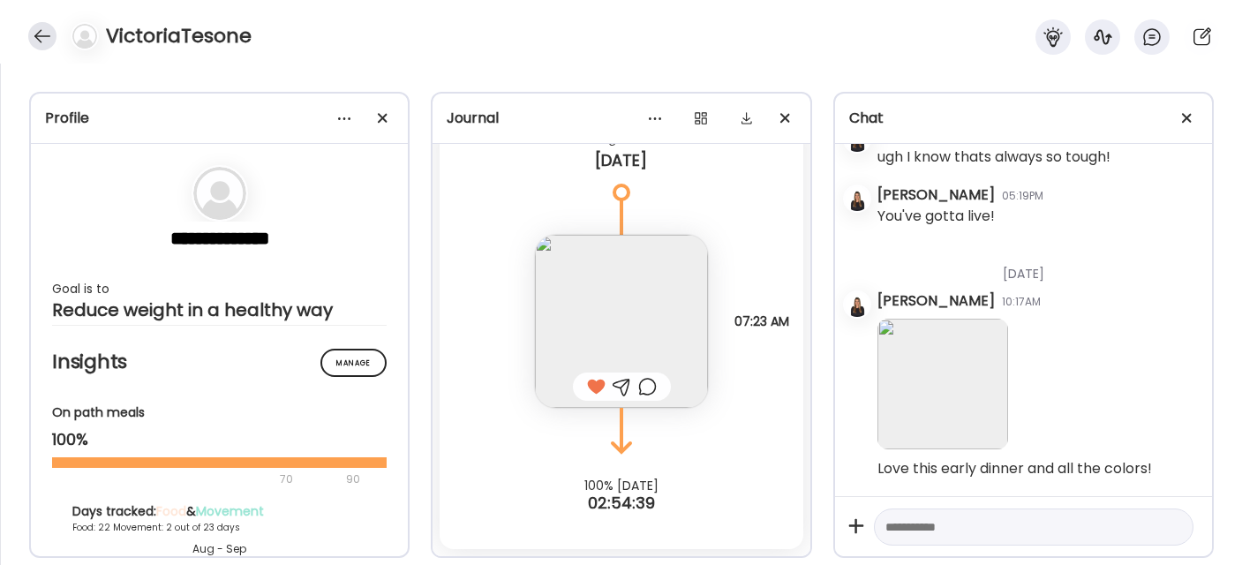
click at [41, 26] on div at bounding box center [42, 36] width 28 height 28
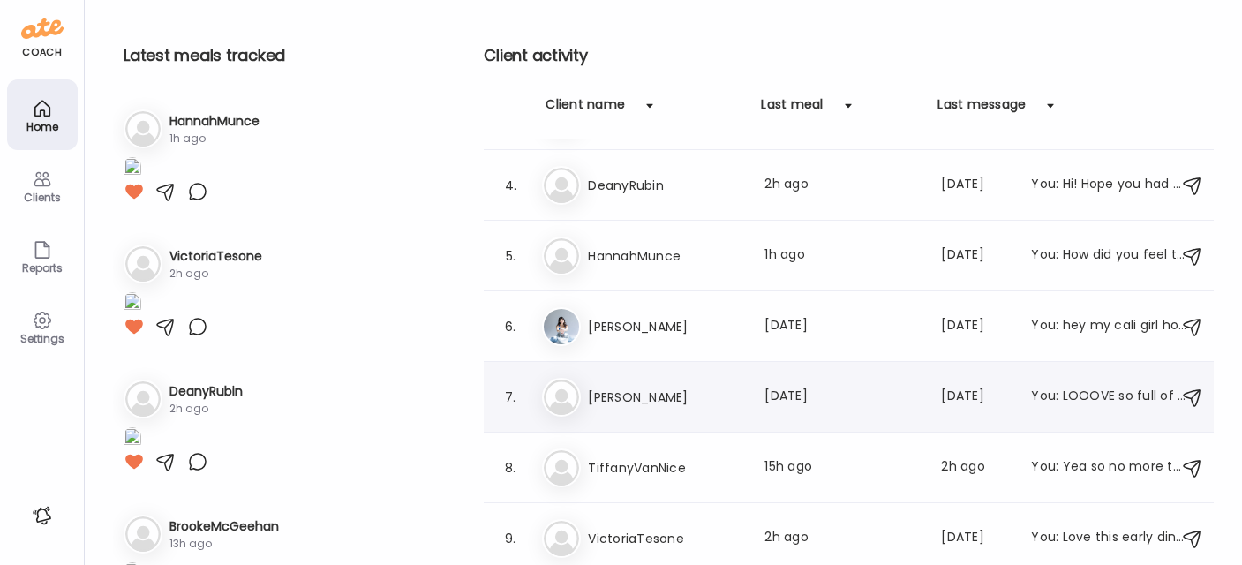
scroll to position [0, 0]
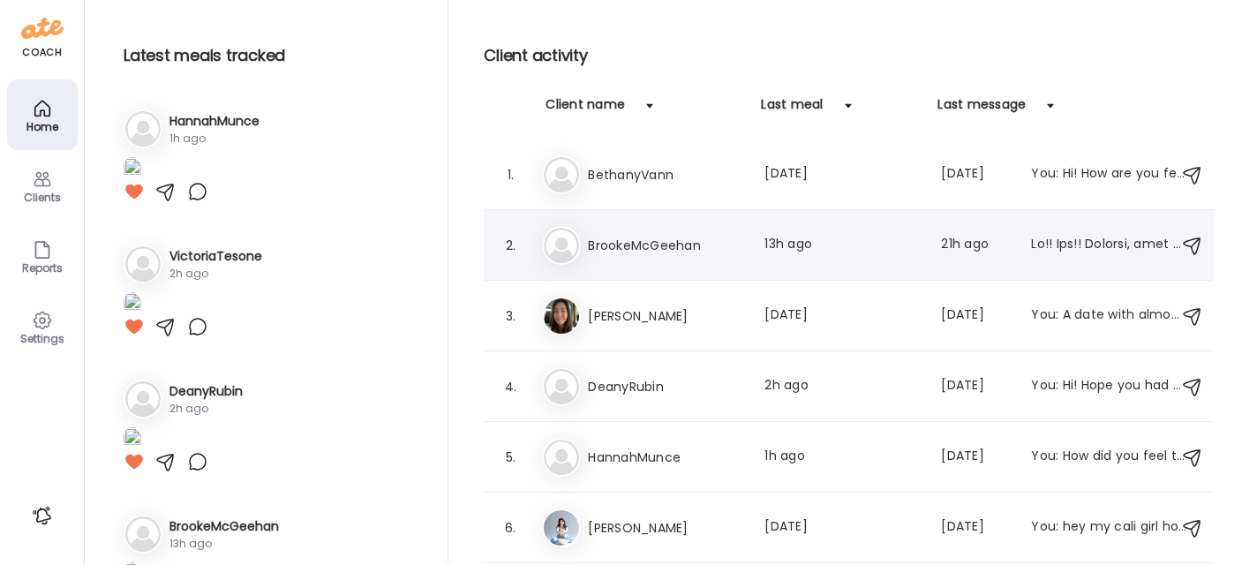
click at [656, 226] on div "Br BrookeMcGeehan Last meal: 13h ago Last message: 21h ago" at bounding box center [851, 245] width 619 height 39
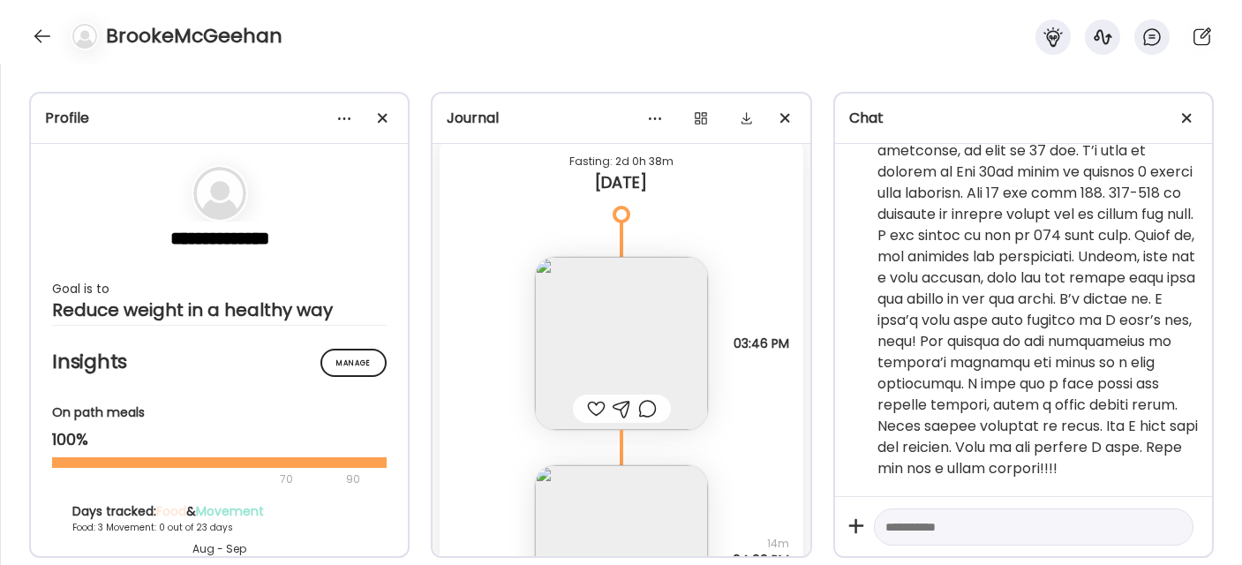
scroll to position [10798, 0]
click at [584, 350] on img at bounding box center [621, 344] width 173 height 173
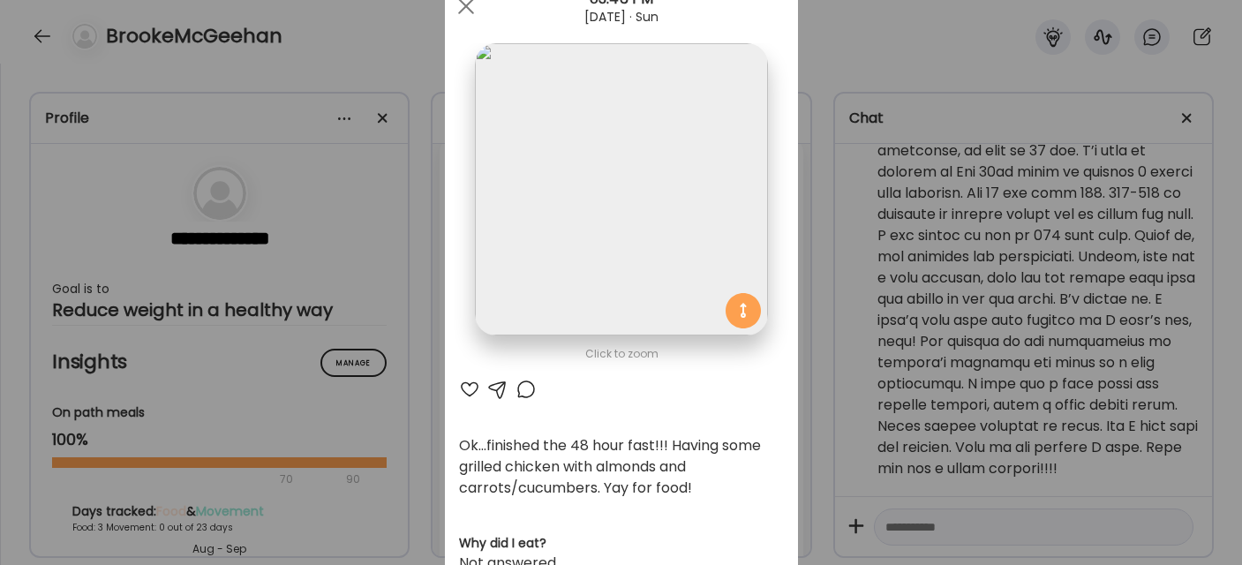
scroll to position [70, 0]
click at [465, 3] on div at bounding box center [465, 4] width 35 height 35
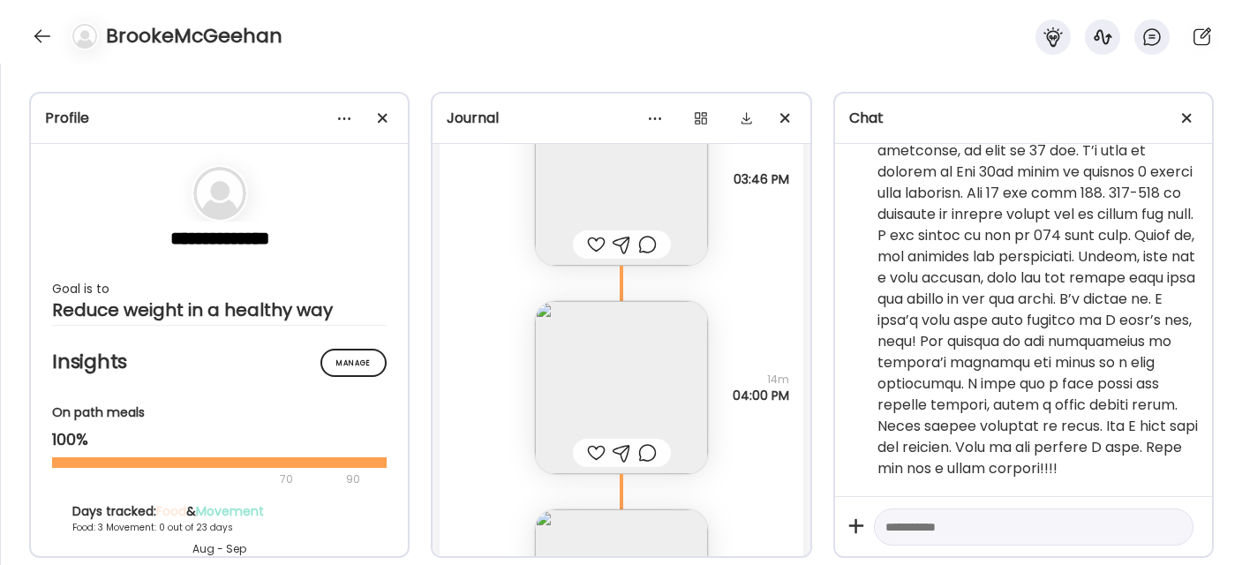
scroll to position [10971, 0]
click at [617, 329] on img at bounding box center [621, 379] width 173 height 173
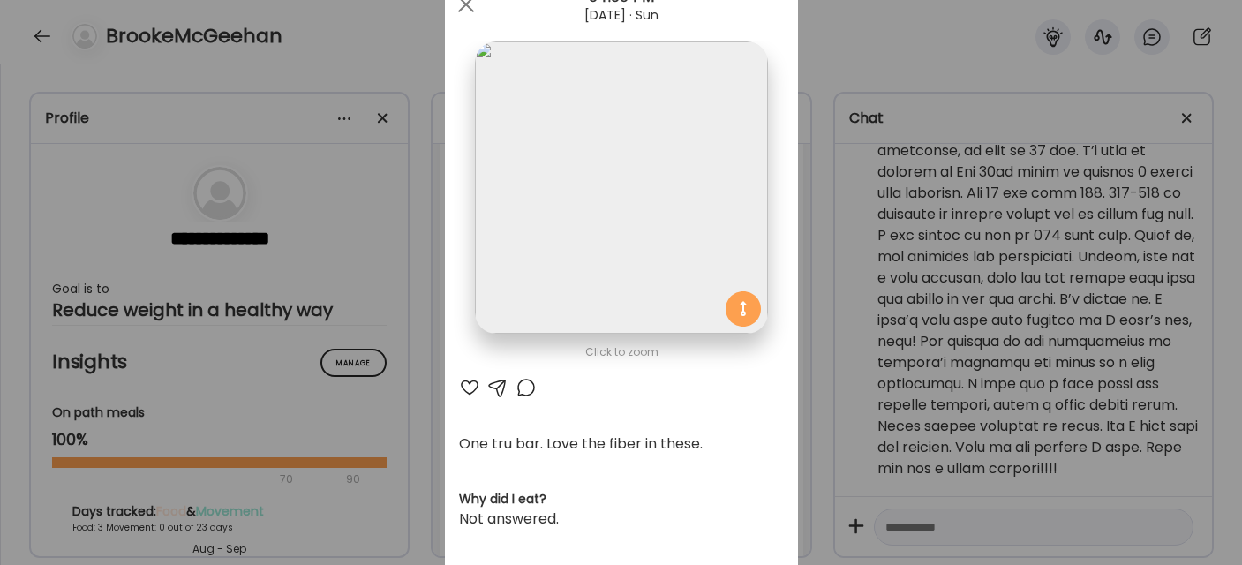
click at [971, 534] on div "Ate Coach Dashboard Wahoo! It’s official Take a moment to set up your Coach Pro…" at bounding box center [621, 282] width 1242 height 565
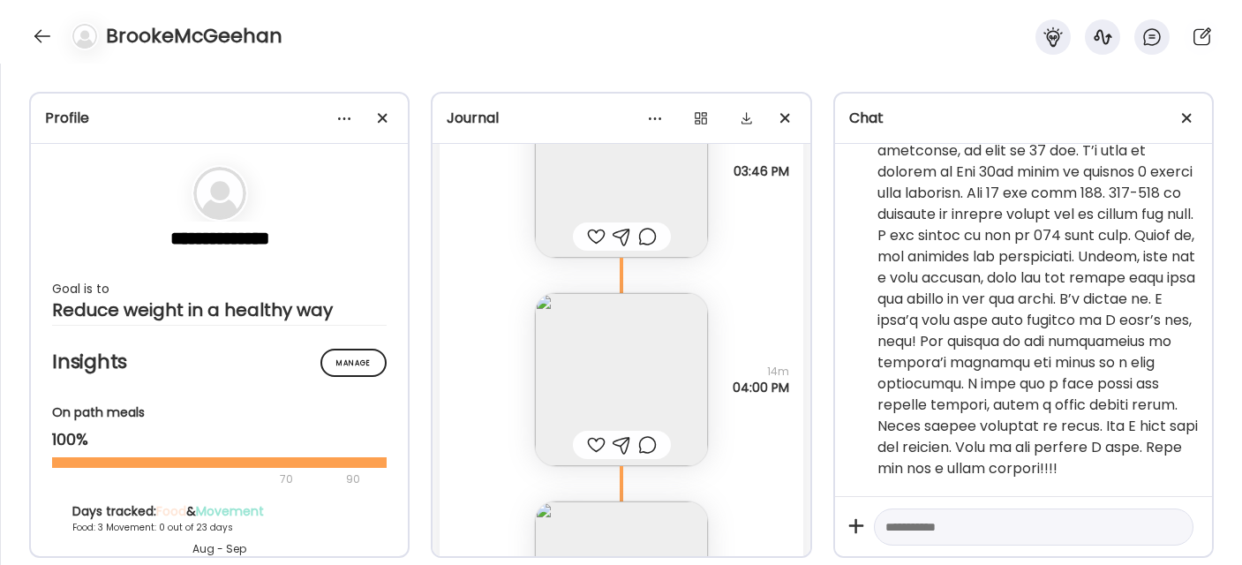
click at [918, 531] on textarea at bounding box center [1018, 526] width 265 height 21
paste textarea "**********"
type textarea "**********"
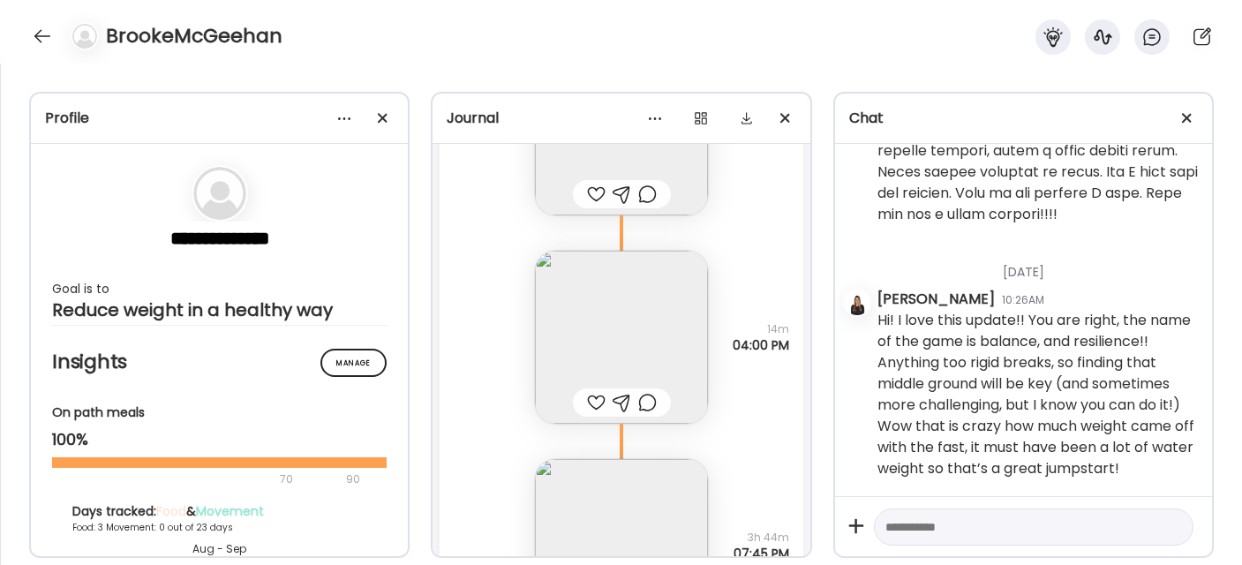
scroll to position [11010, 0]
click at [601, 307] on img at bounding box center [621, 340] width 173 height 173
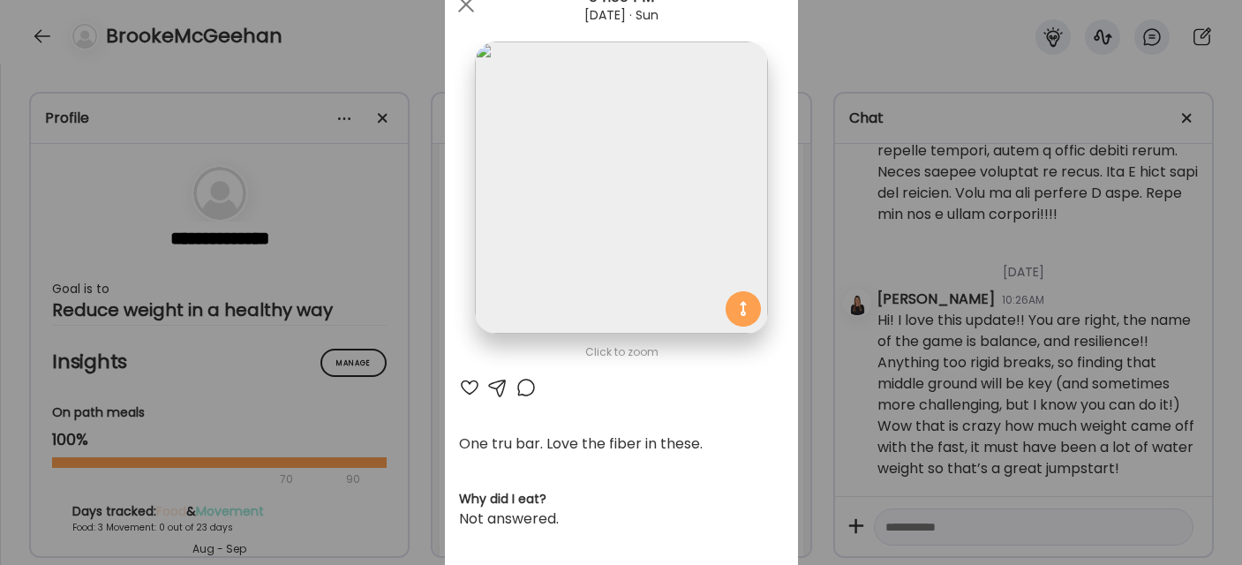
scroll to position [0, 0]
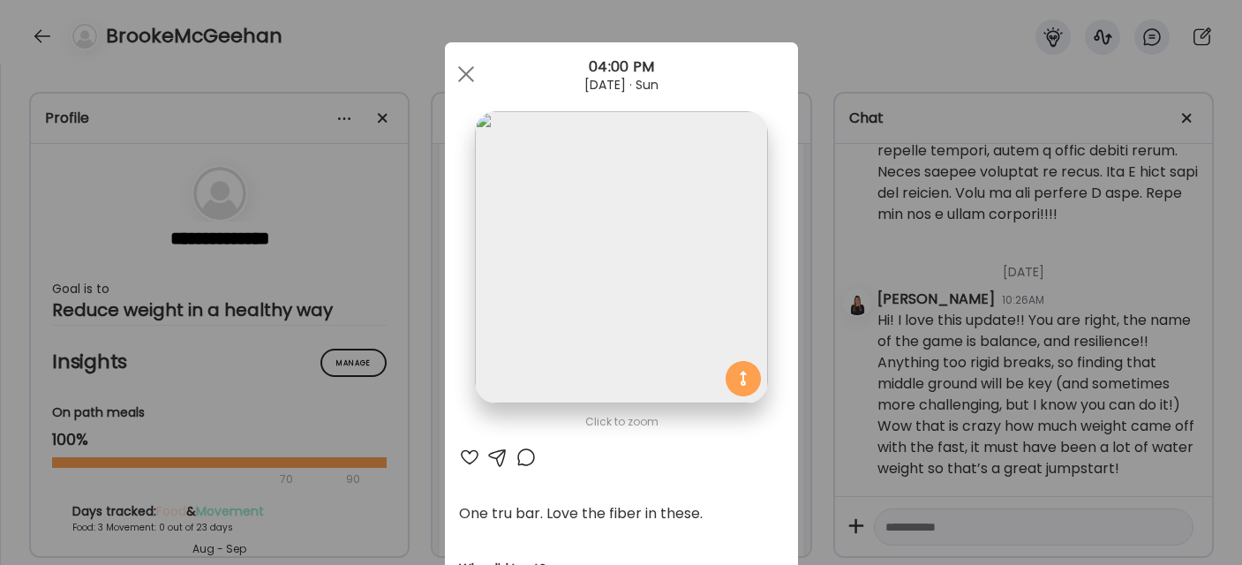
click at [931, 514] on div "Ate Coach Dashboard Wahoo! It’s official Take a moment to set up your Coach Pro…" at bounding box center [621, 282] width 1242 height 565
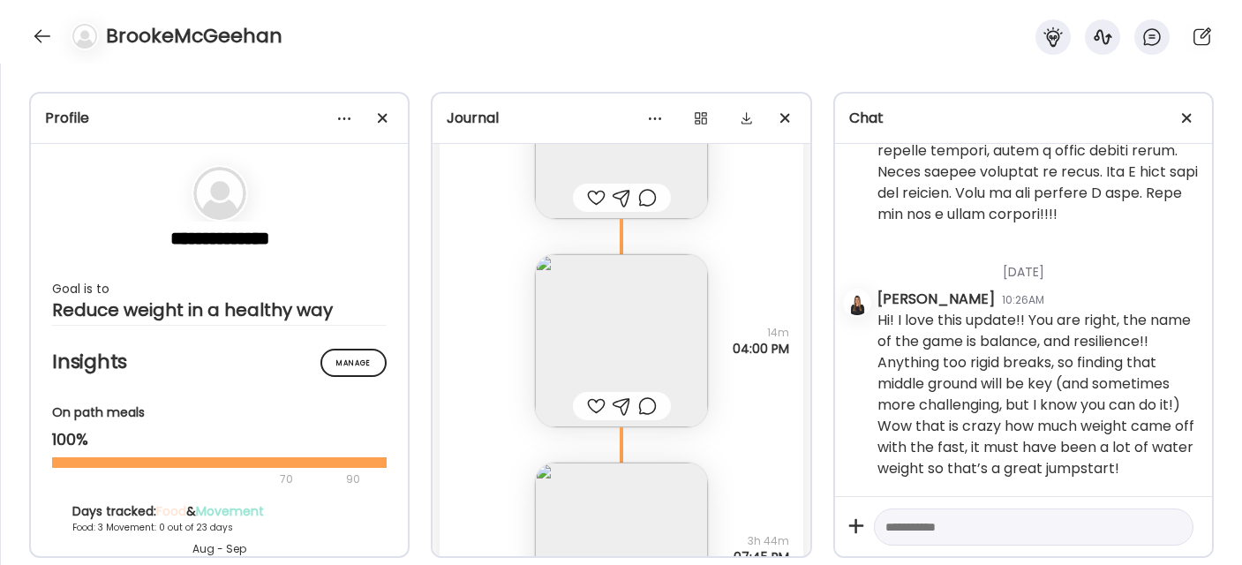
click at [923, 523] on textarea at bounding box center [1018, 526] width 265 height 21
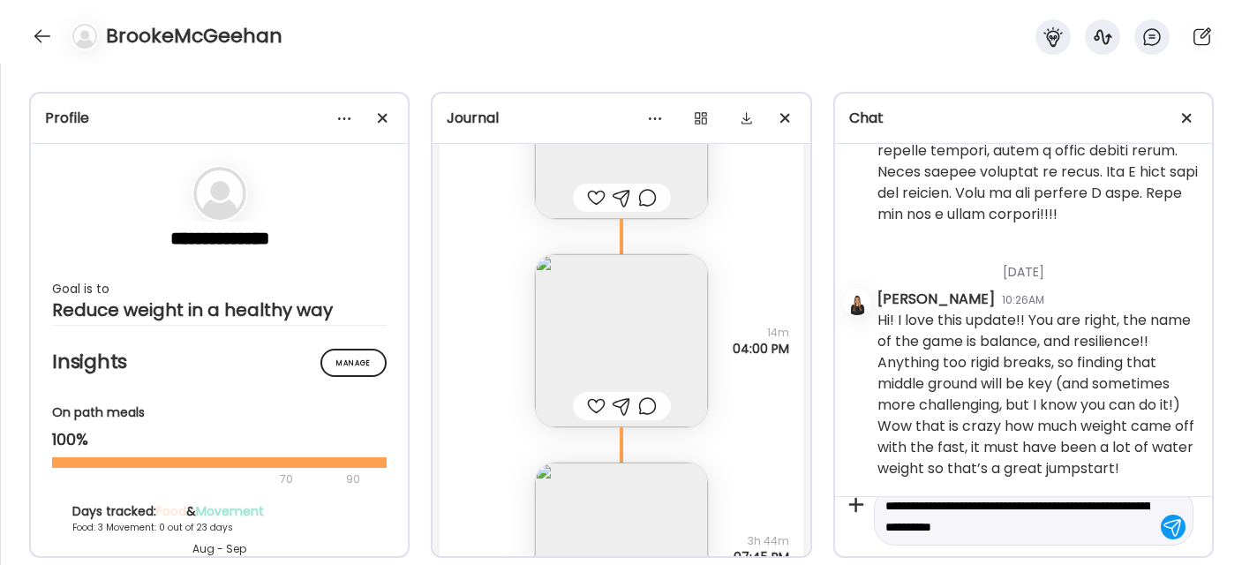
type textarea "**********"
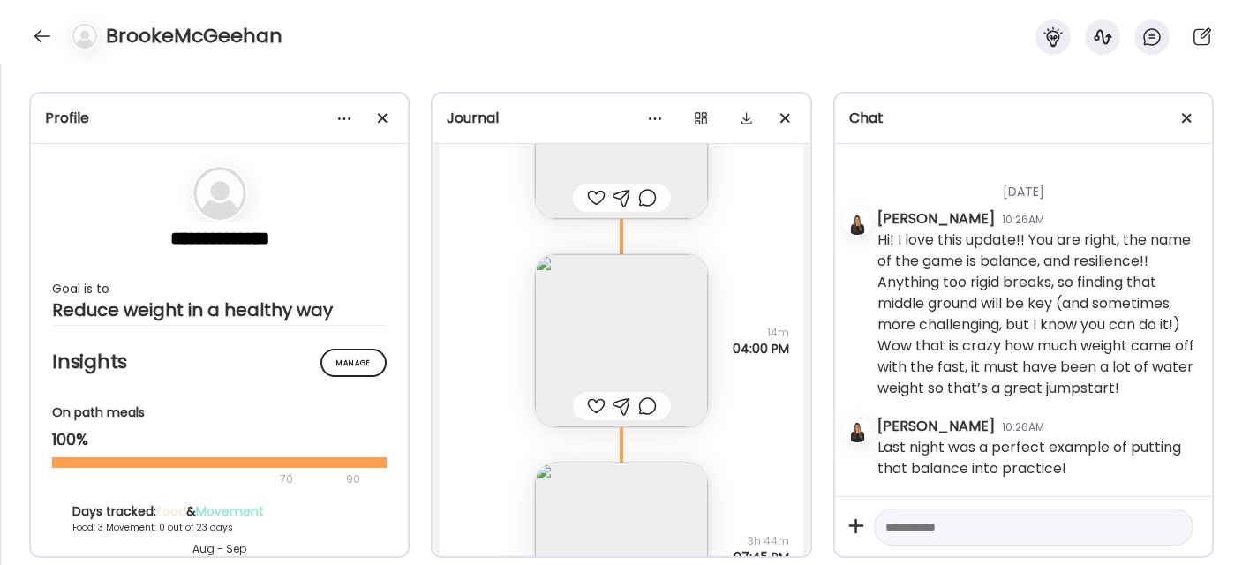
scroll to position [1169, 0]
click at [626, 328] on img at bounding box center [621, 340] width 173 height 173
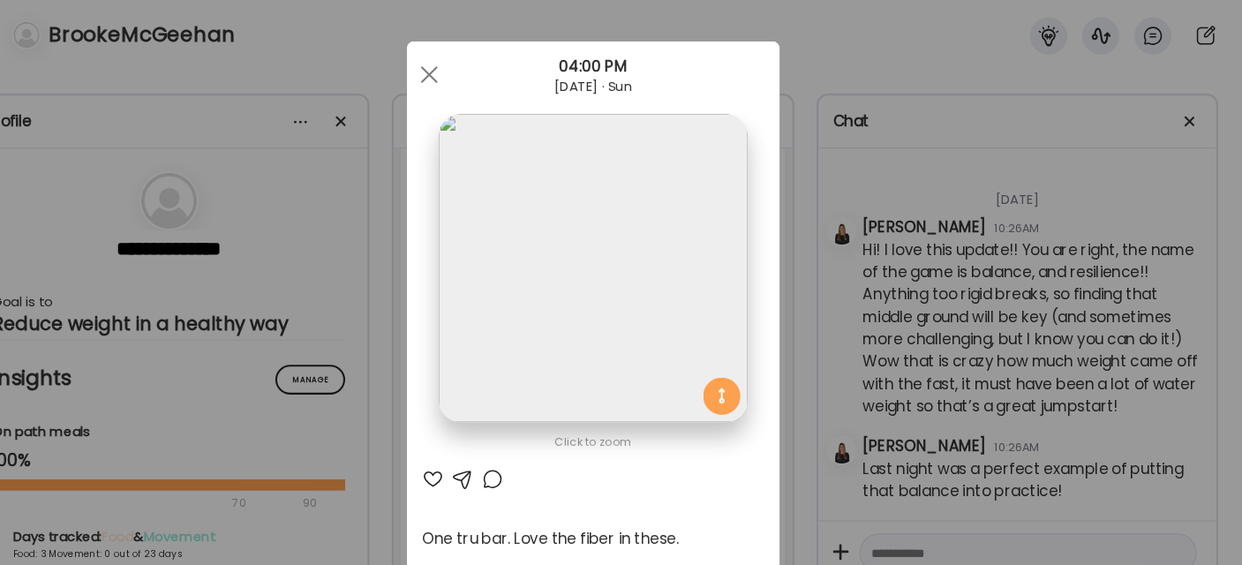
click at [487, 457] on div at bounding box center [497, 457] width 21 height 21
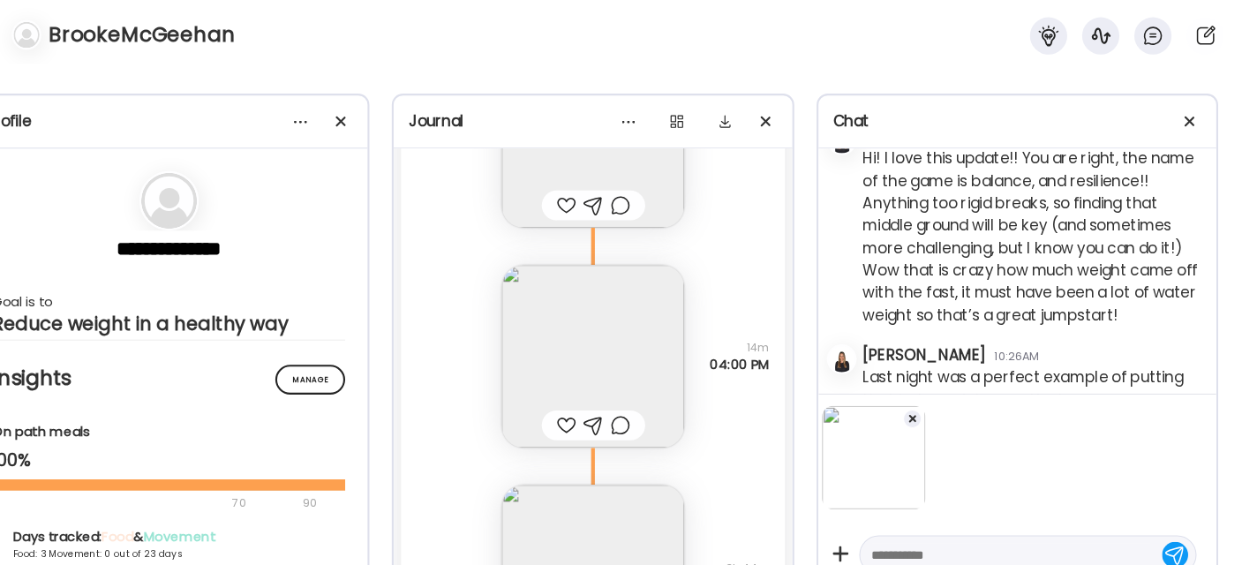
scroll to position [1281, 0]
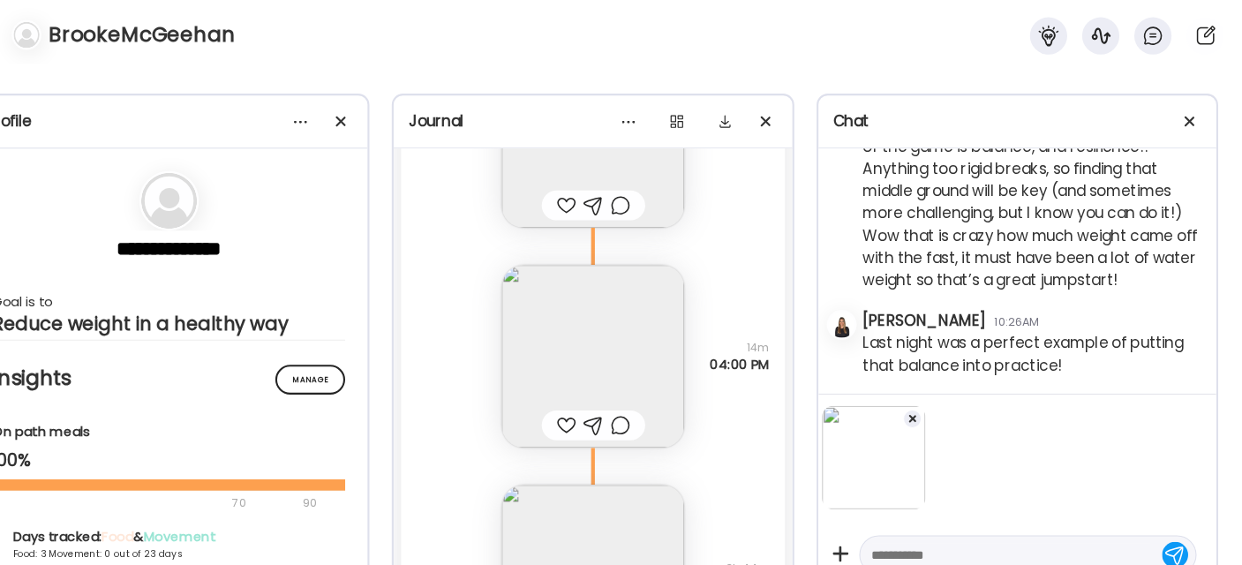
click at [968, 525] on textarea at bounding box center [1018, 528] width 265 height 21
type textarea "*"
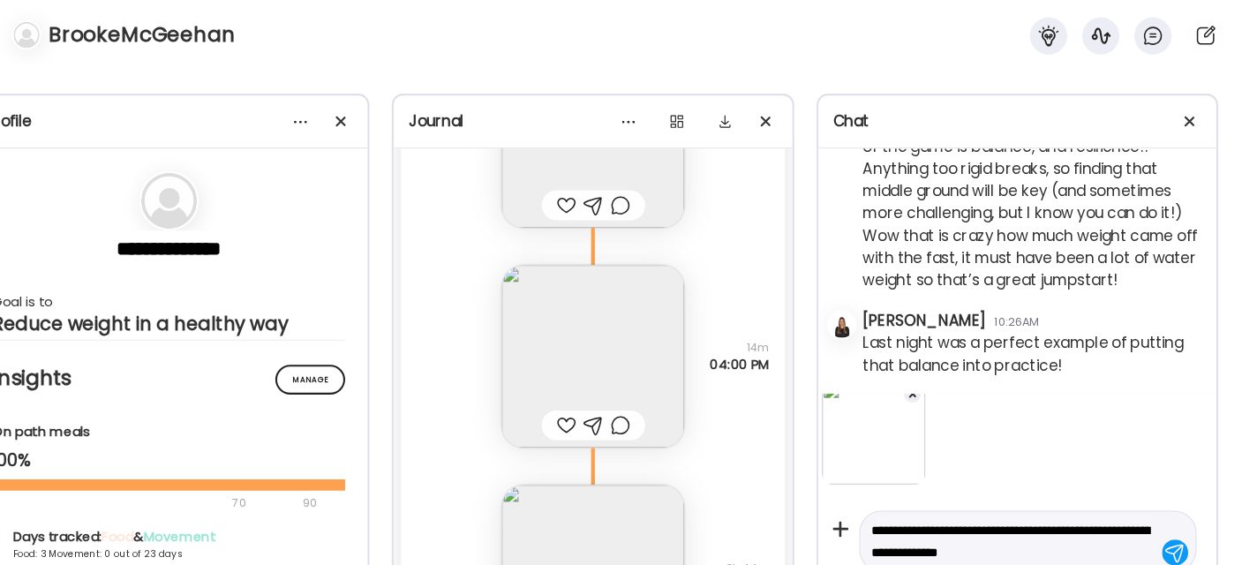
click at [599, 297] on img at bounding box center [621, 340] width 173 height 173
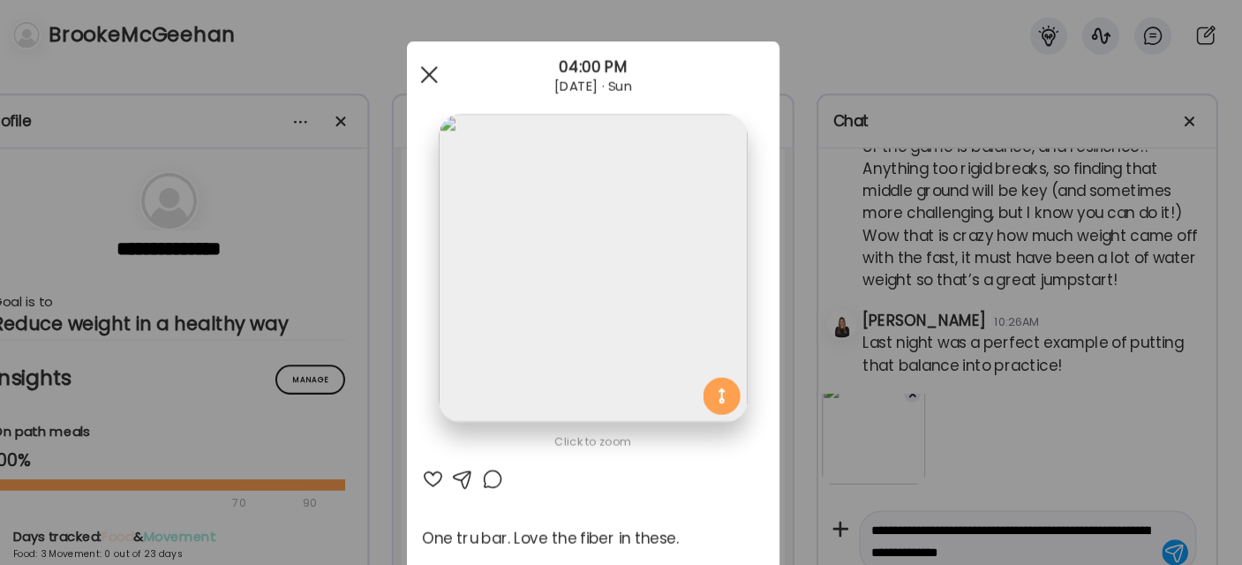
click at [462, 74] on div at bounding box center [465, 74] width 35 height 35
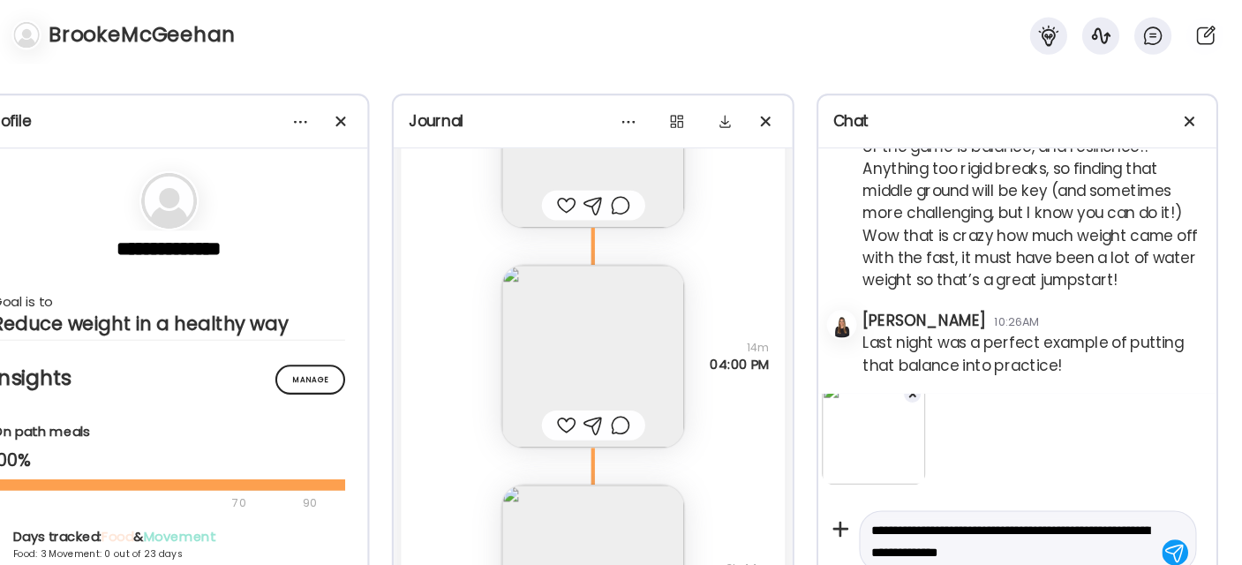
click at [1082, 526] on textarea "**********" at bounding box center [1018, 516] width 265 height 42
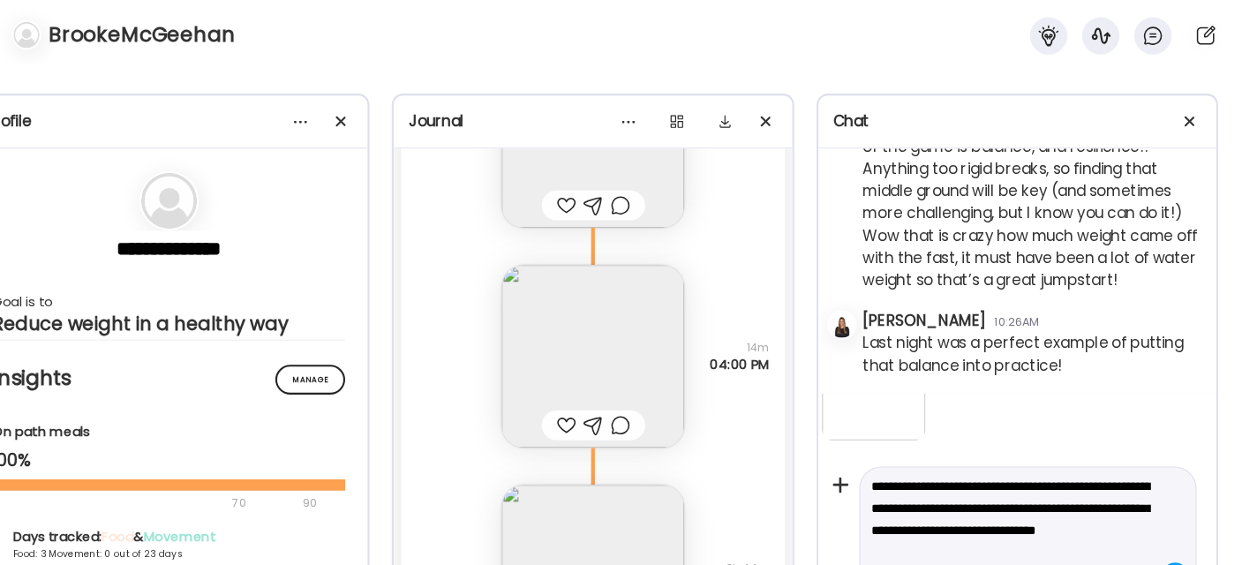
scroll to position [87, 0]
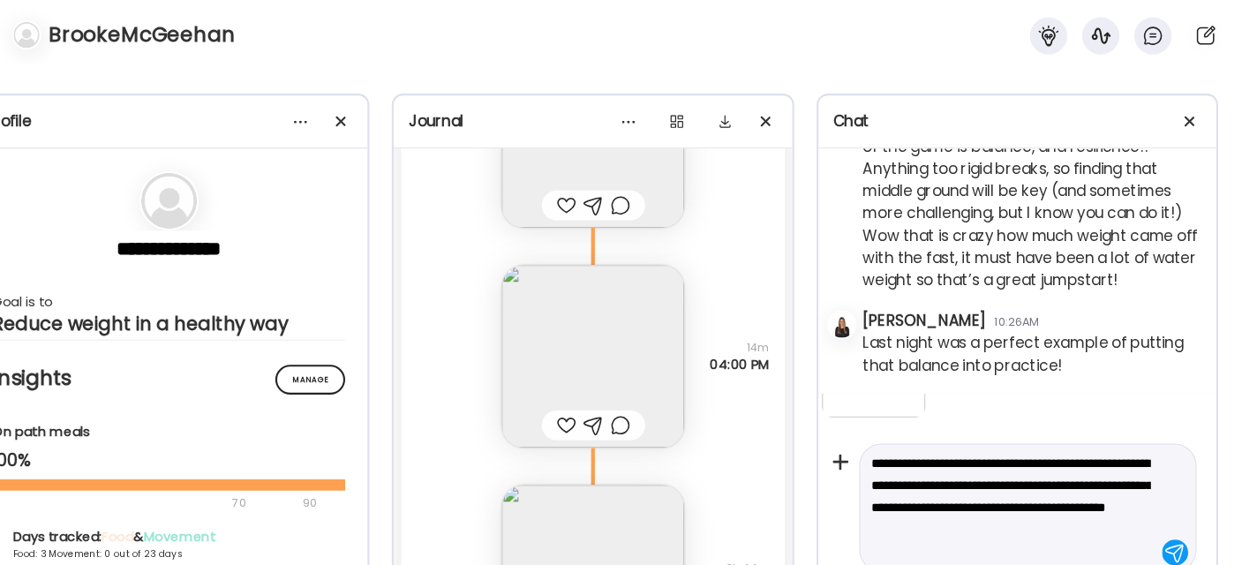
type textarea "**********"
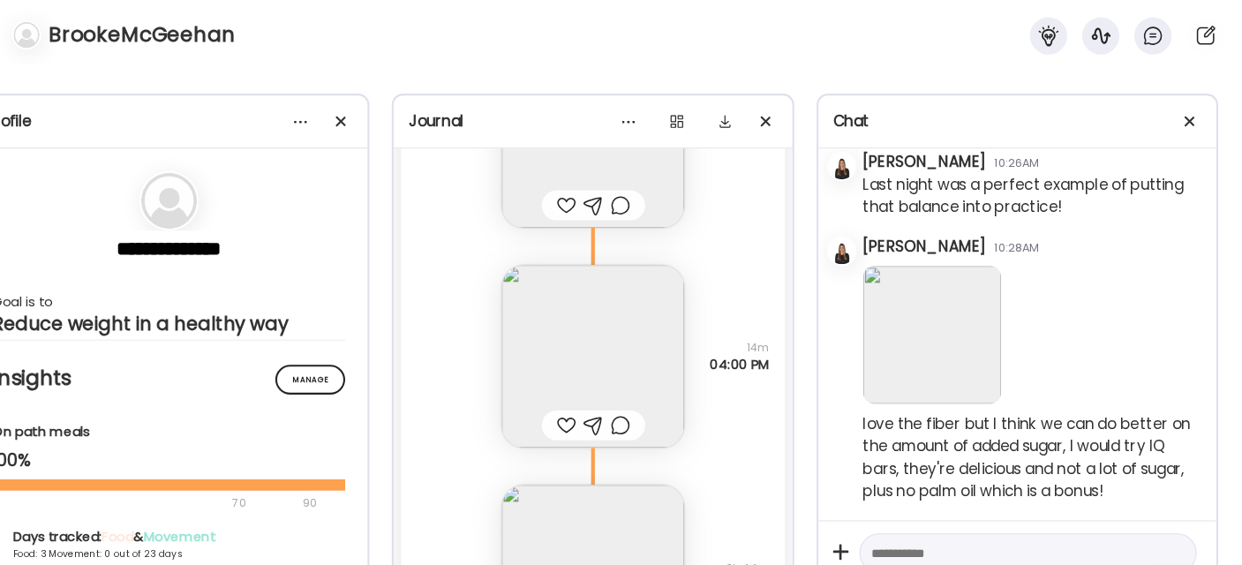
scroll to position [11238, 0]
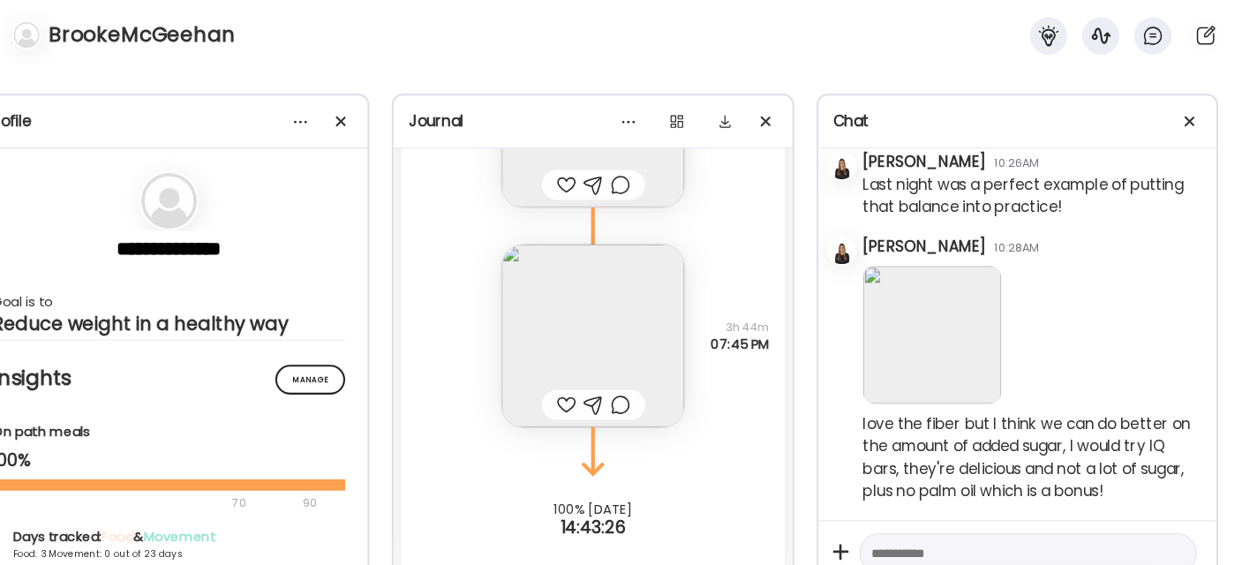
click at [607, 347] on img at bounding box center [621, 321] width 173 height 173
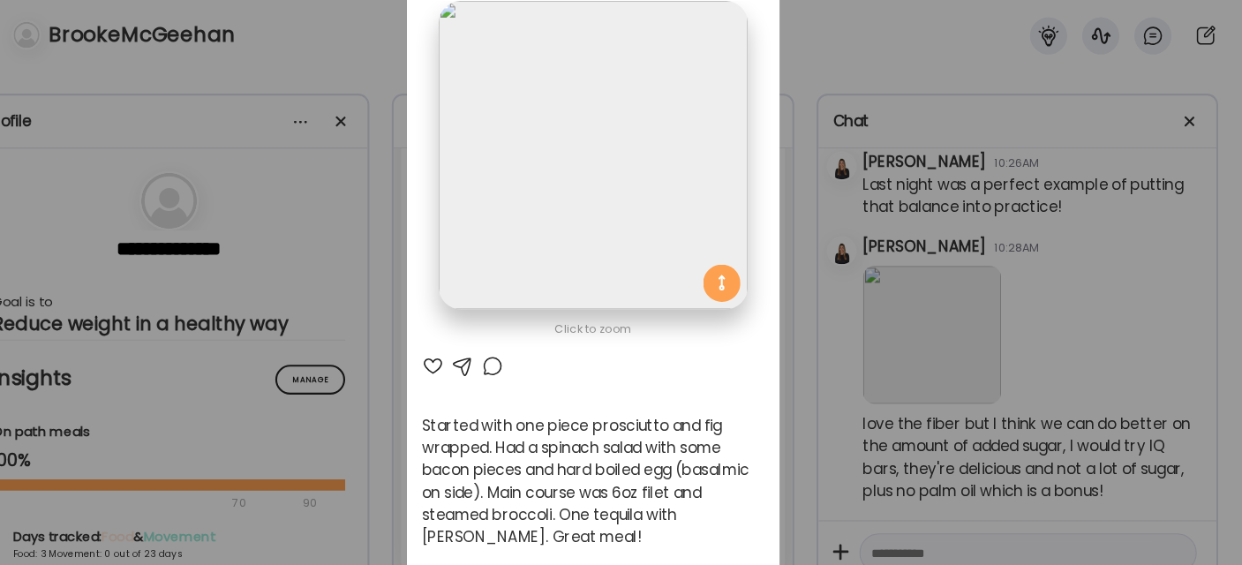
scroll to position [113, 0]
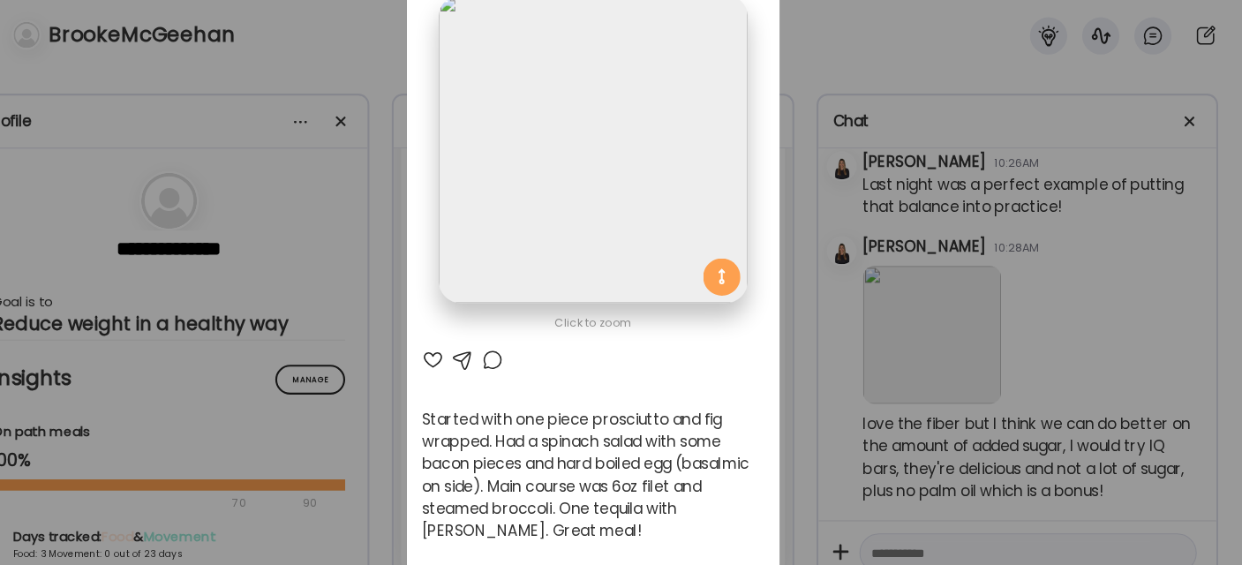
click at [462, 343] on div at bounding box center [469, 344] width 21 height 21
click at [491, 343] on div at bounding box center [497, 344] width 21 height 21
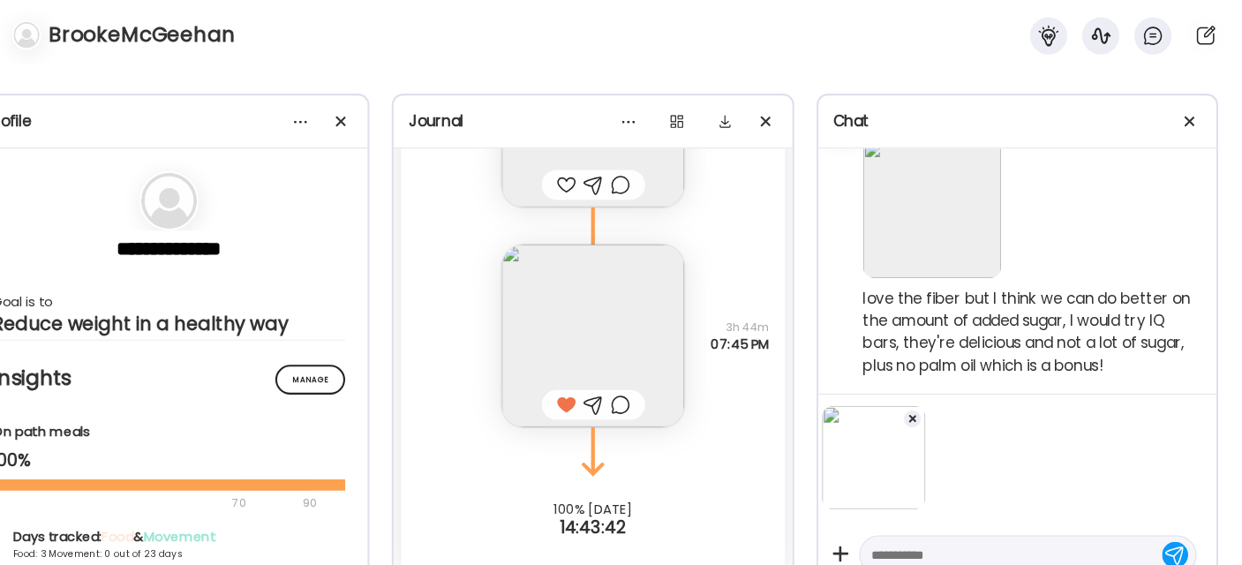
click at [919, 527] on textarea at bounding box center [1018, 528] width 265 height 21
type textarea "**********"
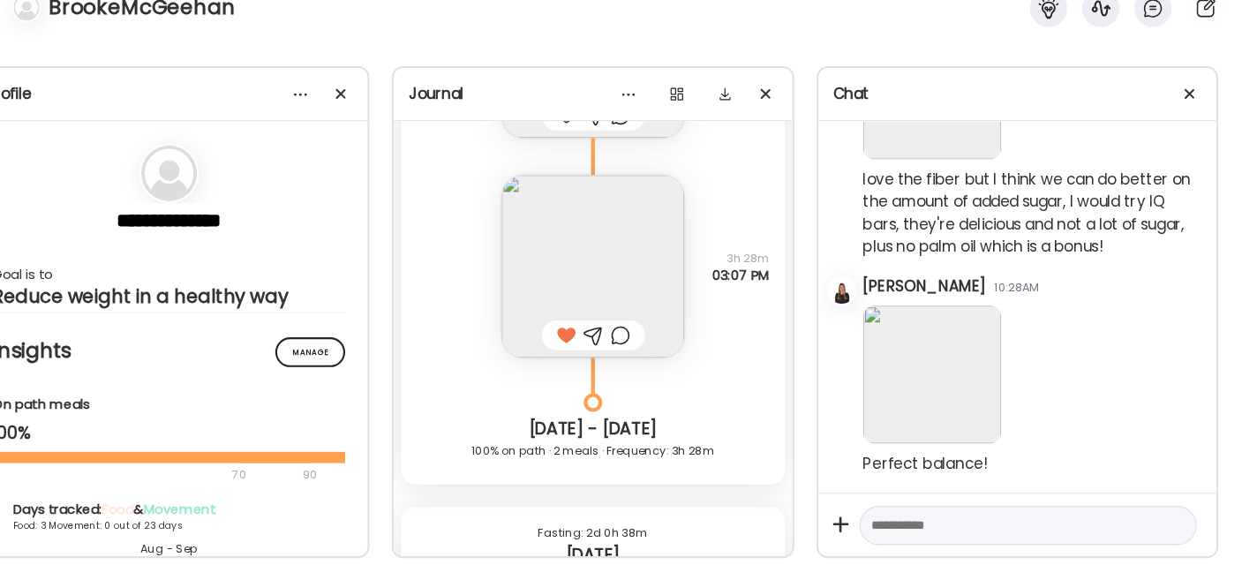
scroll to position [10392, 0]
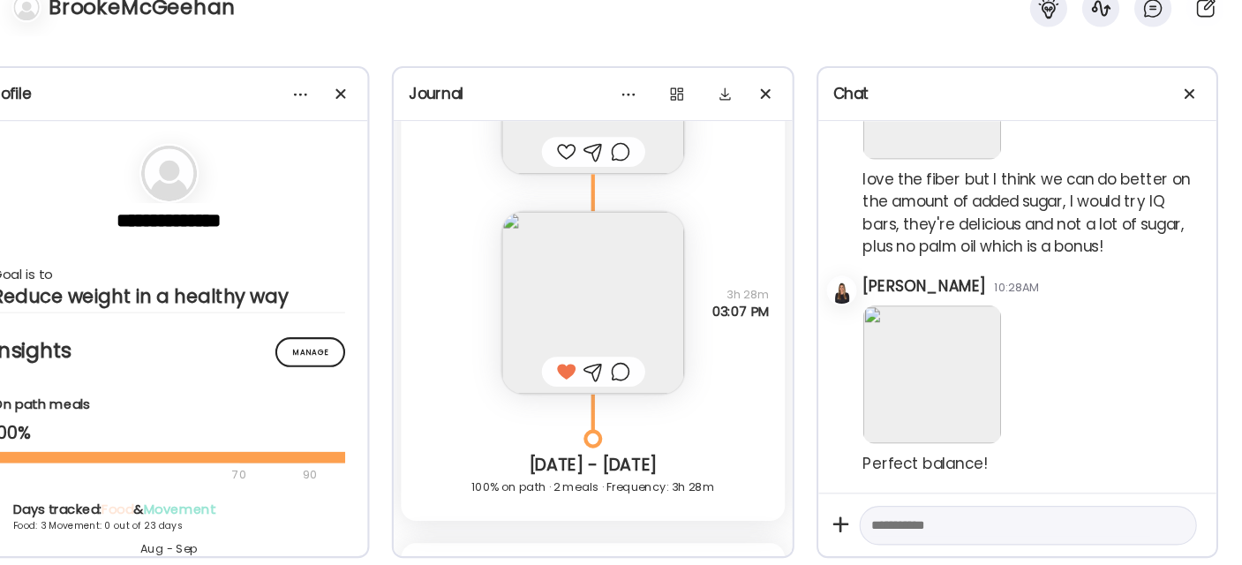
click at [643, 288] on img at bounding box center [621, 316] width 173 height 173
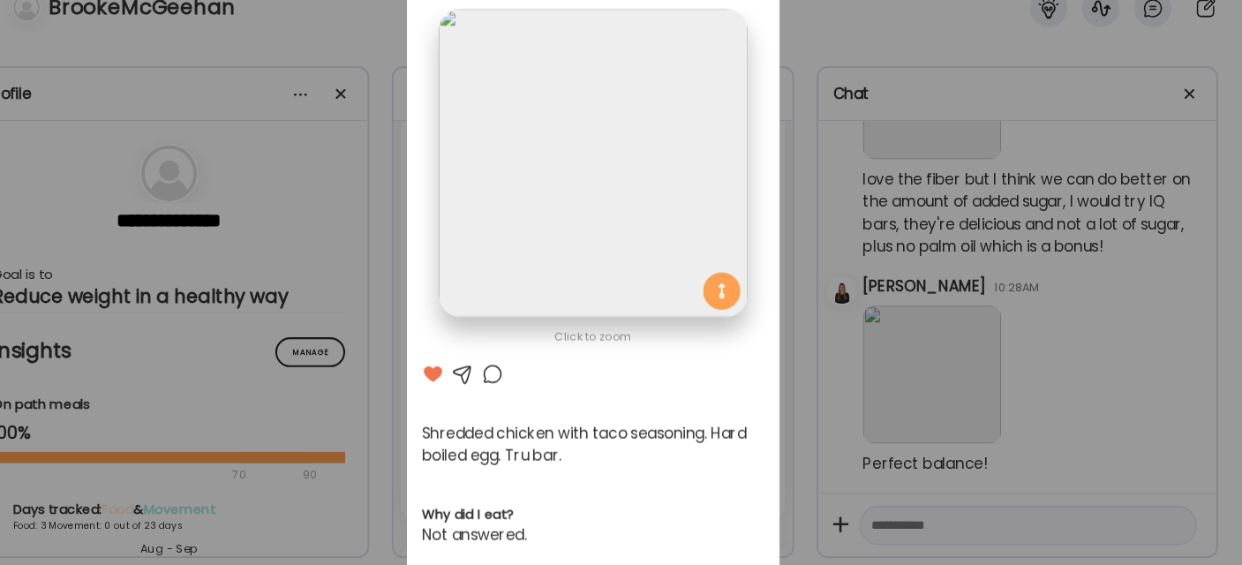
scroll to position [40, 0]
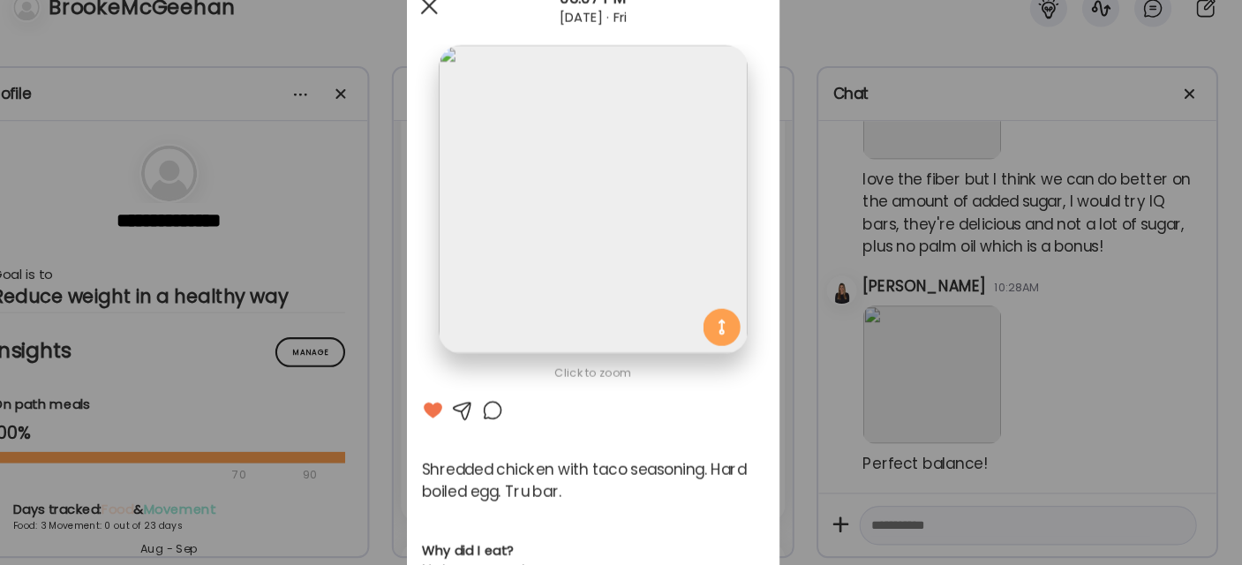
click at [459, 38] on div at bounding box center [465, 34] width 35 height 35
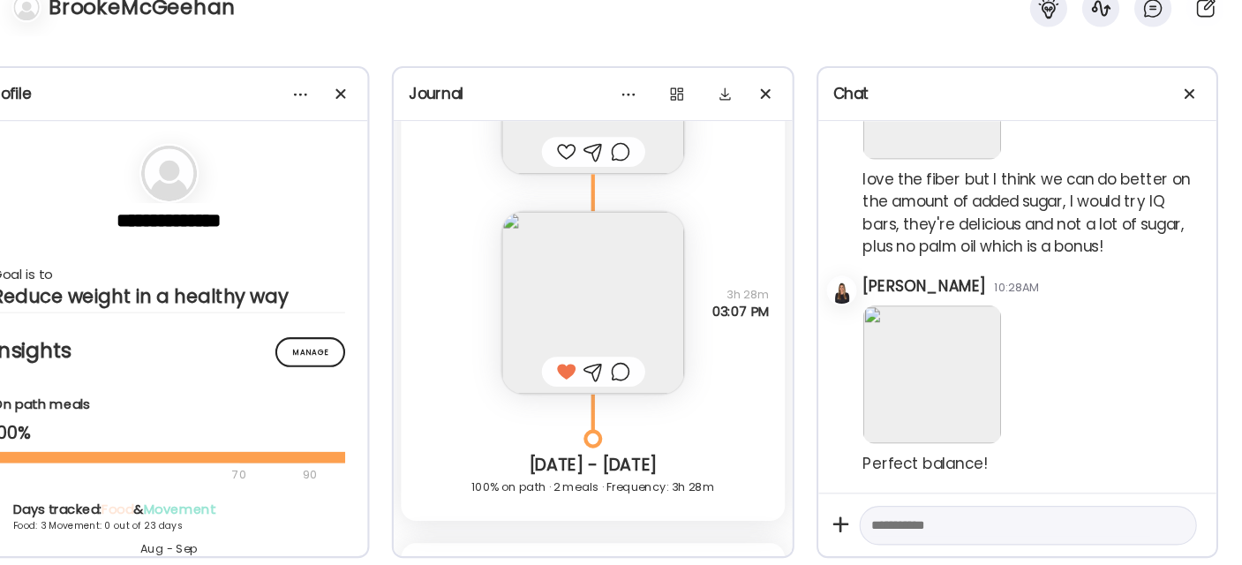
click at [554, 313] on img at bounding box center [621, 316] width 173 height 173
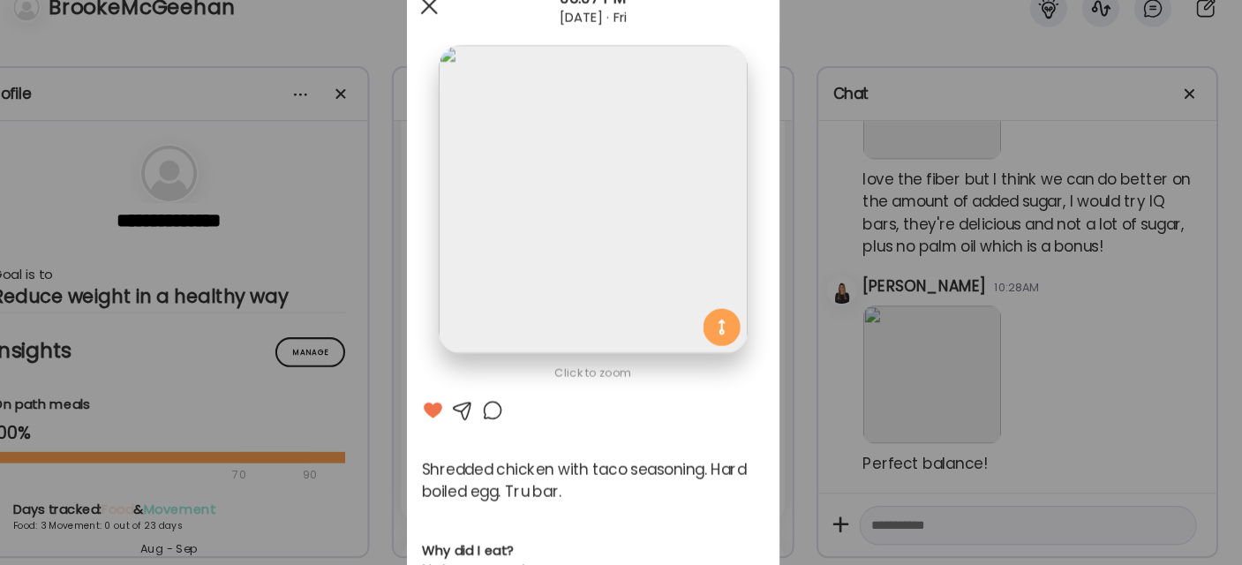
click at [457, 37] on div at bounding box center [465, 34] width 35 height 35
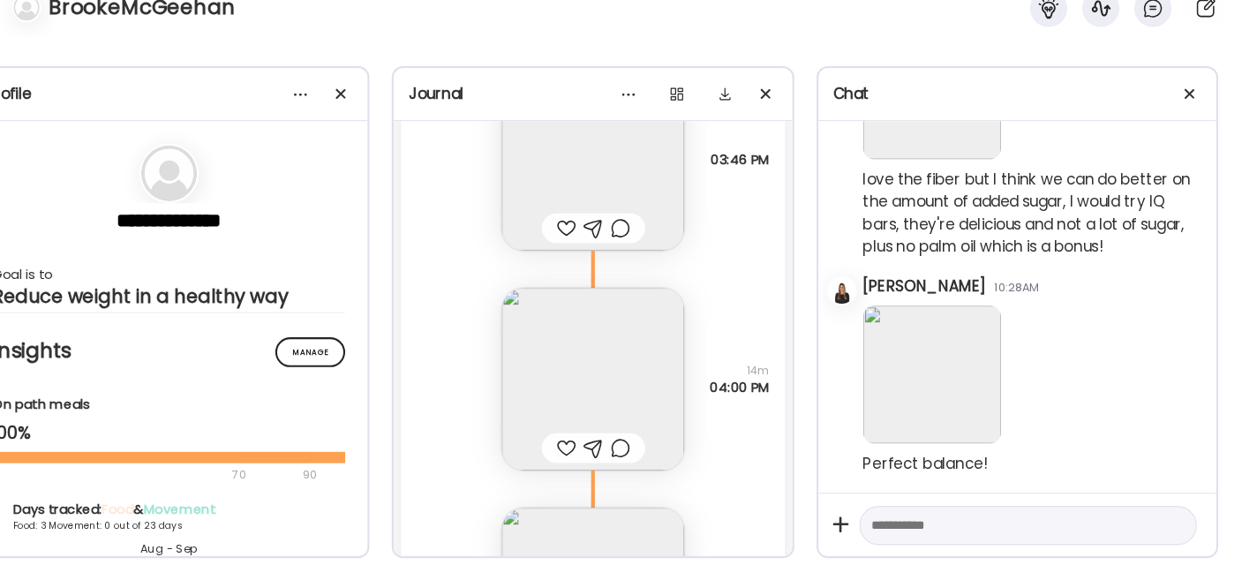
scroll to position [11238, 0]
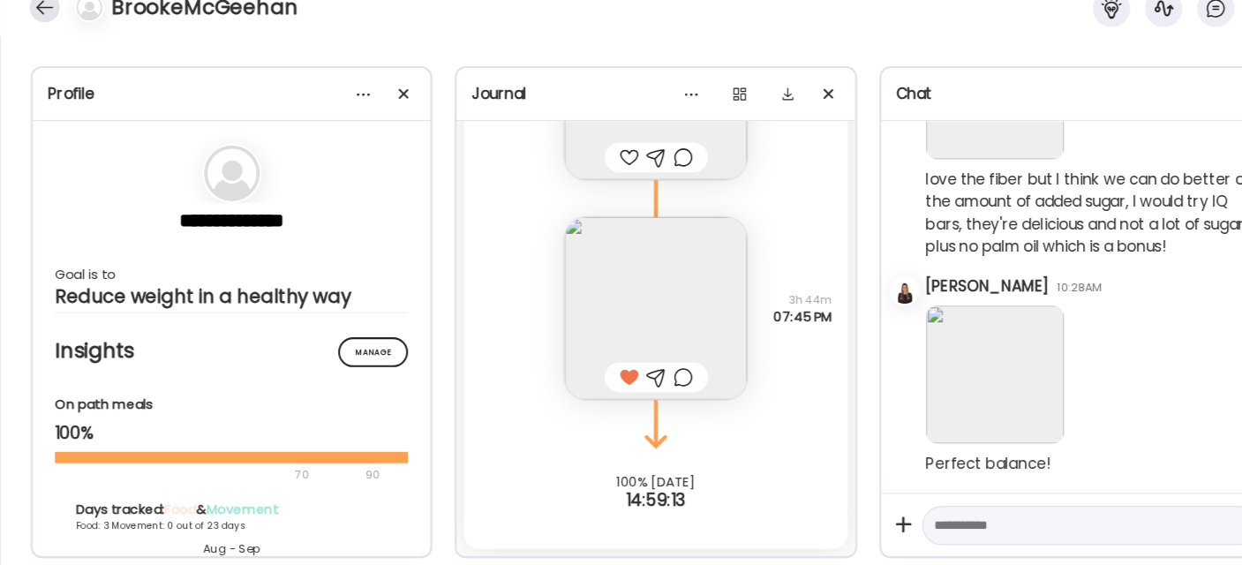
click at [45, 34] on div at bounding box center [42, 36] width 28 height 28
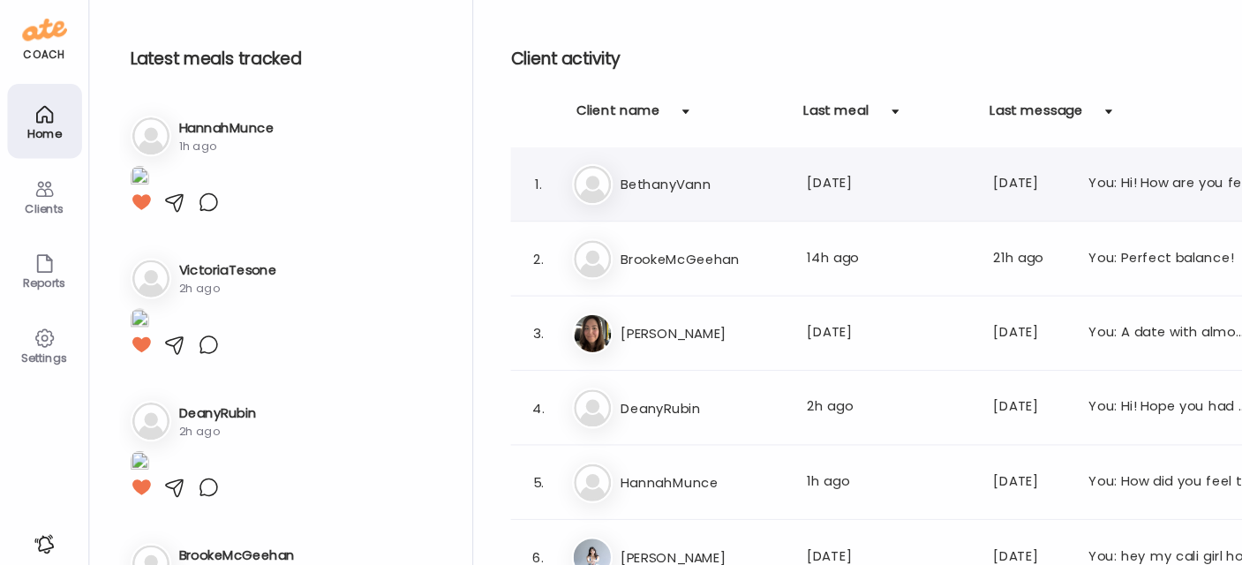
click at [648, 181] on h3 "BethanyVann" at bounding box center [665, 174] width 155 height 21
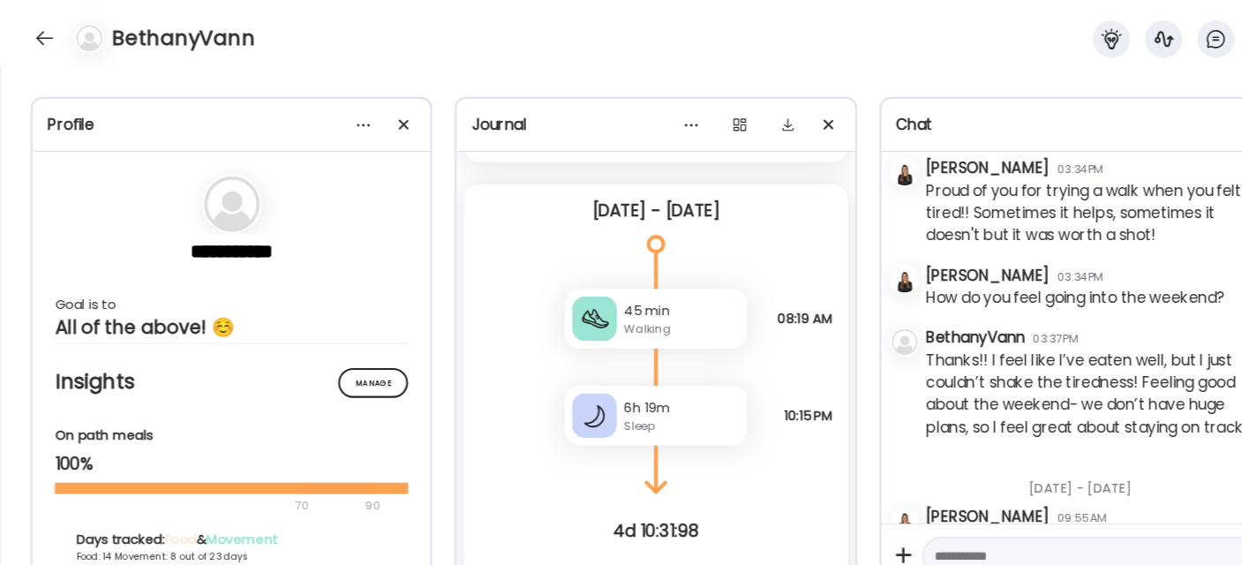
scroll to position [41812, 0]
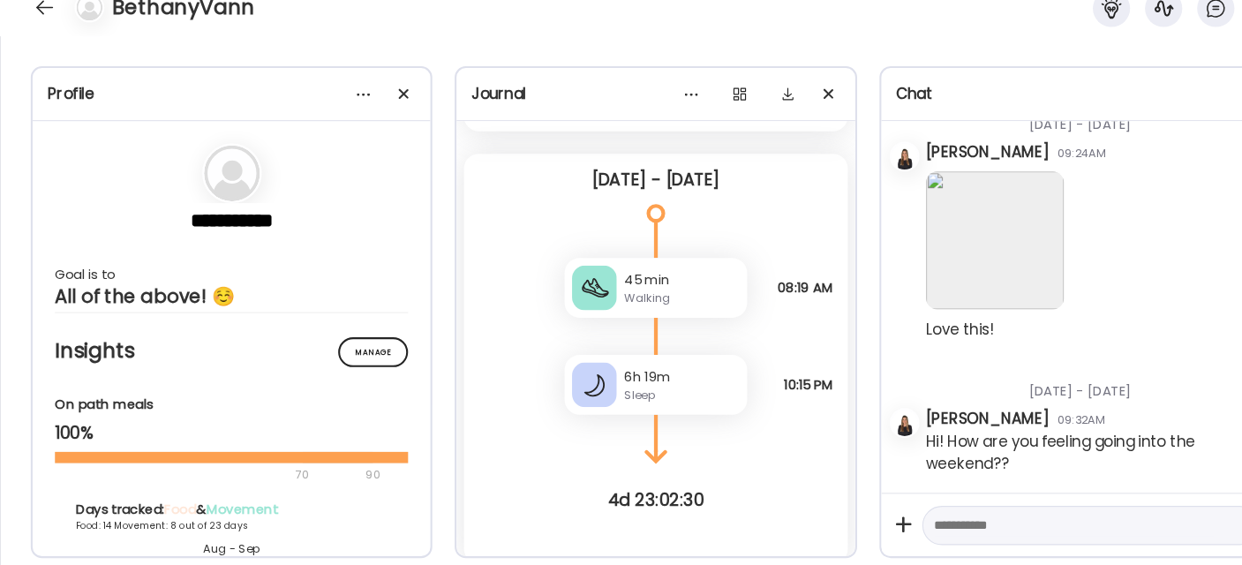
click at [940, 530] on textarea at bounding box center [1018, 526] width 265 height 21
type textarea "**********"
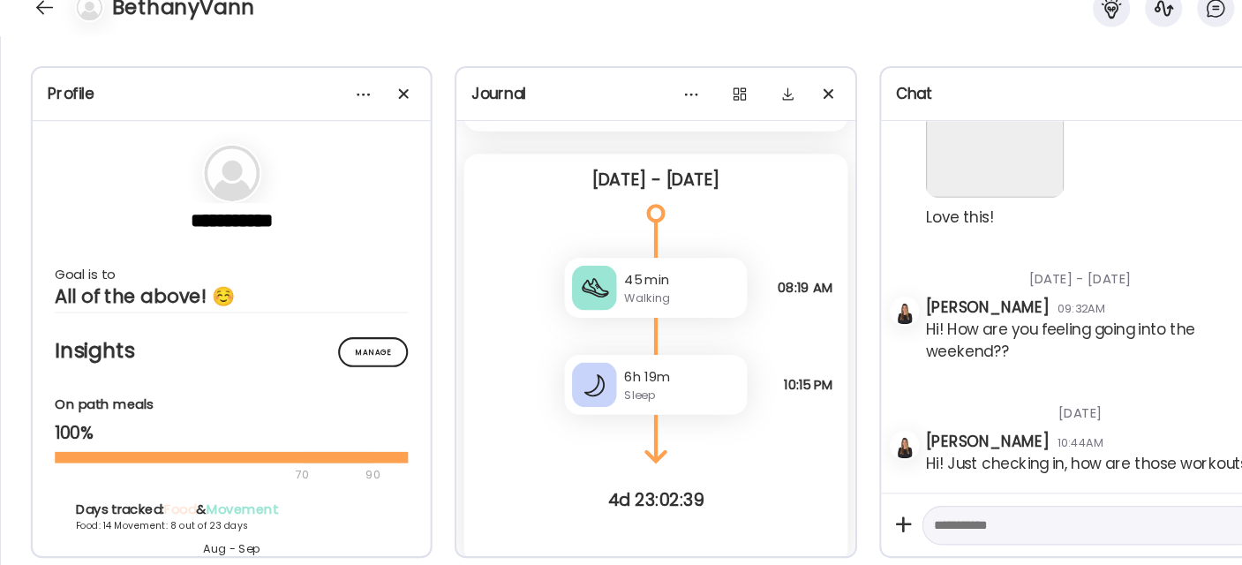
scroll to position [41940, 0]
